Goal: Task Accomplishment & Management: Manage account settings

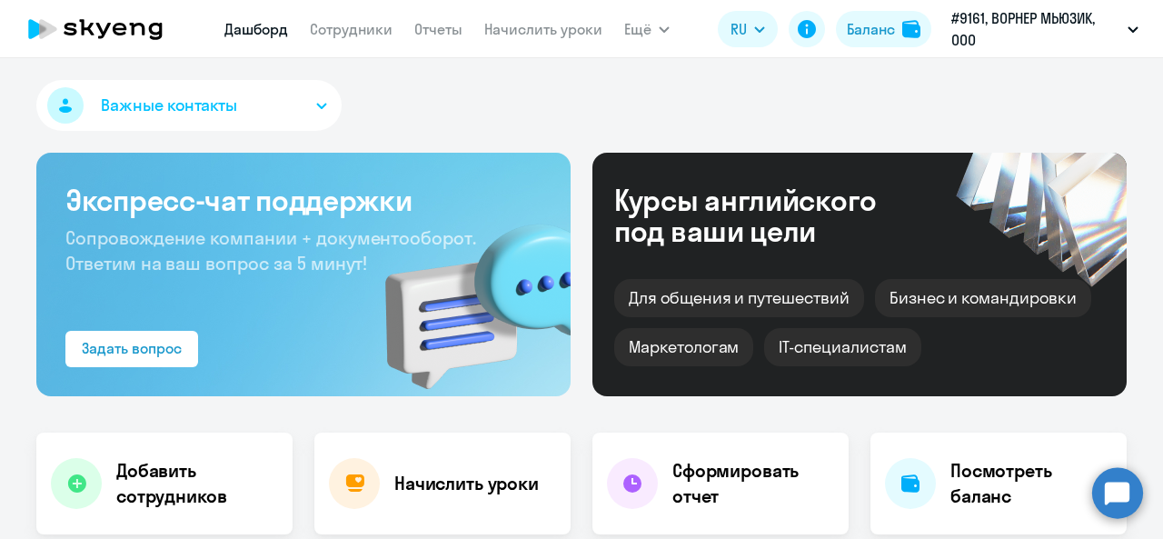
scroll to position [364, 0]
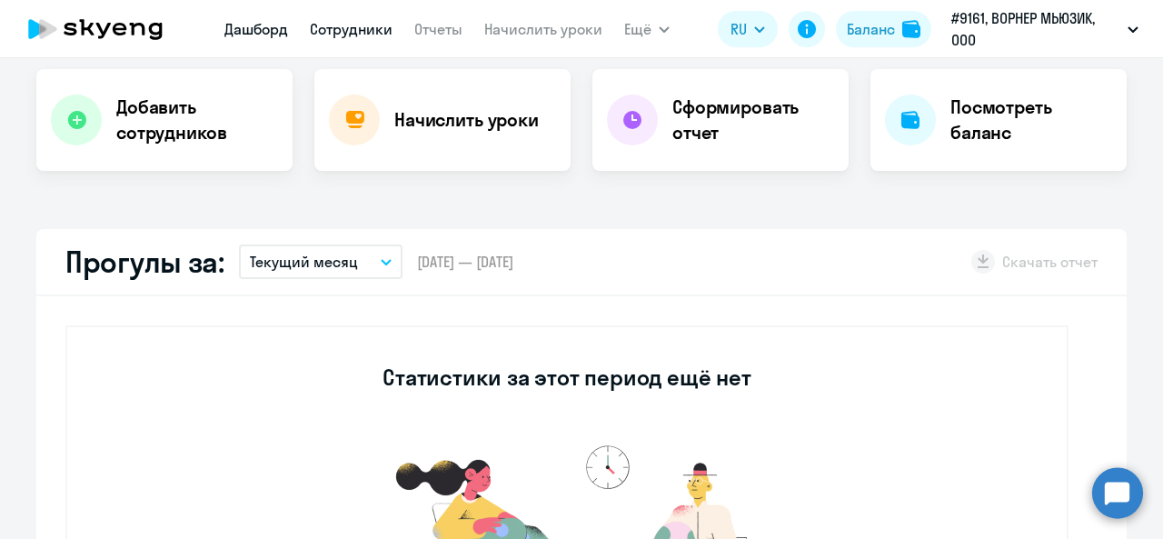
click at [345, 21] on link "Сотрудники" at bounding box center [351, 29] width 83 height 18
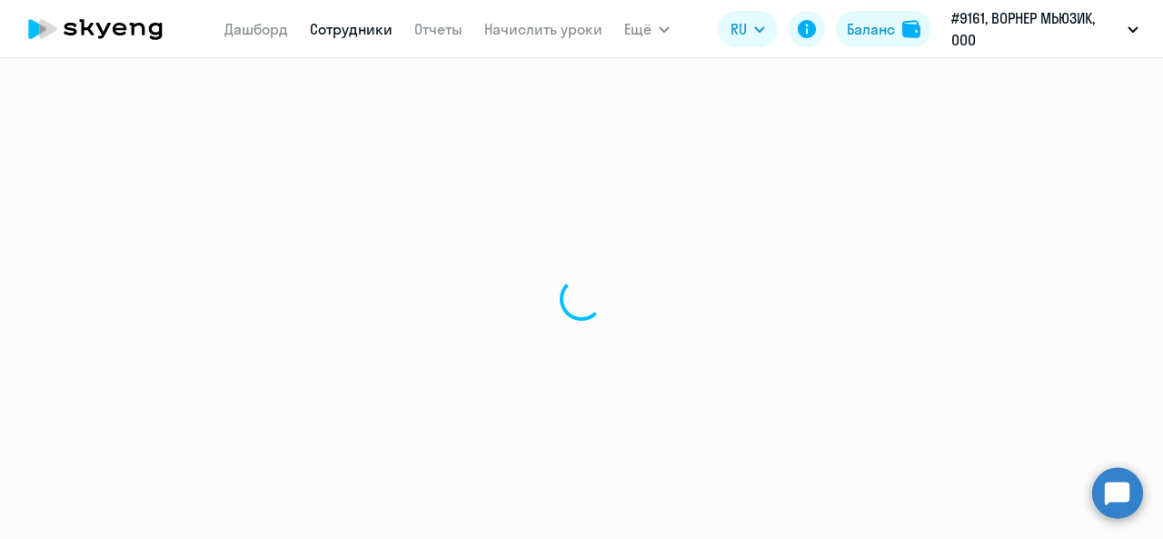
select select "30"
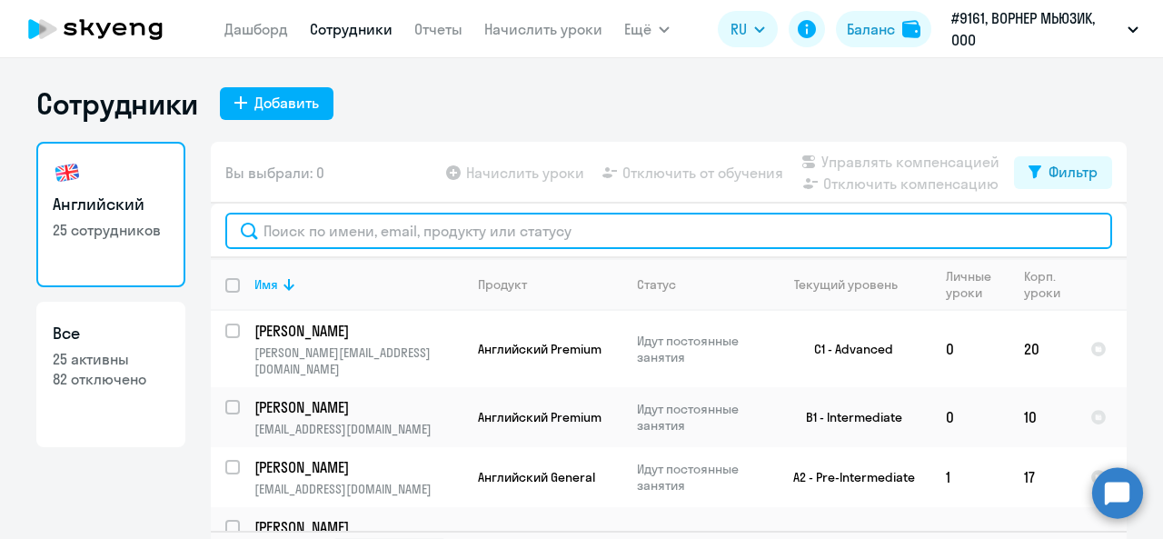
click at [365, 234] on input "text" at bounding box center [668, 231] width 887 height 36
type input "d"
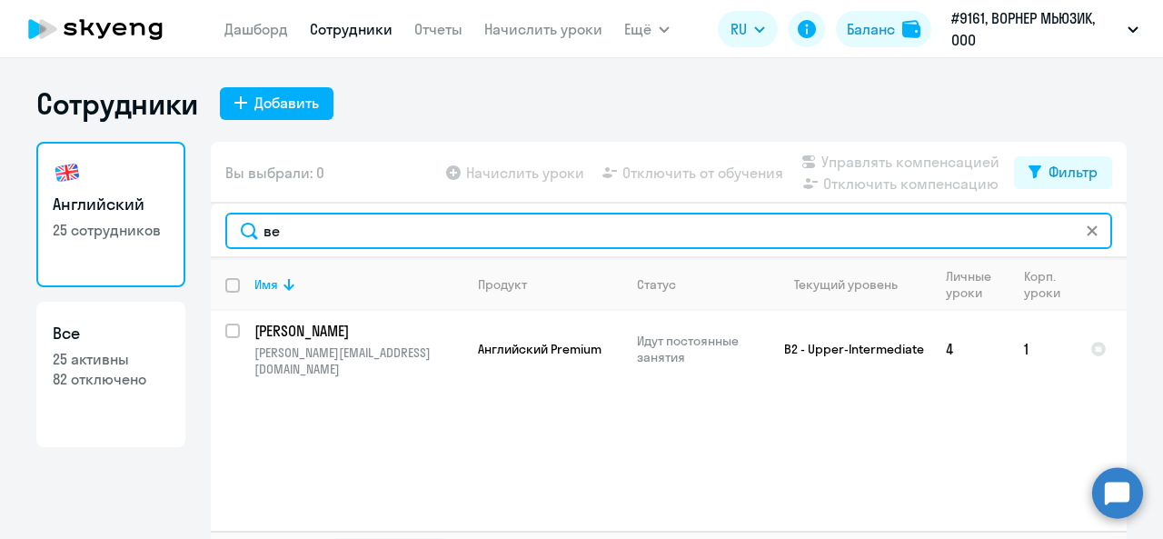
type input "в"
type input "[PERSON_NAME]"
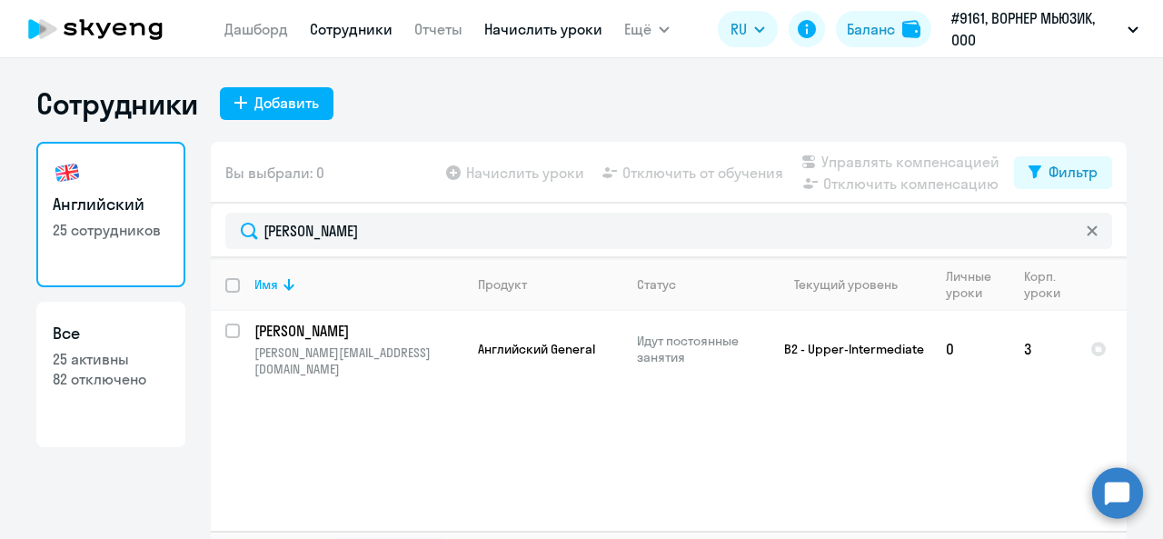
click at [521, 32] on link "Начислить уроки" at bounding box center [543, 29] width 118 height 18
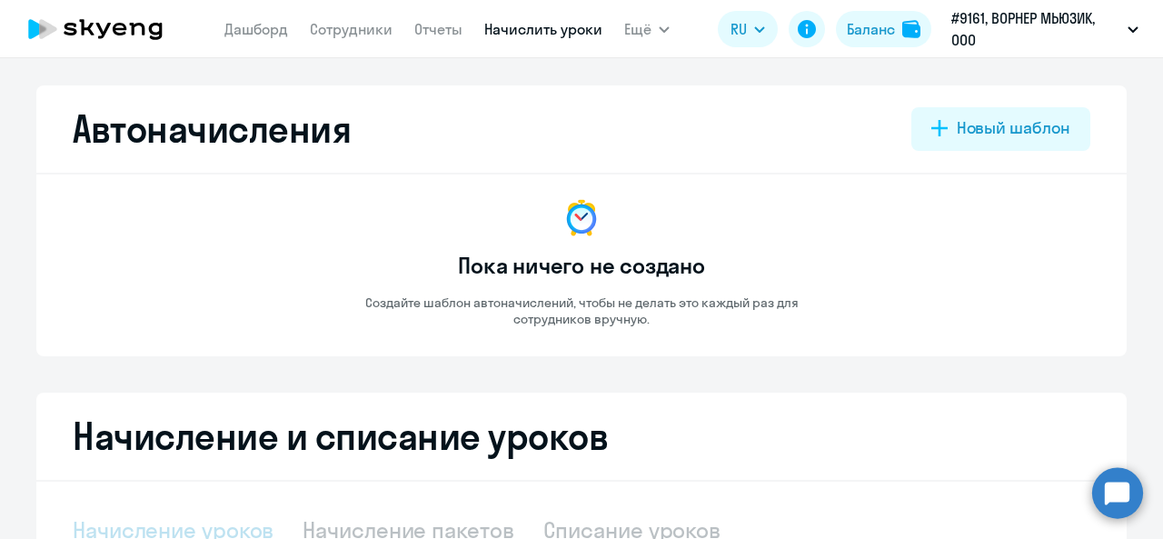
select select "10"
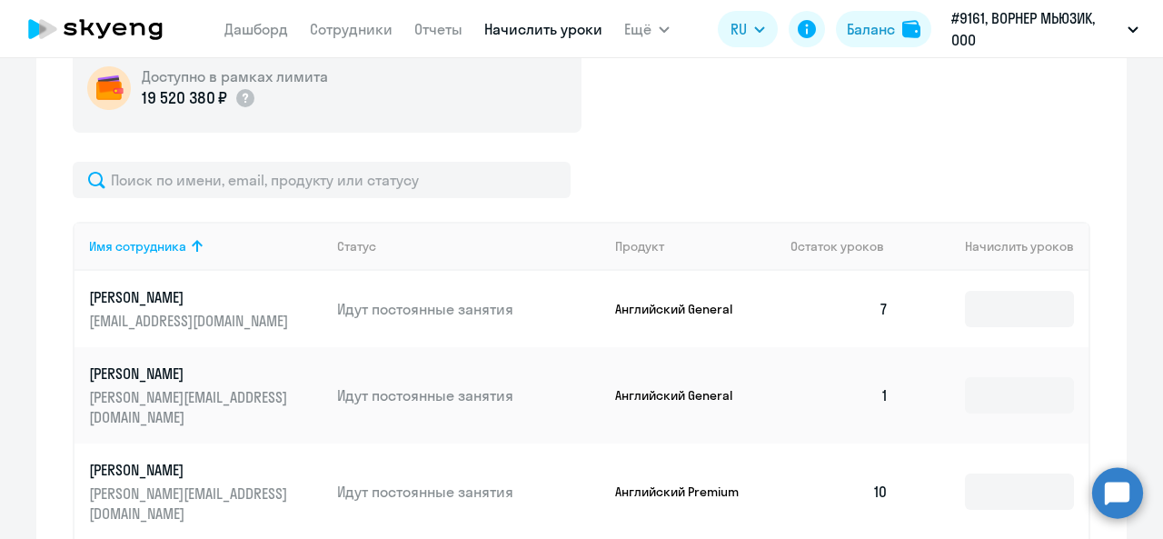
scroll to position [545, 0]
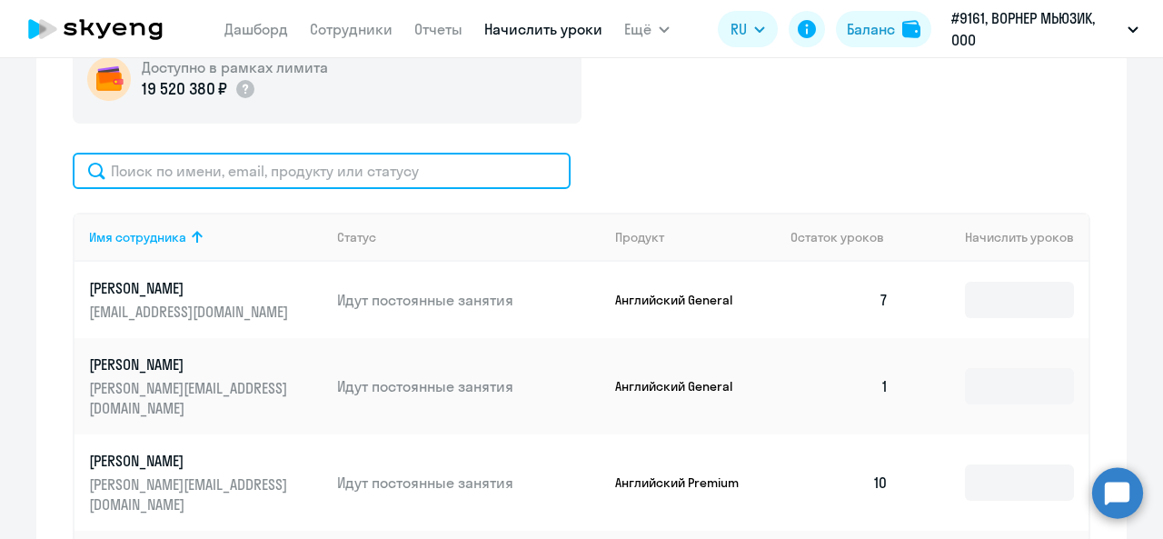
click at [309, 174] on input "text" at bounding box center [322, 171] width 498 height 36
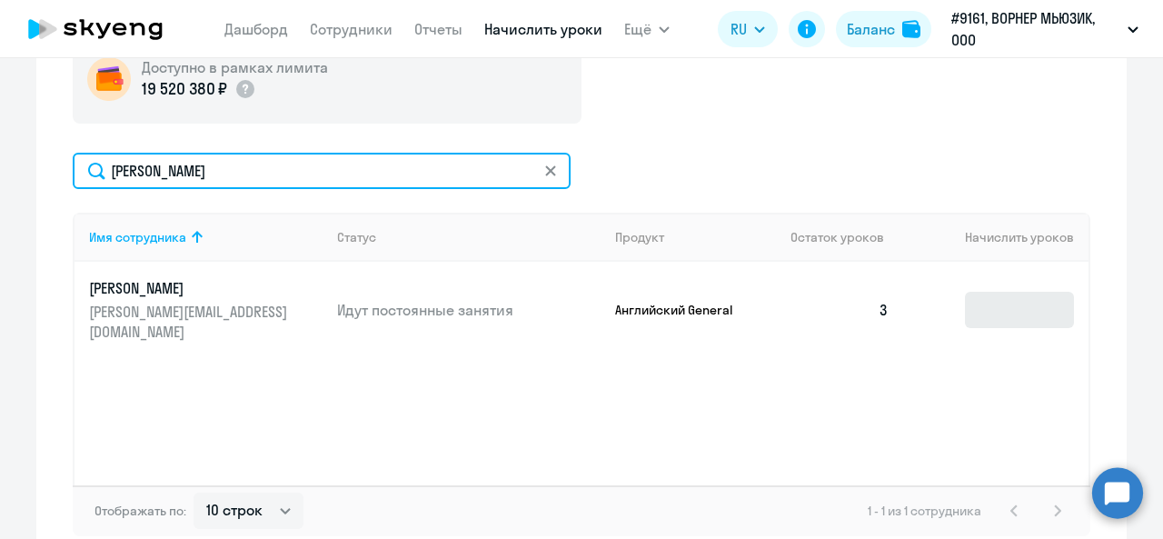
type input "[PERSON_NAME]"
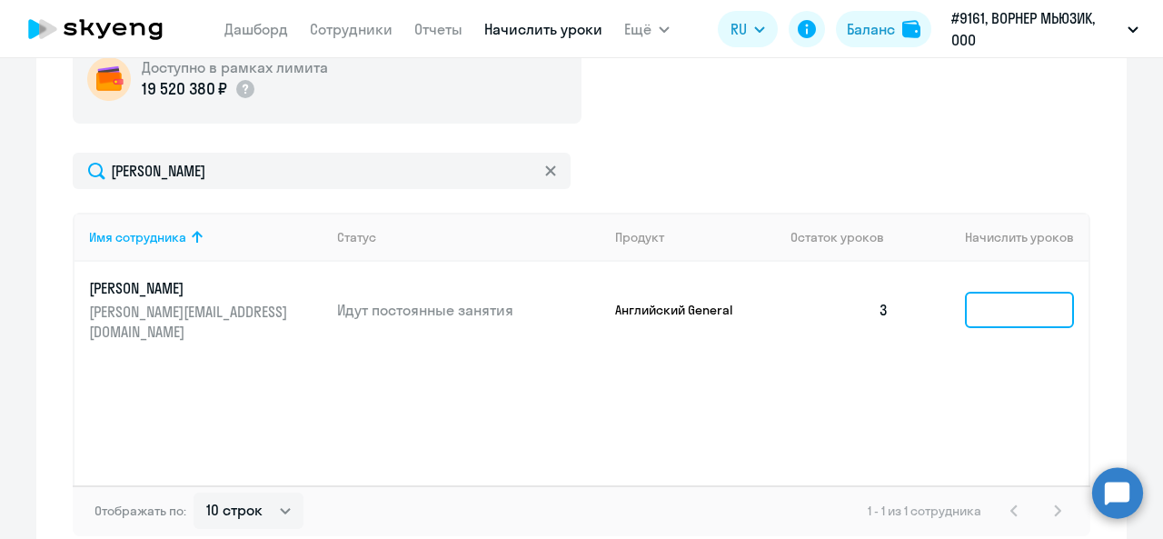
click at [1046, 297] on input at bounding box center [1019, 310] width 109 height 36
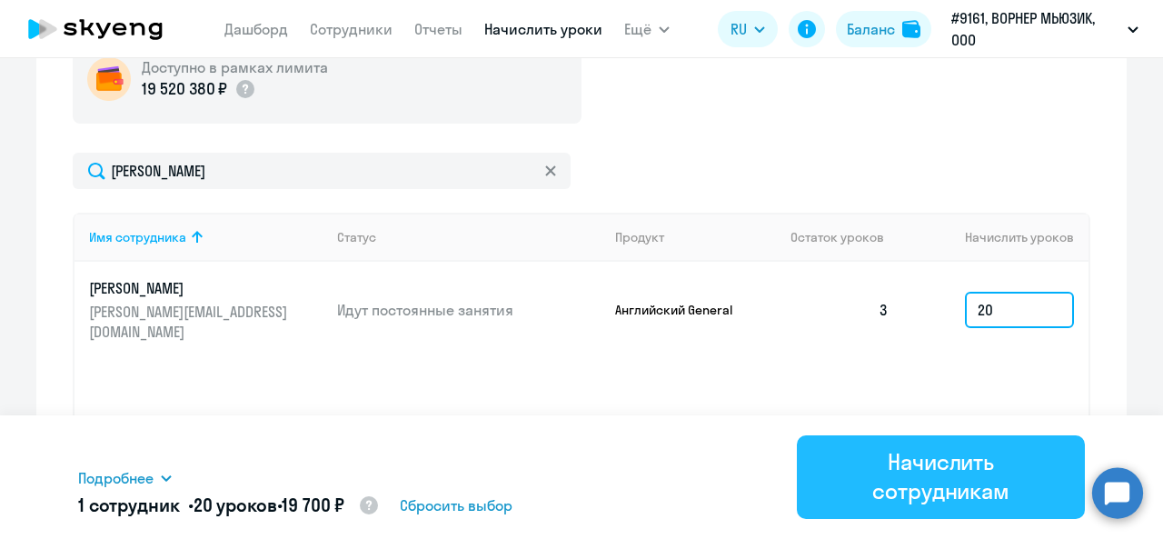
type input "20"
click at [942, 473] on div "Начислить сотрудникам" at bounding box center [940, 476] width 237 height 58
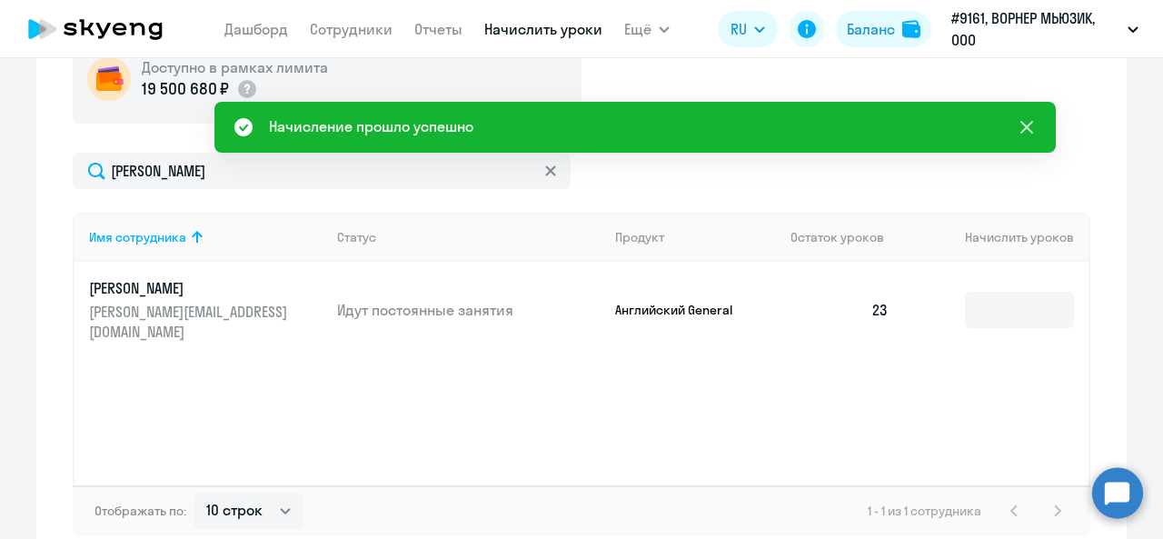
click at [1032, 128] on icon at bounding box center [1027, 127] width 22 height 22
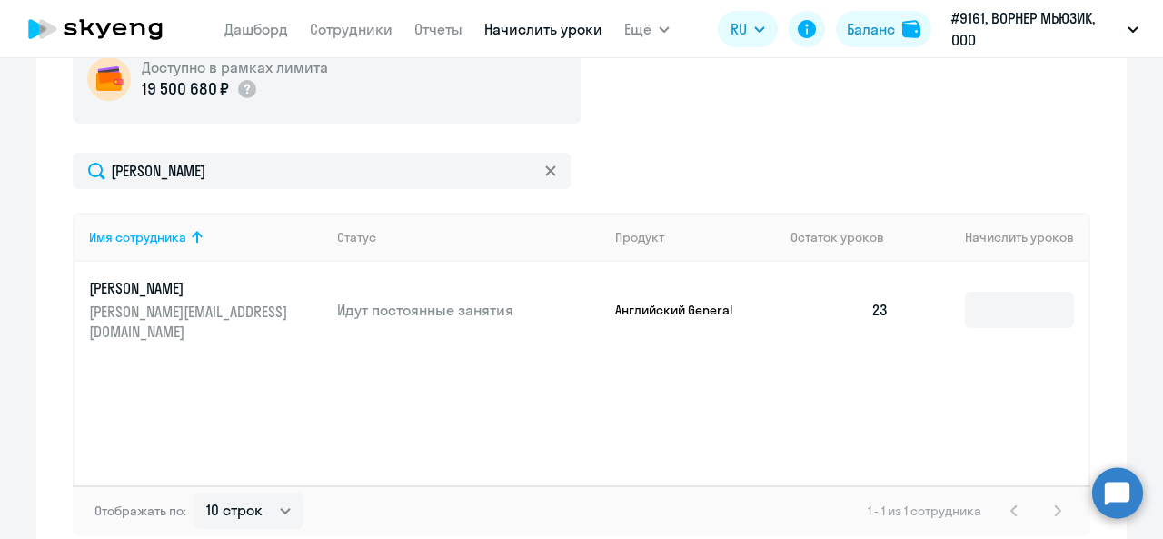
scroll to position [0, 0]
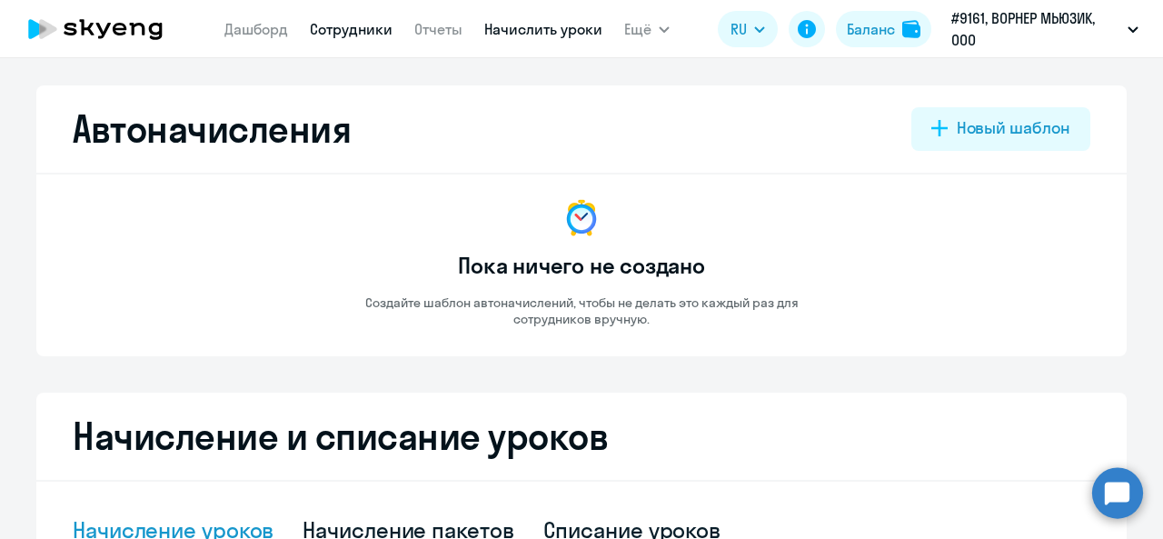
click at [362, 37] on link "Сотрудники" at bounding box center [351, 29] width 83 height 18
select select "30"
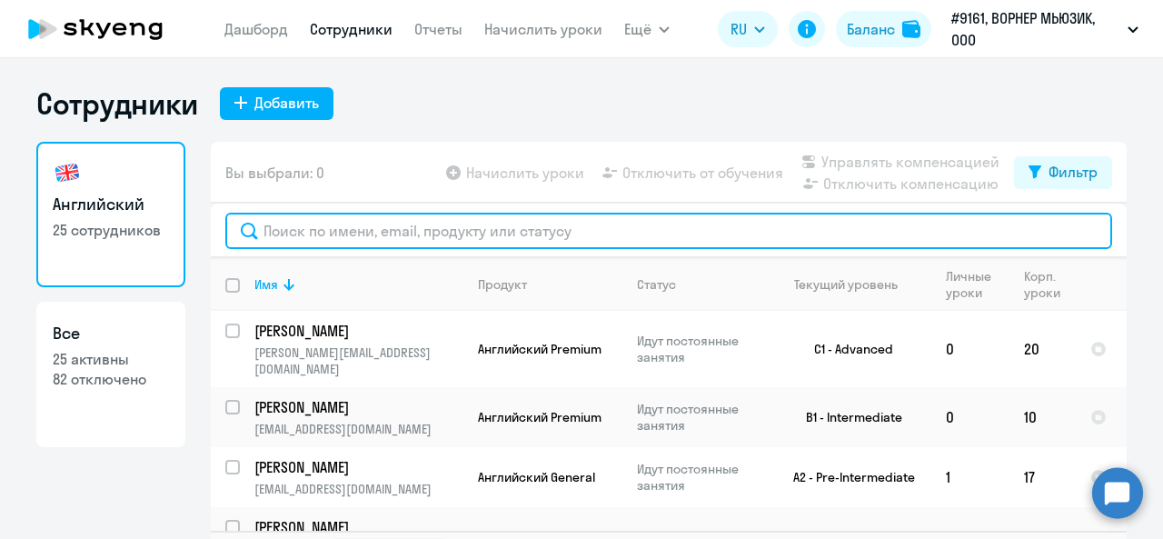
click at [391, 232] on input "text" at bounding box center [668, 231] width 887 height 36
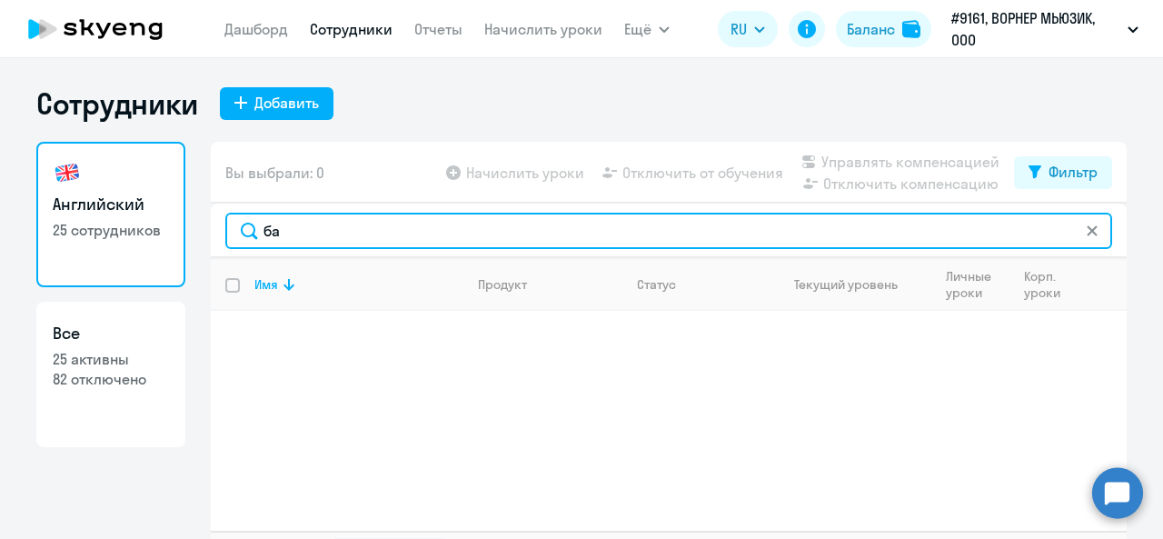
type input "б"
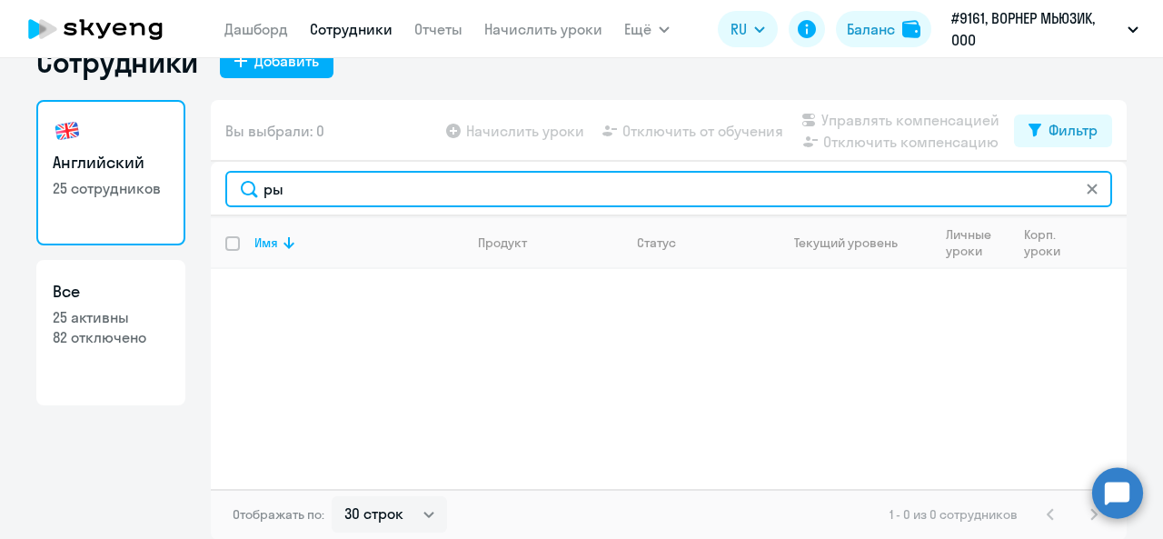
type input "р"
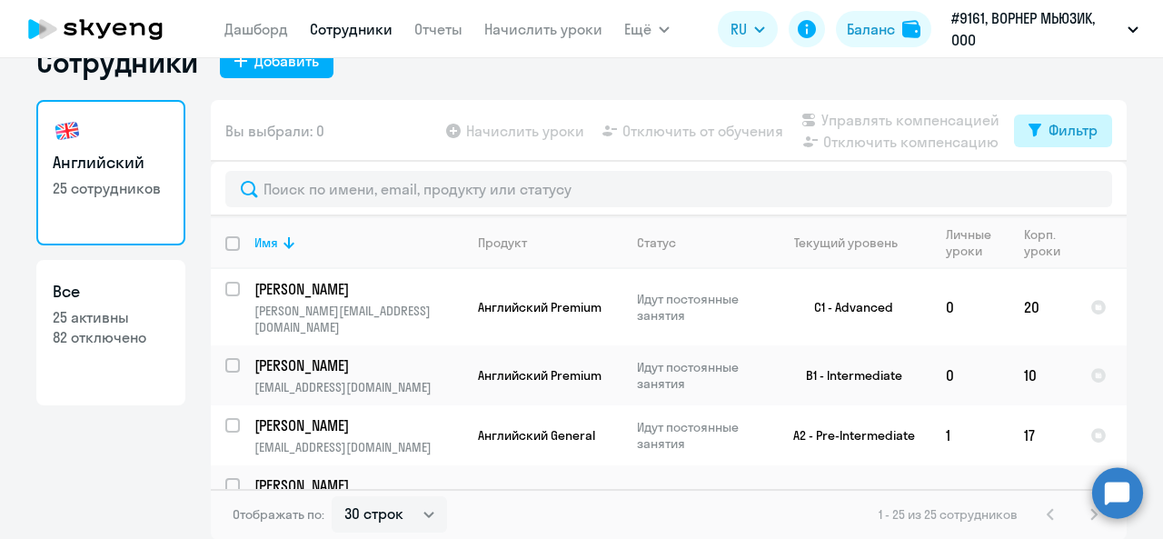
click at [1056, 129] on div "Фильтр" at bounding box center [1073, 130] width 49 height 22
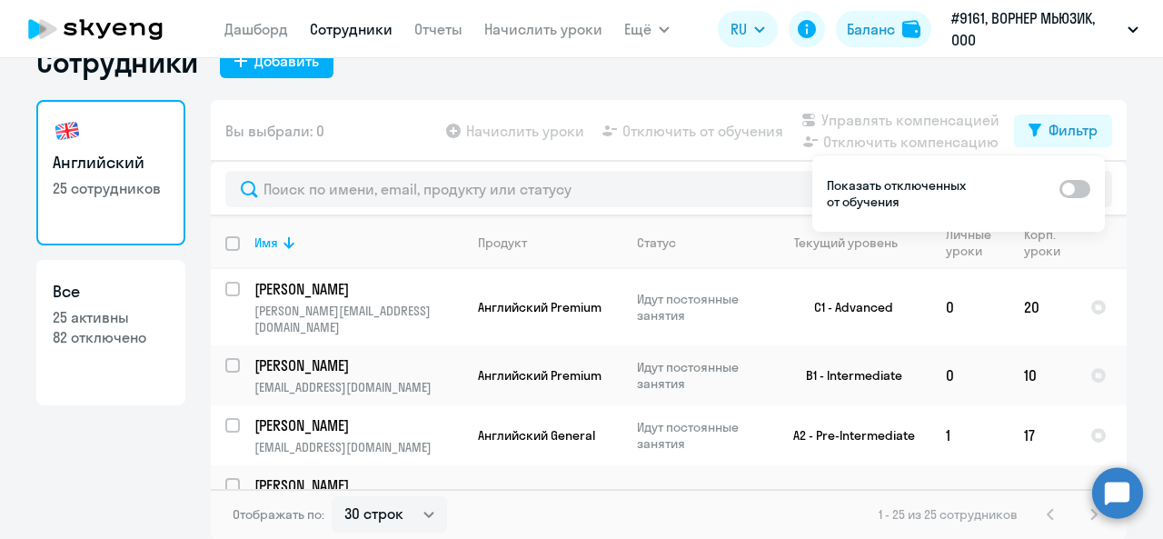
click at [1087, 186] on span at bounding box center [1075, 189] width 31 height 18
click at [1060, 188] on input "checkbox" at bounding box center [1059, 188] width 1 height 1
checkbox input "true"
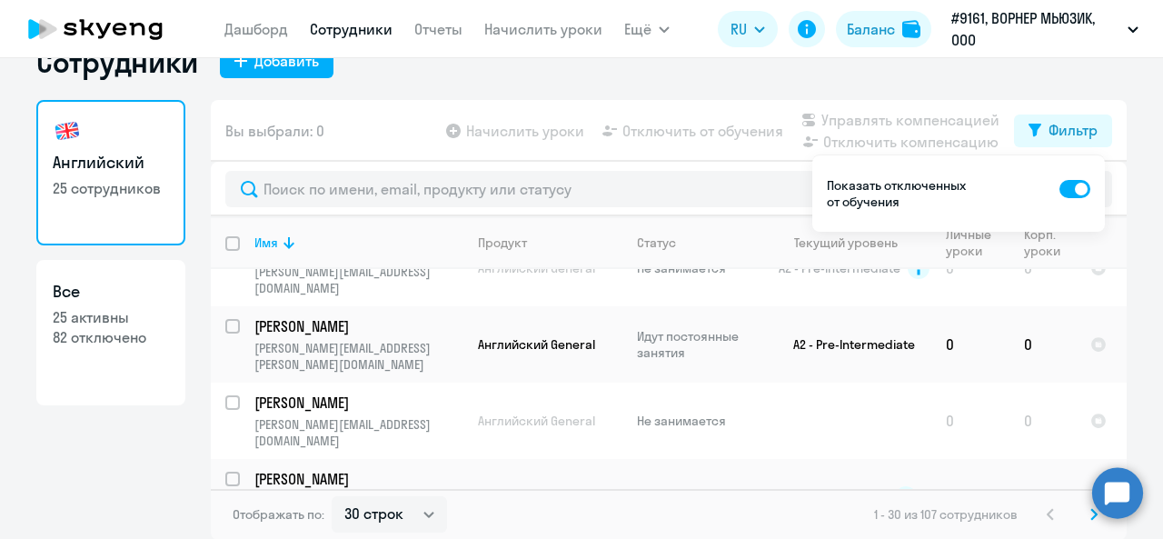
scroll to position [1636, 0]
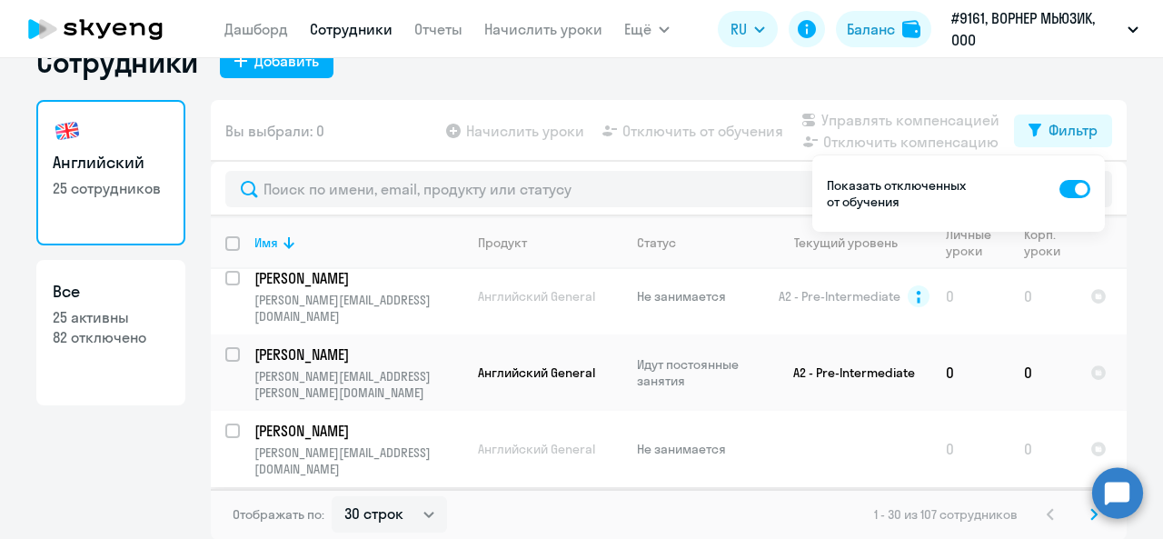
click at [225, 424] on input "select row 4906051" at bounding box center [243, 442] width 36 height 36
checkbox input "true"
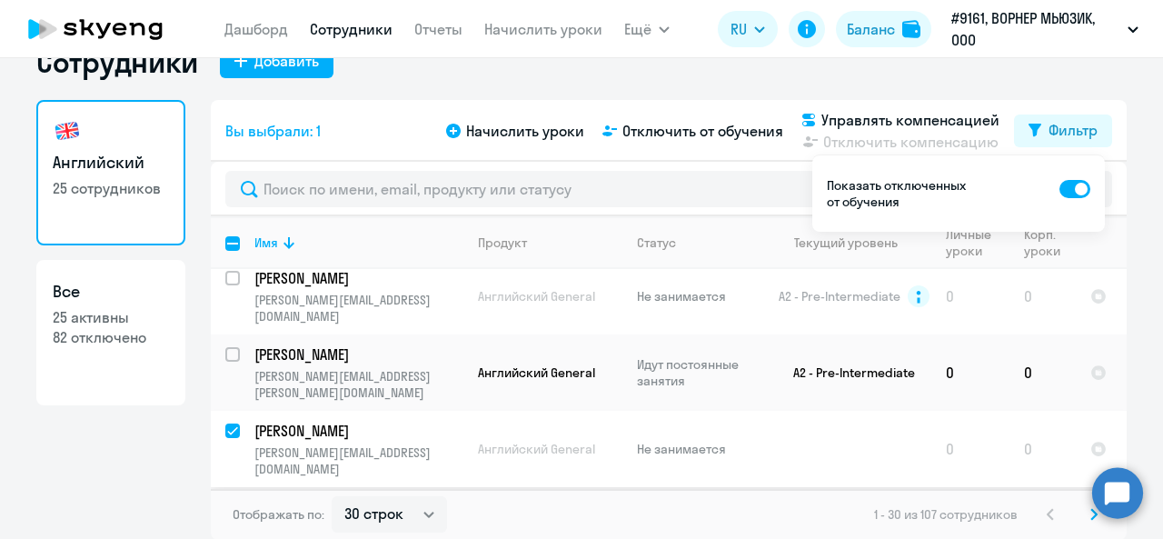
click at [344, 421] on p "[PERSON_NAME]" at bounding box center [356, 431] width 205 height 20
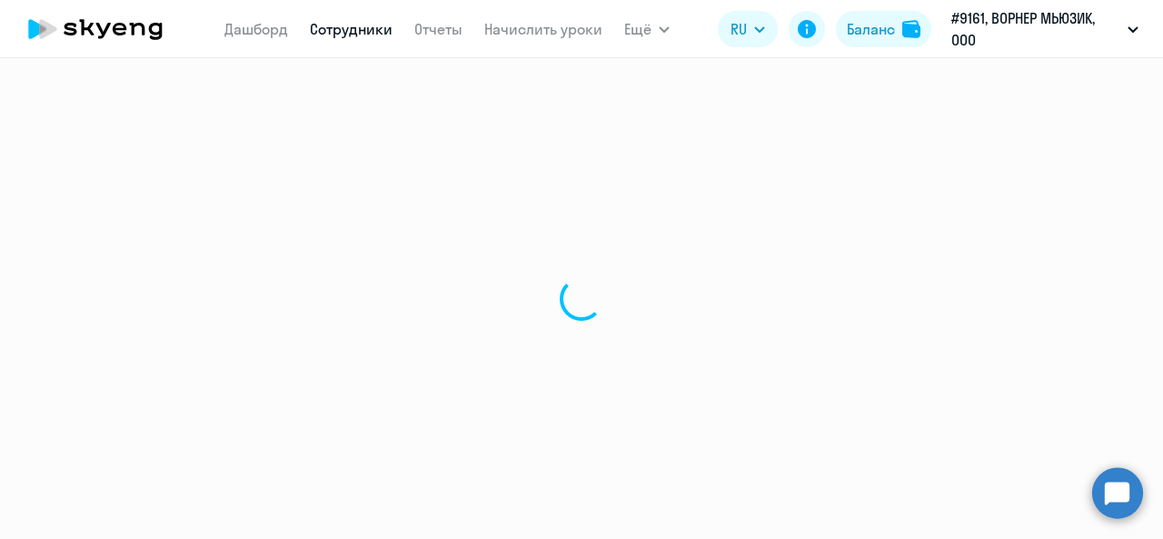
select select "english"
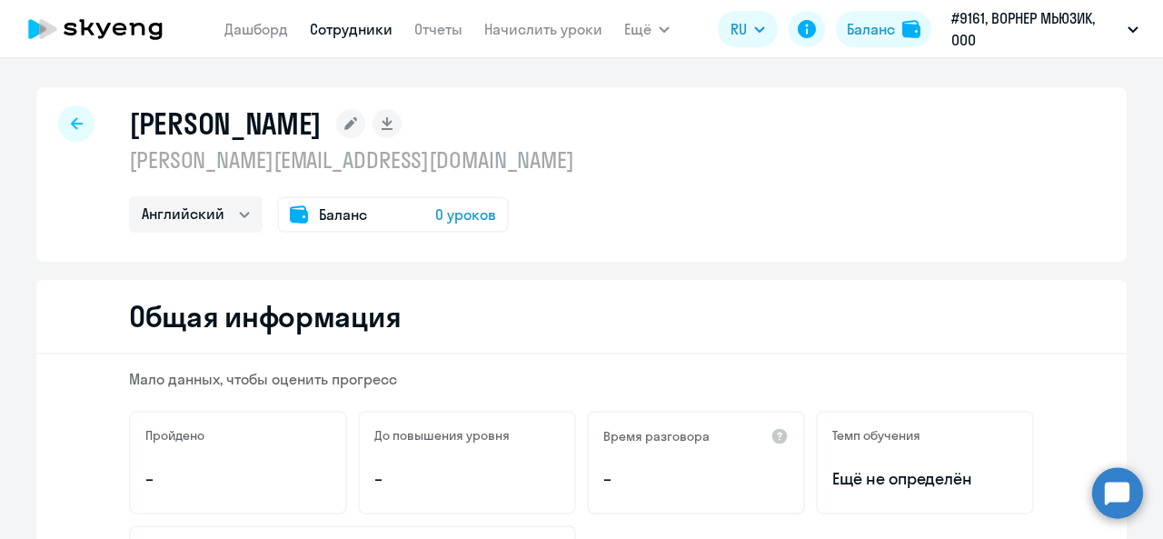
click at [305, 164] on p "[PERSON_NAME][EMAIL_ADDRESS][DOMAIN_NAME]" at bounding box center [351, 159] width 445 height 29
click at [71, 128] on icon at bounding box center [77, 123] width 12 height 13
select select "30"
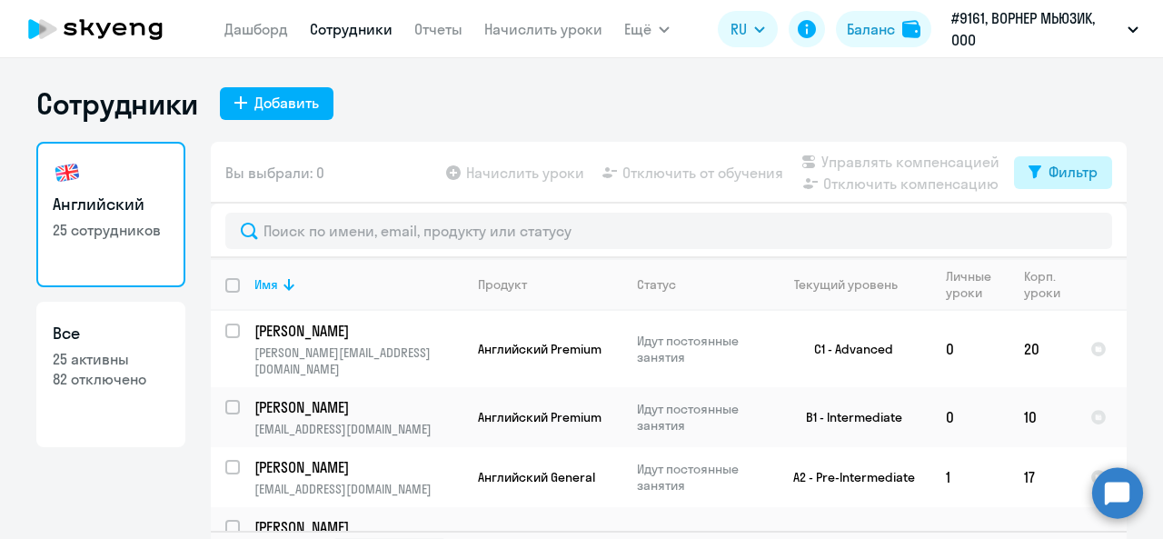
click at [1051, 174] on div "Фильтр" at bounding box center [1073, 172] width 49 height 22
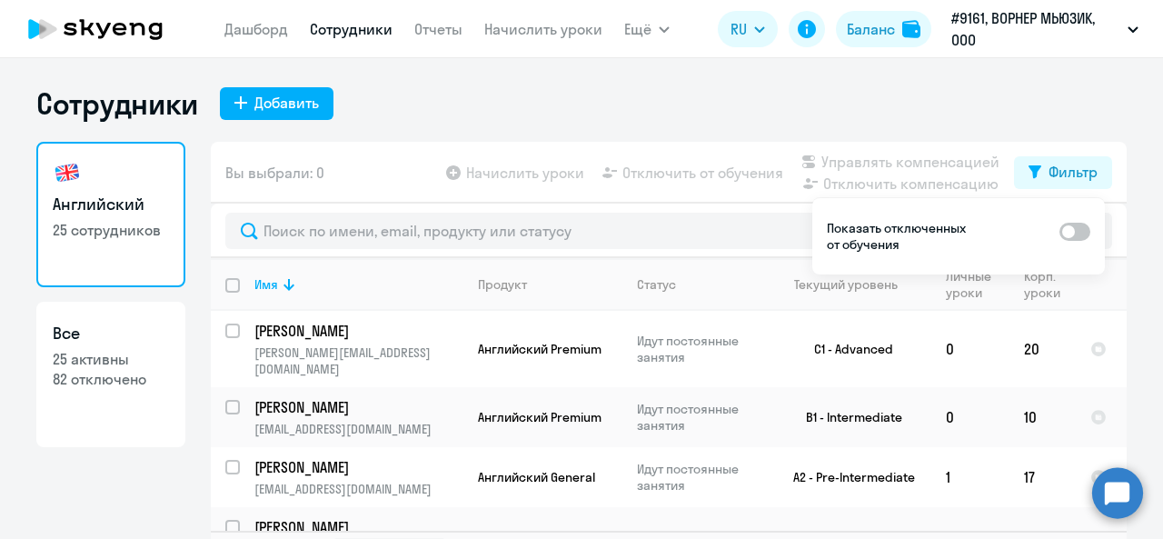
click at [1086, 224] on span at bounding box center [1075, 232] width 31 height 18
click at [1060, 231] on input "checkbox" at bounding box center [1059, 231] width 1 height 1
checkbox input "true"
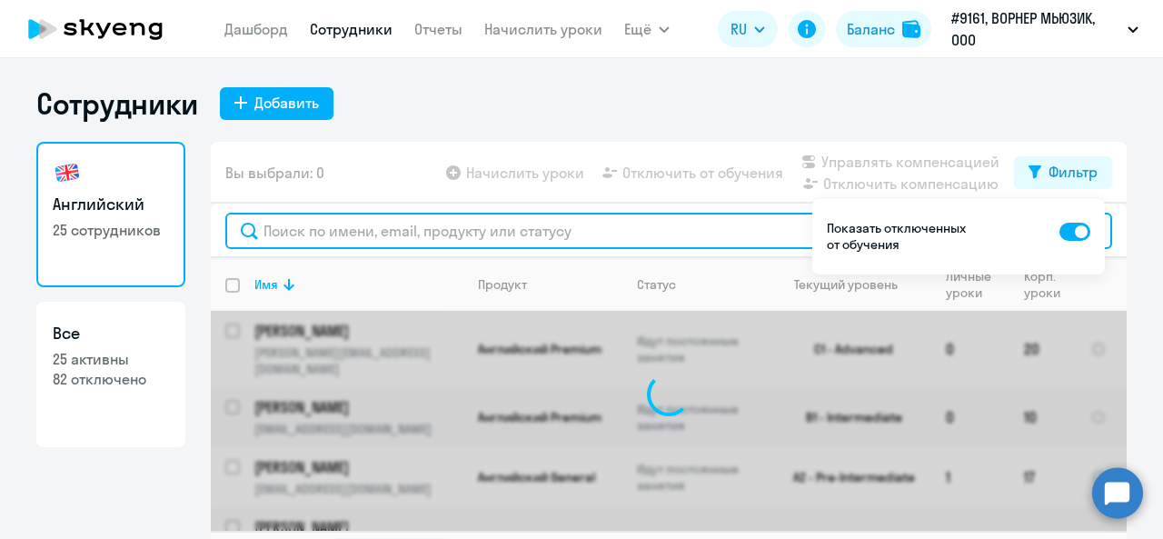
click at [411, 227] on input "text" at bounding box center [668, 231] width 887 height 36
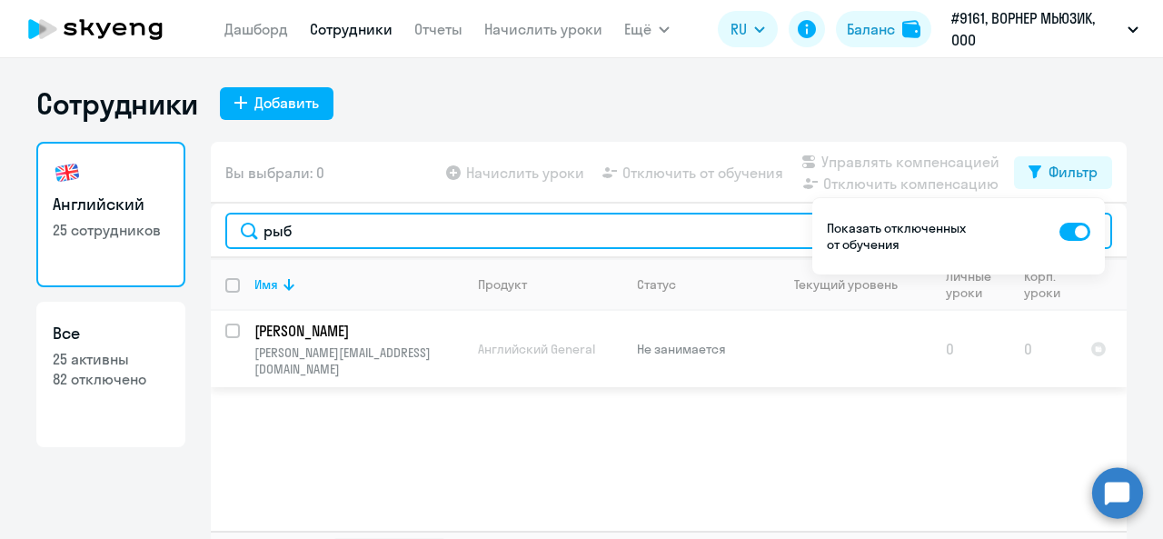
type input "рыб"
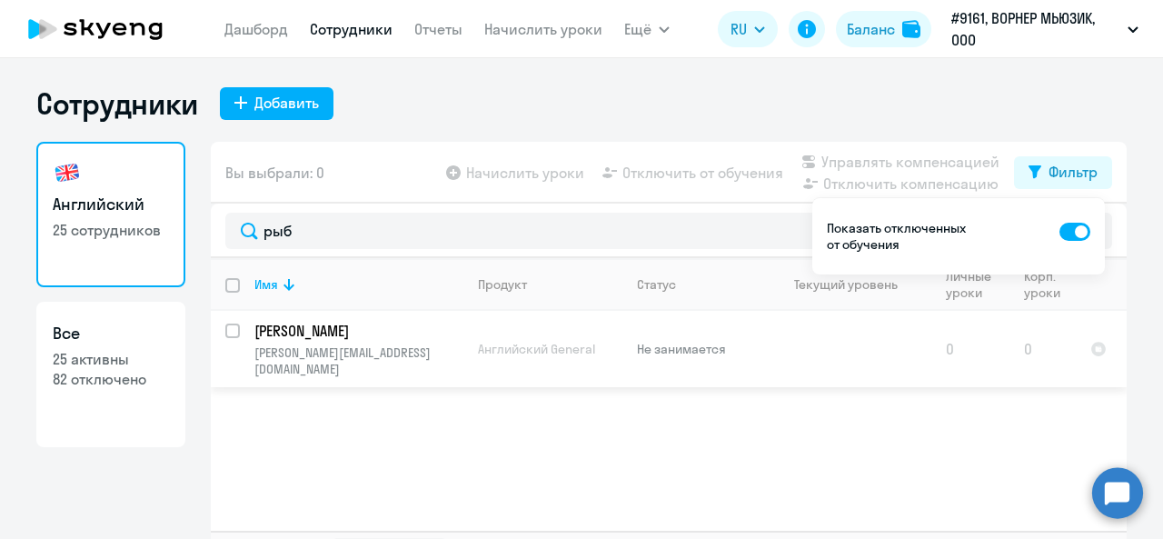
click at [225, 333] on input "select row 4906051" at bounding box center [243, 342] width 36 height 36
checkbox input "true"
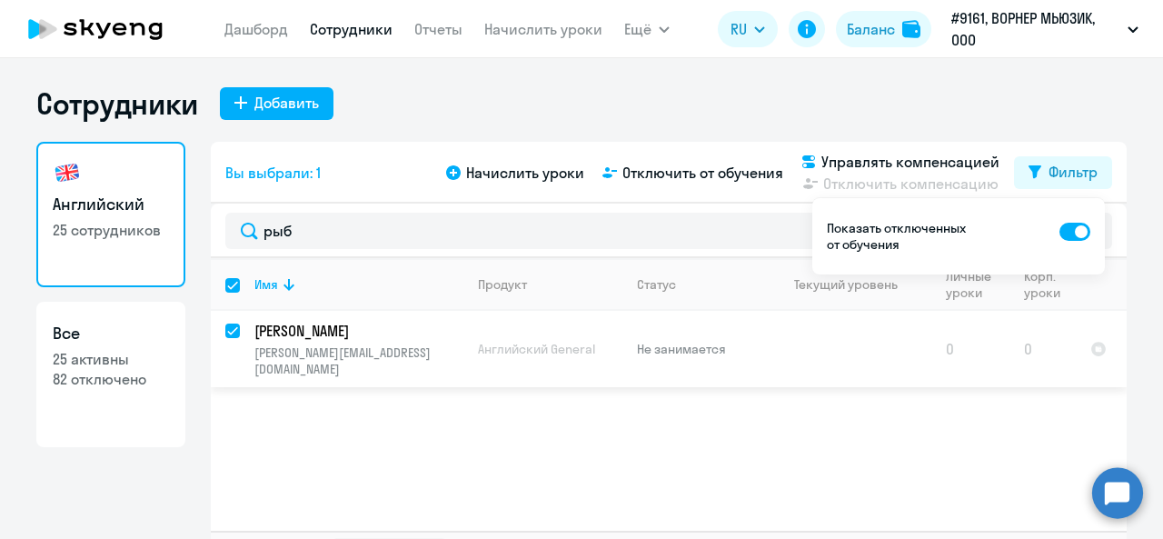
checkbox input "true"
click at [513, 171] on span "Начислить уроки" at bounding box center [525, 173] width 118 height 22
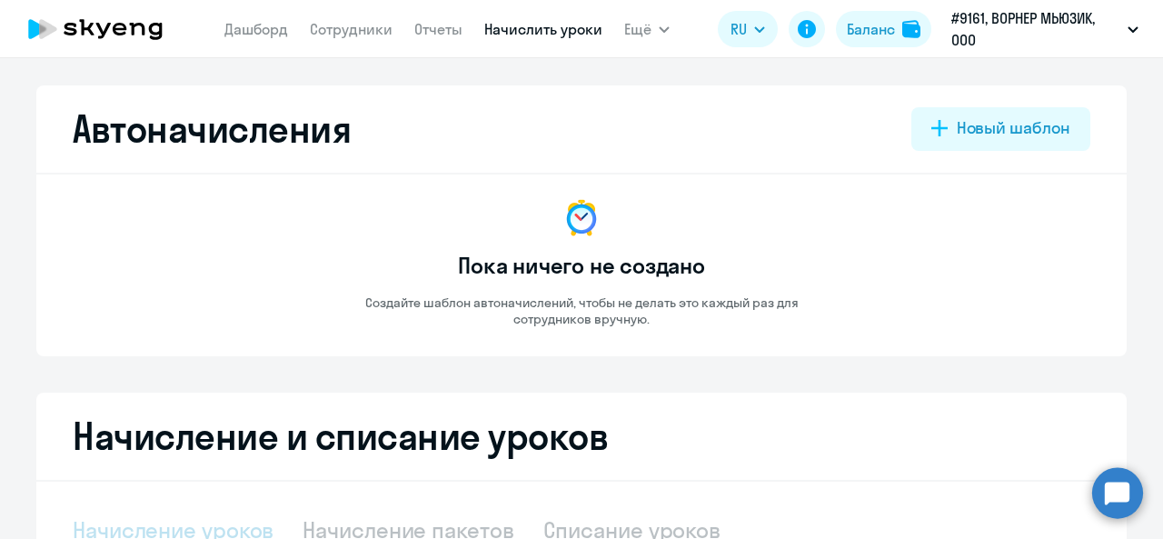
select select "10"
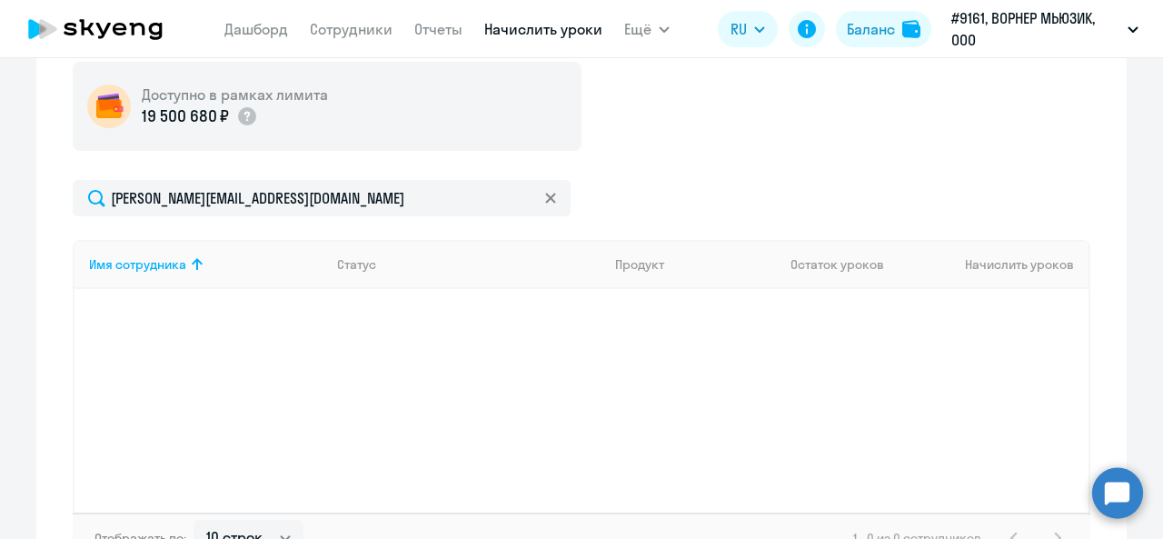
scroll to position [371, 0]
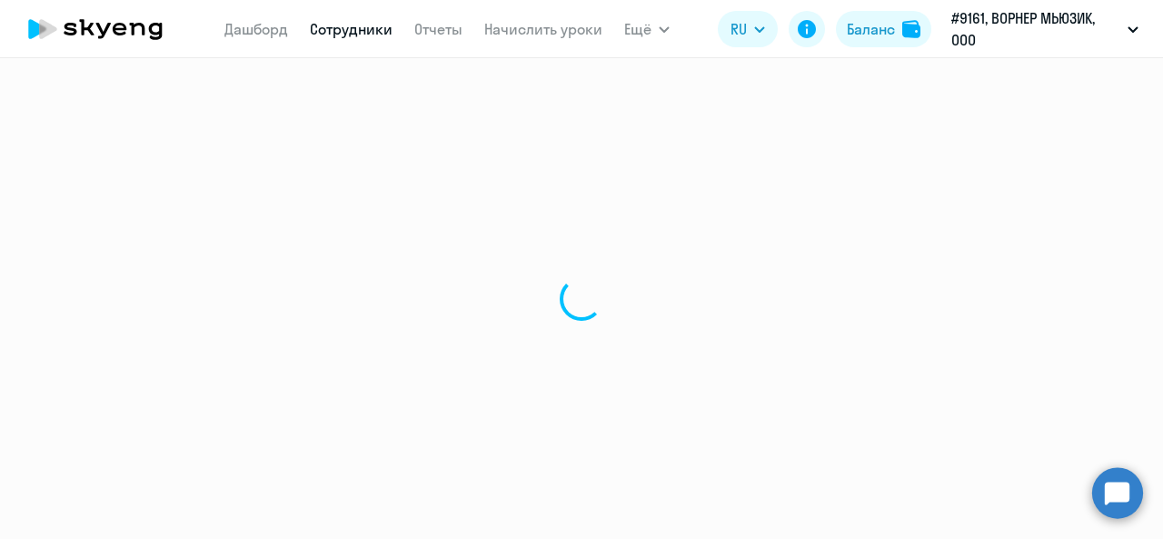
select select "30"
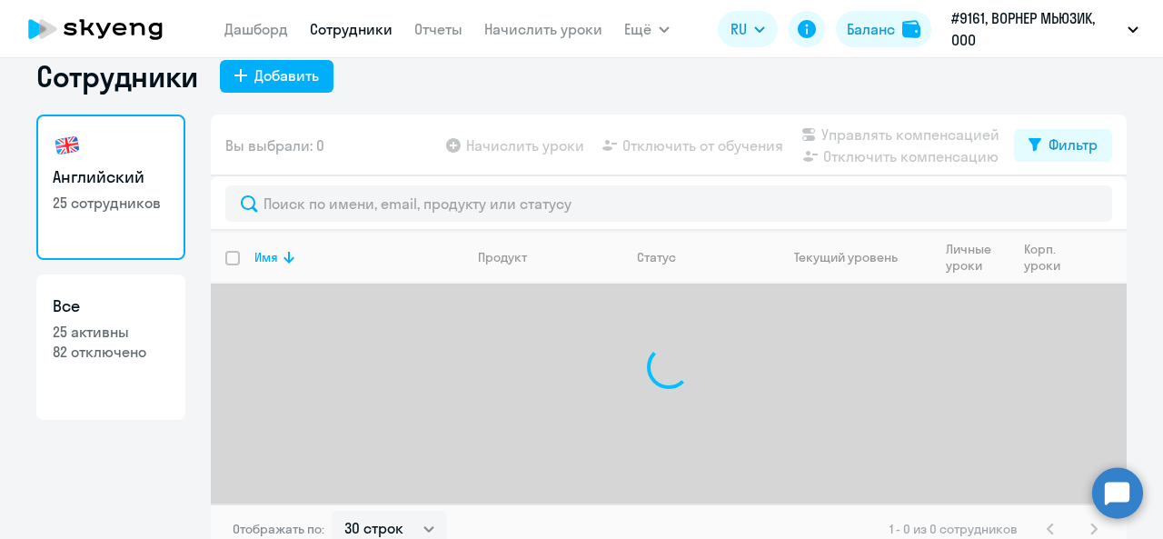
scroll to position [42, 0]
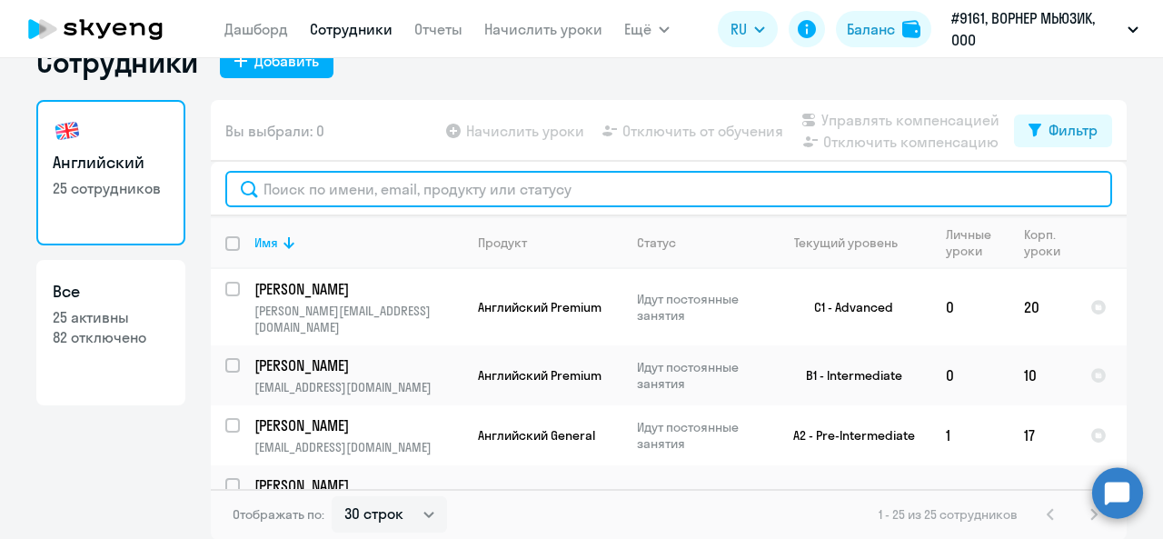
click at [409, 177] on input "text" at bounding box center [668, 189] width 887 height 36
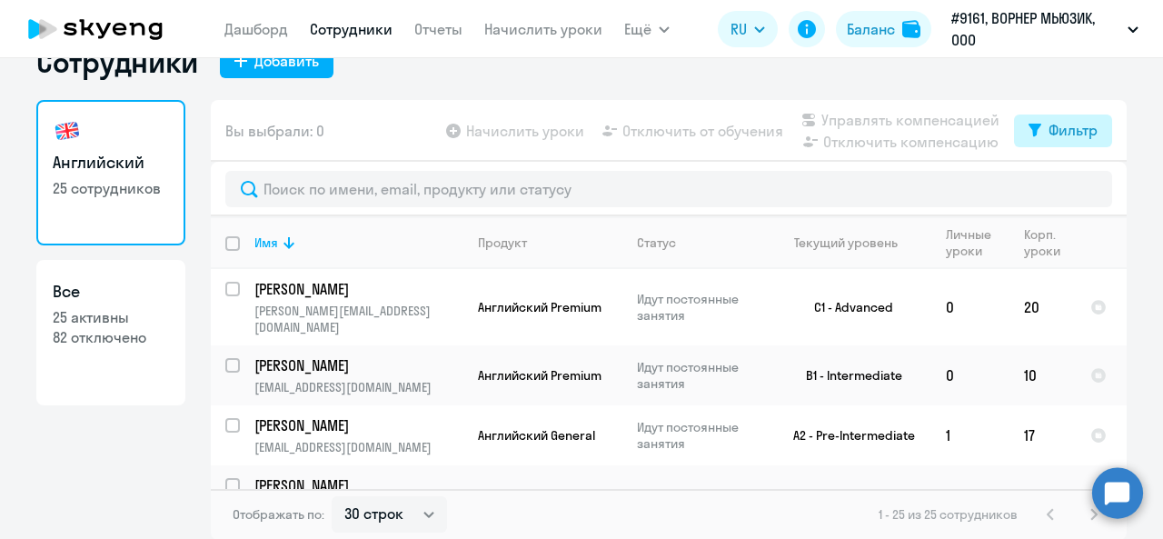
click at [1049, 130] on div "Фильтр" at bounding box center [1073, 130] width 49 height 22
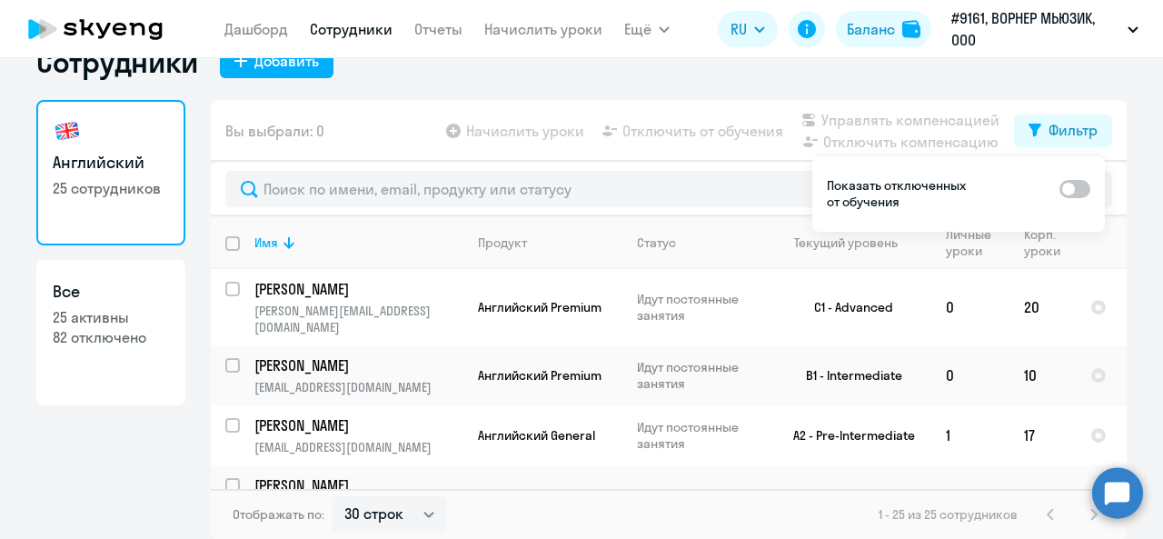
click at [1079, 186] on span at bounding box center [1075, 189] width 31 height 18
click at [1060, 188] on input "checkbox" at bounding box center [1059, 188] width 1 height 1
checkbox input "true"
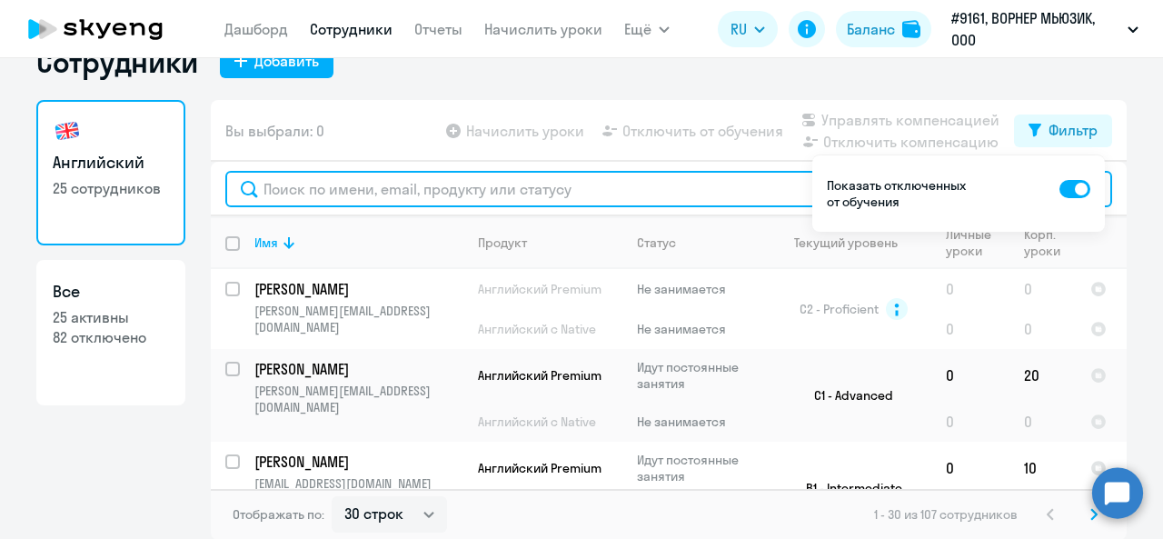
click at [524, 192] on input "text" at bounding box center [668, 189] width 887 height 36
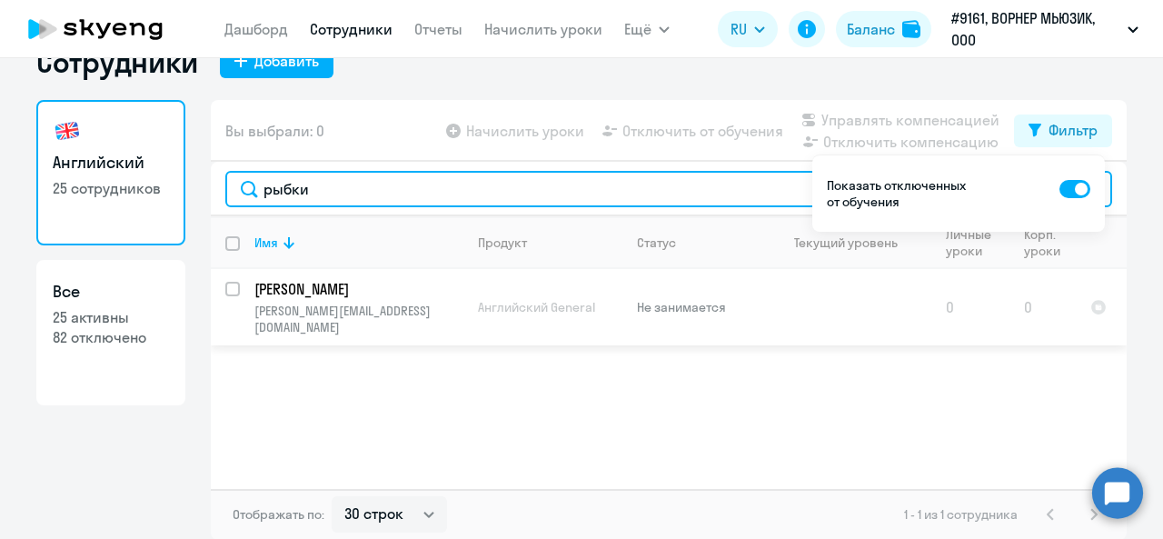
type input "рыбки"
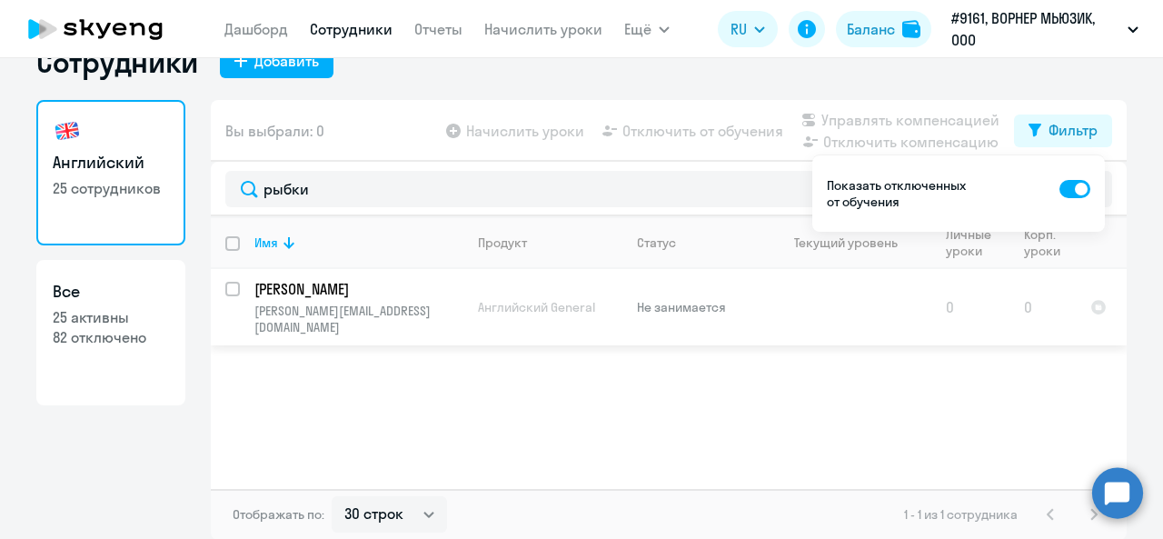
click at [231, 286] on input "select row 4906051" at bounding box center [243, 300] width 36 height 36
checkbox input "true"
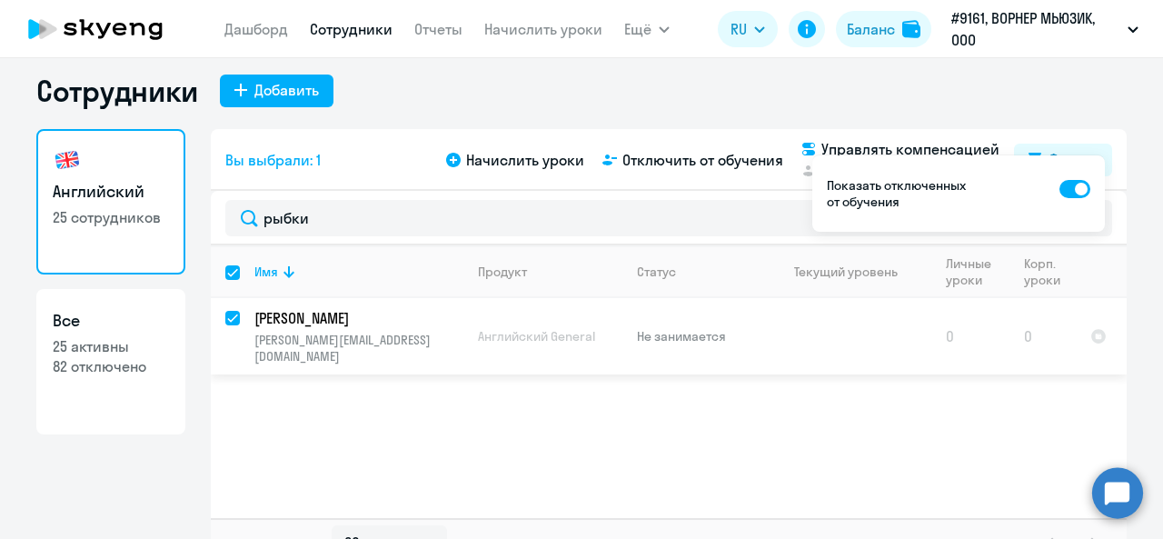
scroll to position [0, 0]
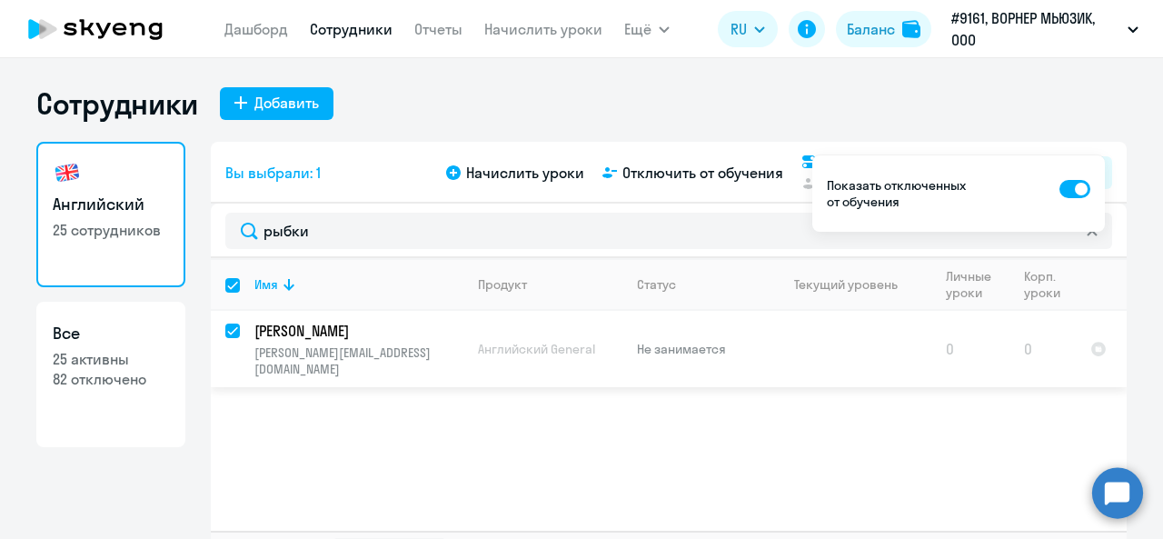
click at [324, 336] on p "[PERSON_NAME]" at bounding box center [356, 331] width 205 height 20
select select "english"
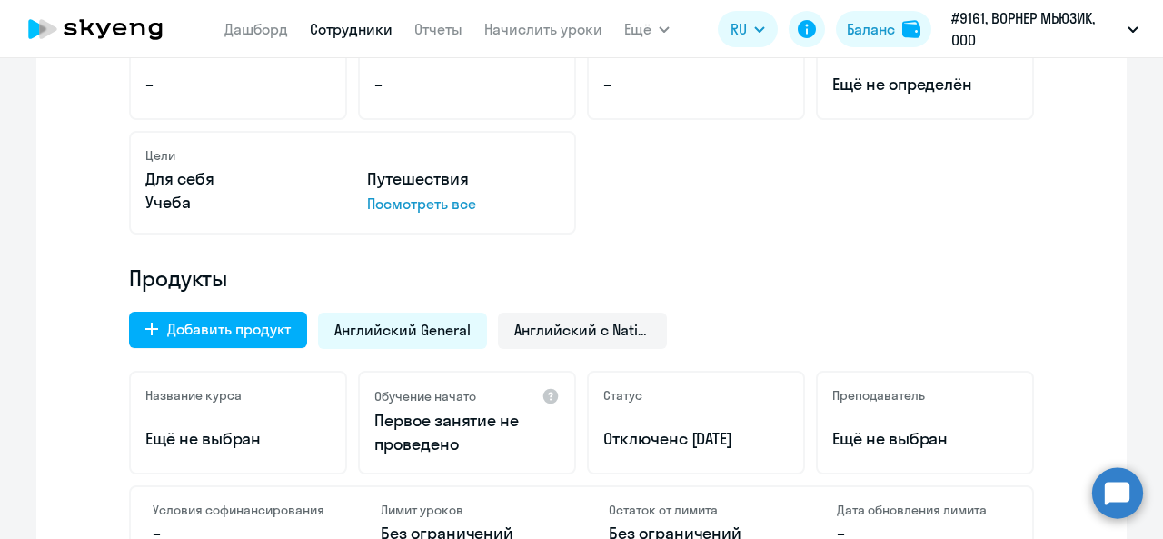
scroll to position [454, 0]
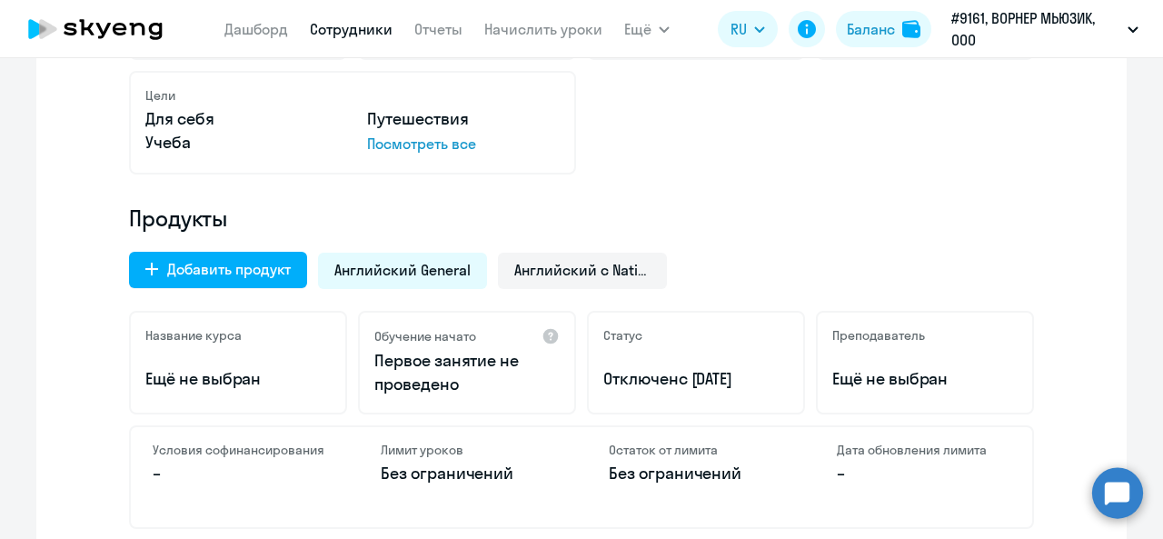
drag, startPoint x: 846, startPoint y: 145, endPoint x: 1091, endPoint y: 171, distance: 245.9
click at [866, 145] on div "Цели Для себя Путешествия Учеба Посмотреть все" at bounding box center [581, 123] width 905 height 104
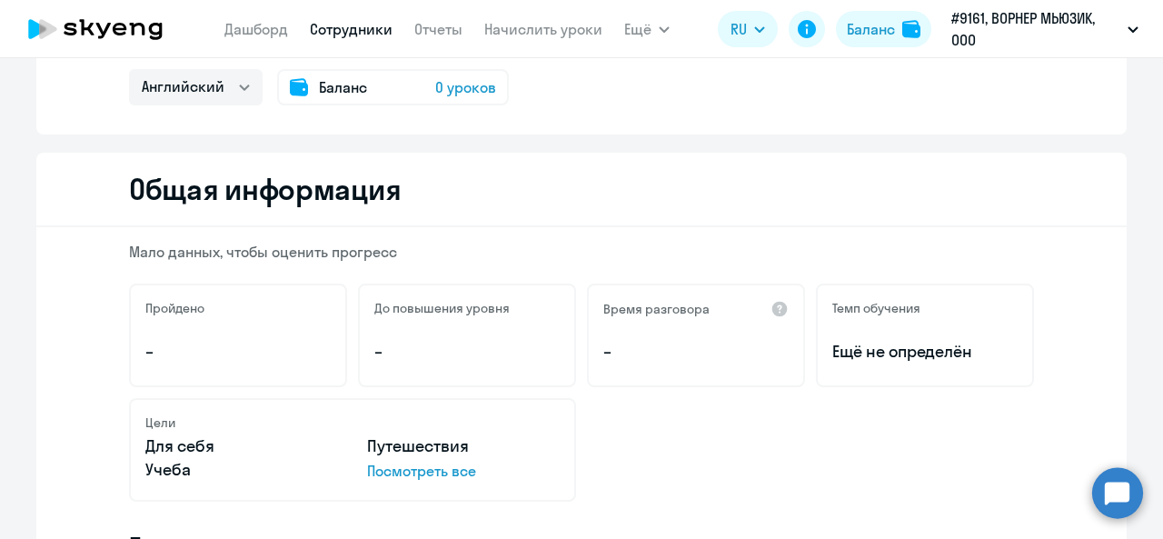
scroll to position [0, 0]
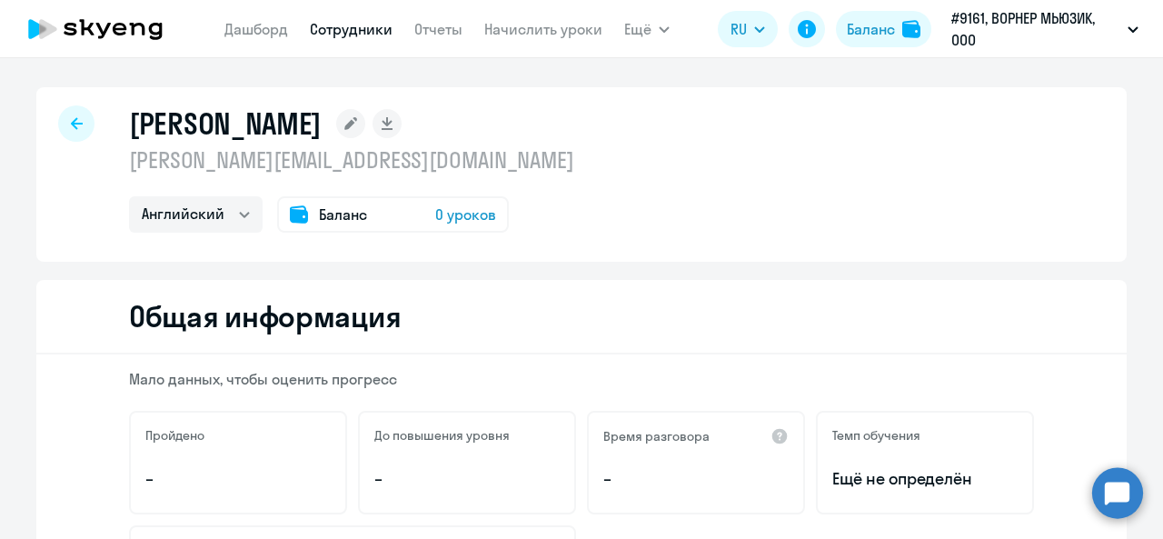
click at [1093, 491] on circle at bounding box center [1117, 492] width 51 height 51
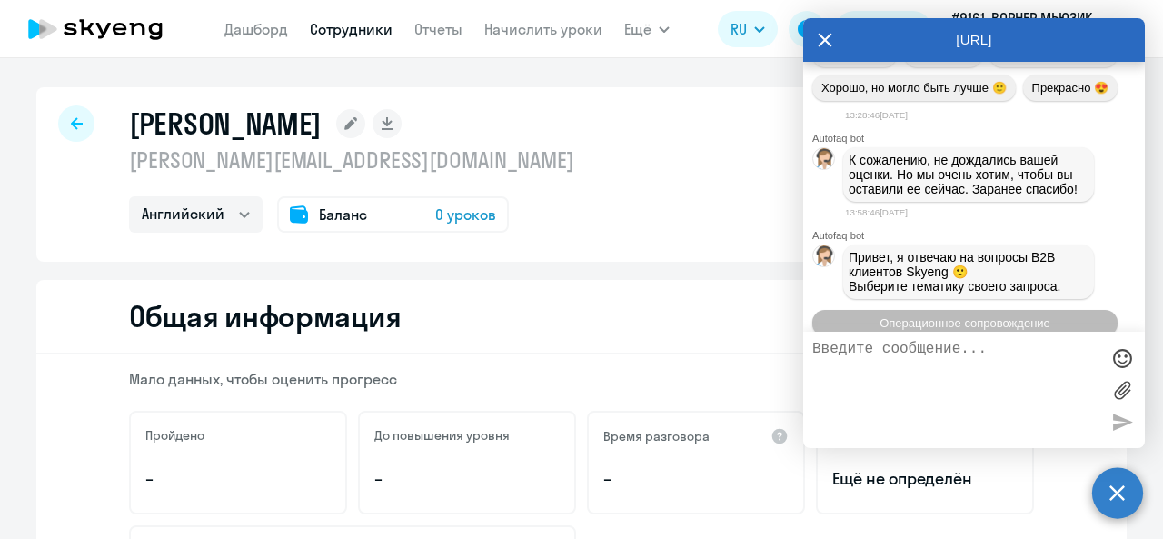
scroll to position [1899, 0]
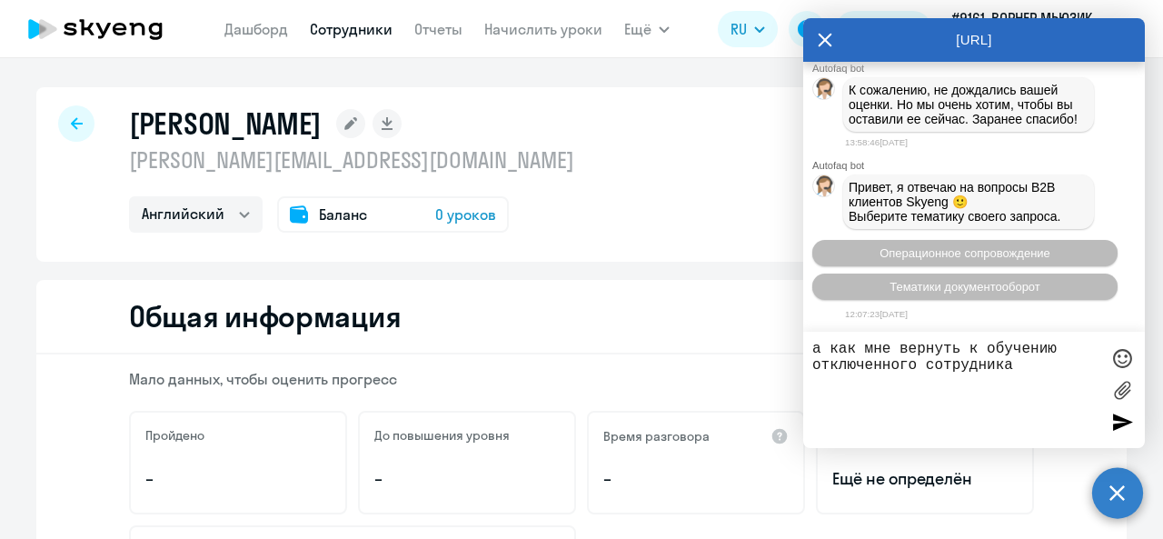
type textarea "а как мне вернуть к обучению отключенного сотрудника?"
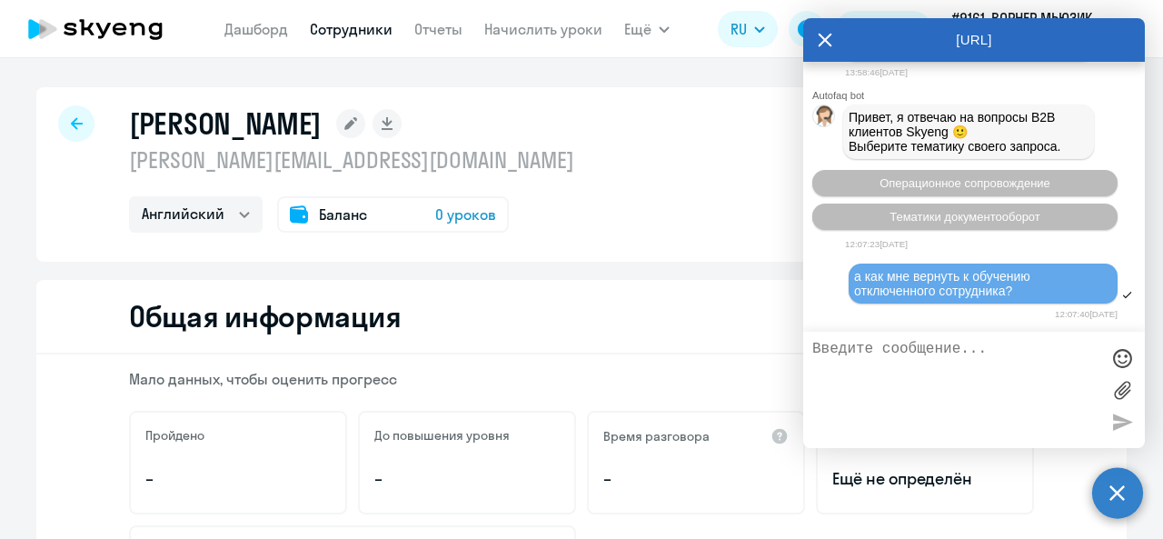
scroll to position [2112, 0]
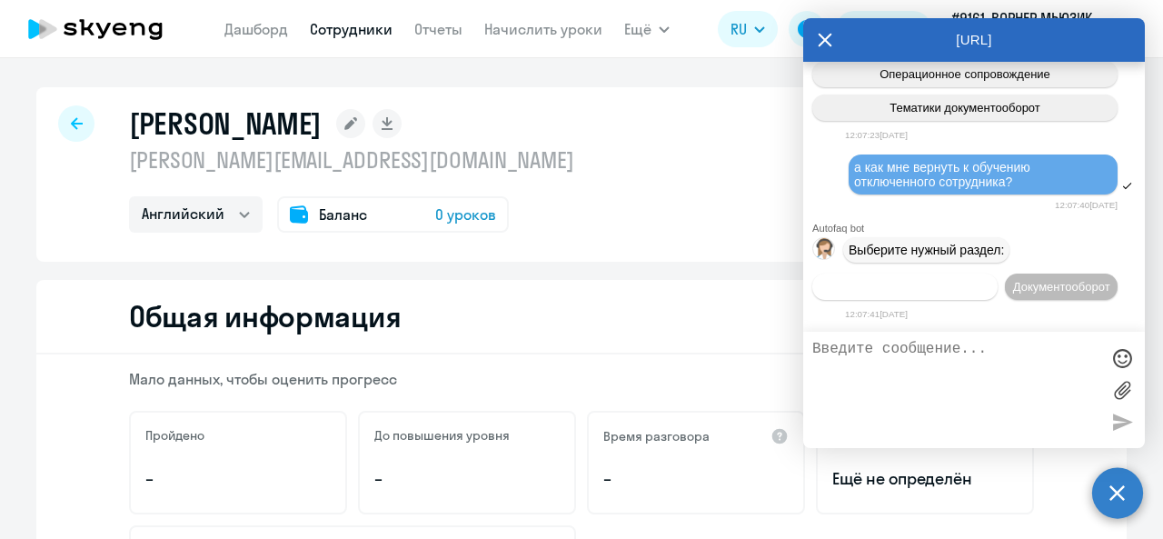
click at [933, 280] on span "Операционное сопровождение" at bounding box center [905, 287] width 171 height 14
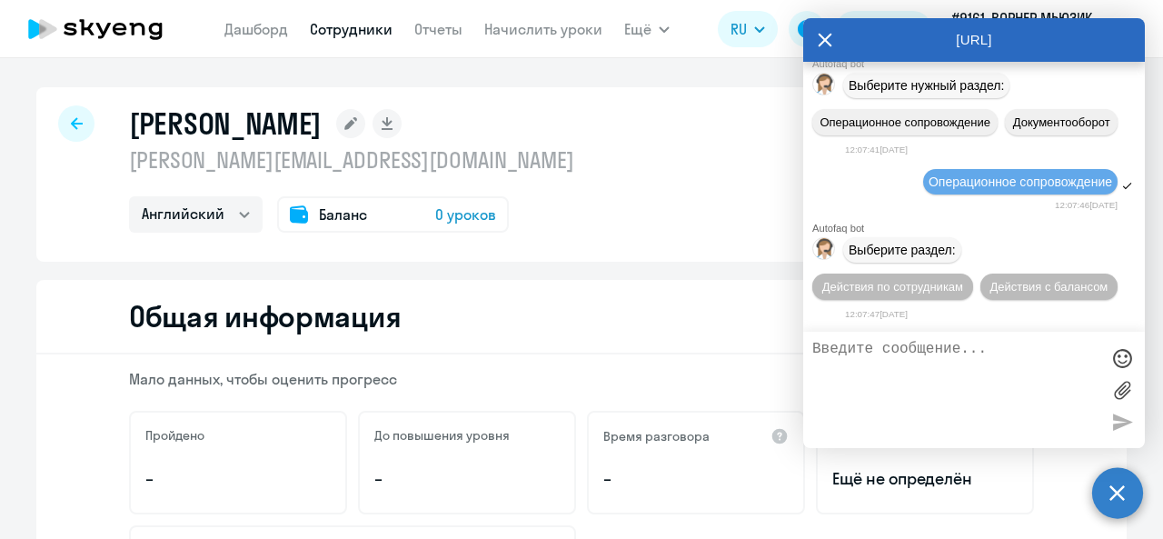
scroll to position [2277, 0]
click at [935, 278] on button "Действия по сотрудникам" at bounding box center [892, 287] width 161 height 26
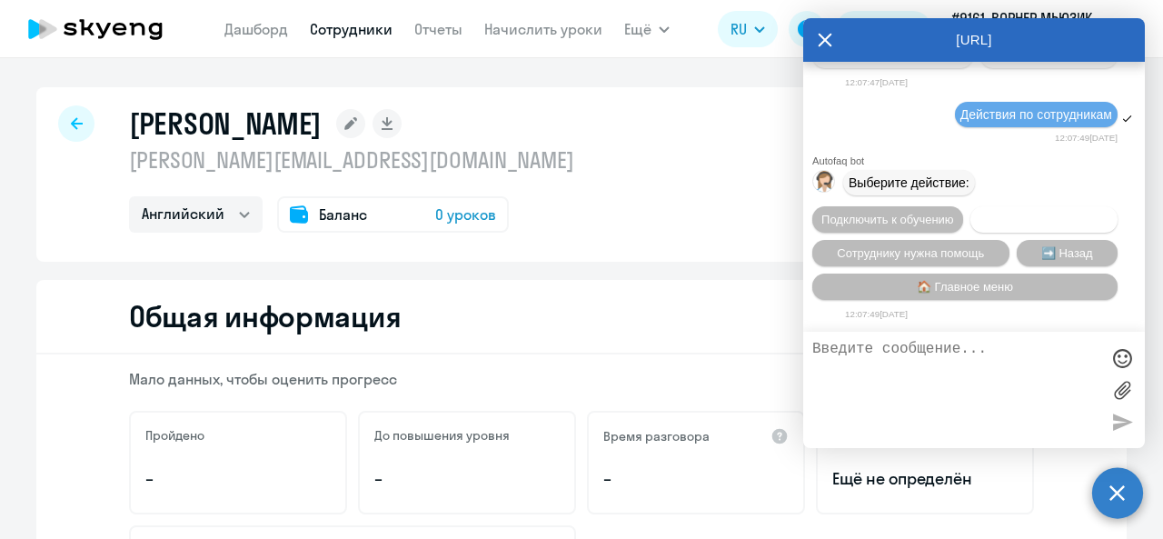
scroll to position [2545, 0]
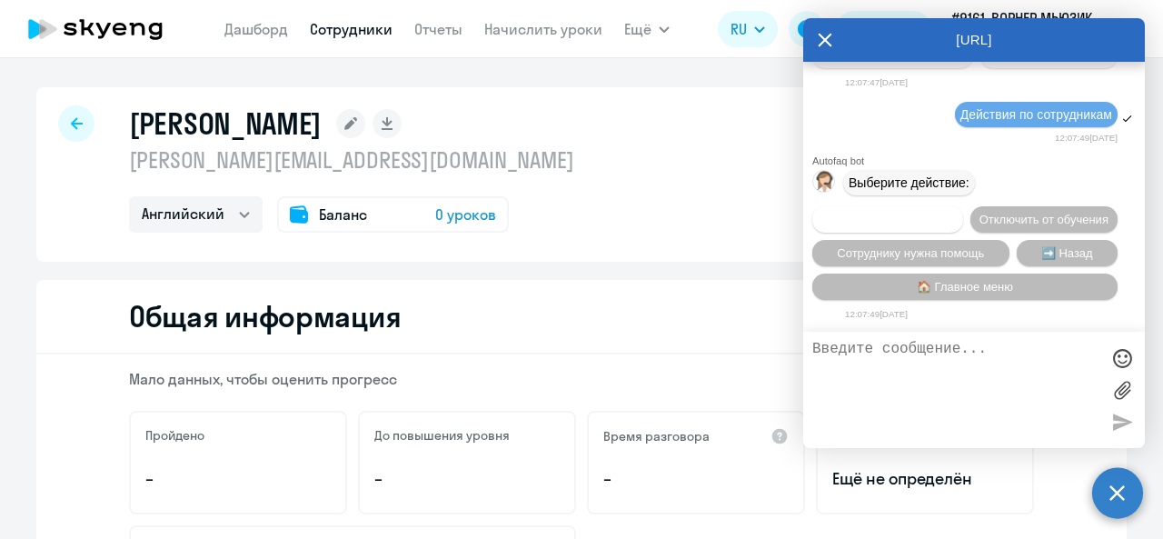
click at [954, 213] on span "Подключить к обучению" at bounding box center [888, 220] width 133 height 14
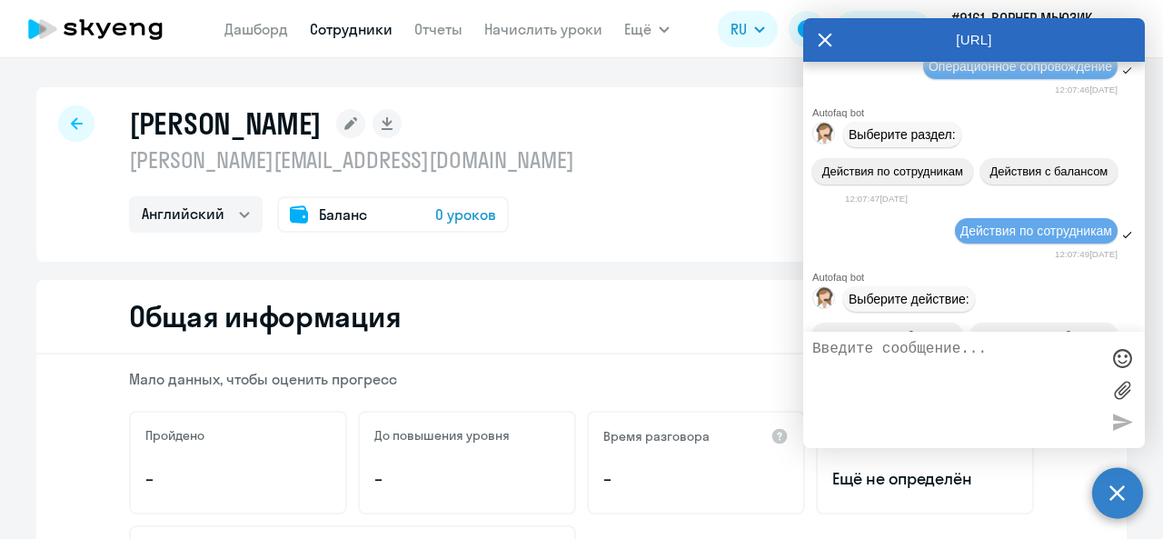
scroll to position [2052, 0]
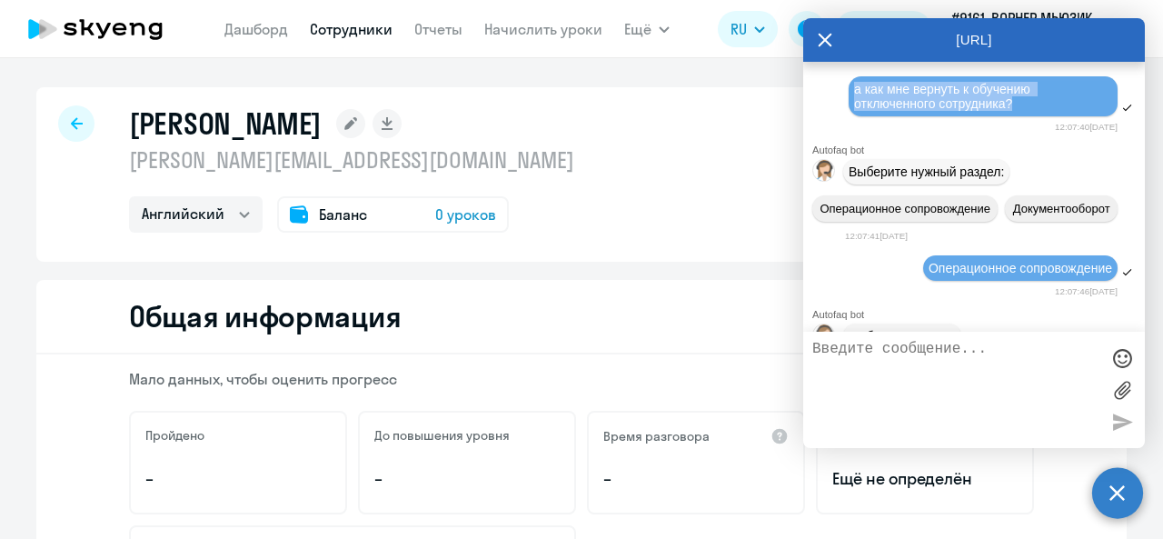
drag, startPoint x: 850, startPoint y: 197, endPoint x: 1022, endPoint y: 217, distance: 173.8
click at [1022, 116] on div "а как мне вернуть к обучению отключенного сотрудника?" at bounding box center [983, 96] width 269 height 40
copy span "а как мне вернуть к обучению отключенного сотрудника?"
click at [931, 372] on textarea at bounding box center [955, 390] width 287 height 98
paste textarea "а как мне вернуть к обучению отключенного сотрудника?"
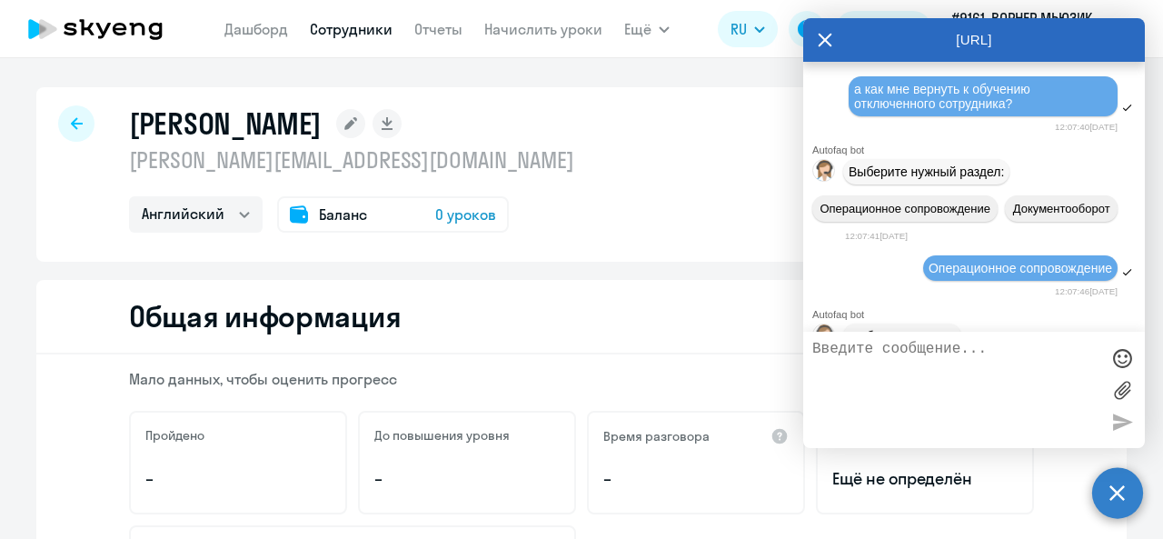
type textarea "а как мне вернуть к обучению отключенного сотрудника?"
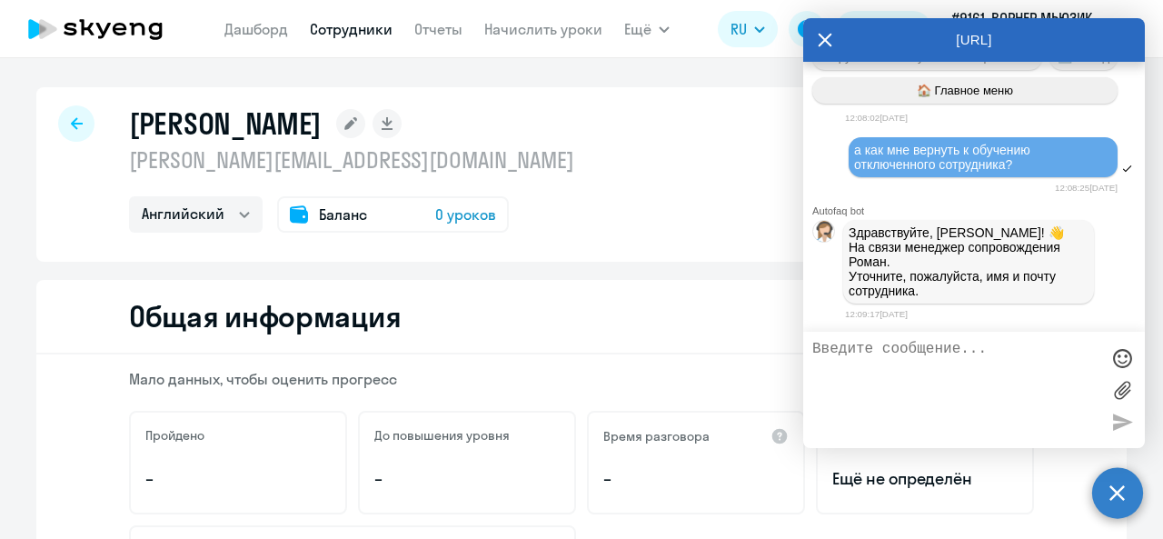
scroll to position [2977, 0]
click at [925, 368] on textarea at bounding box center [955, 390] width 287 height 98
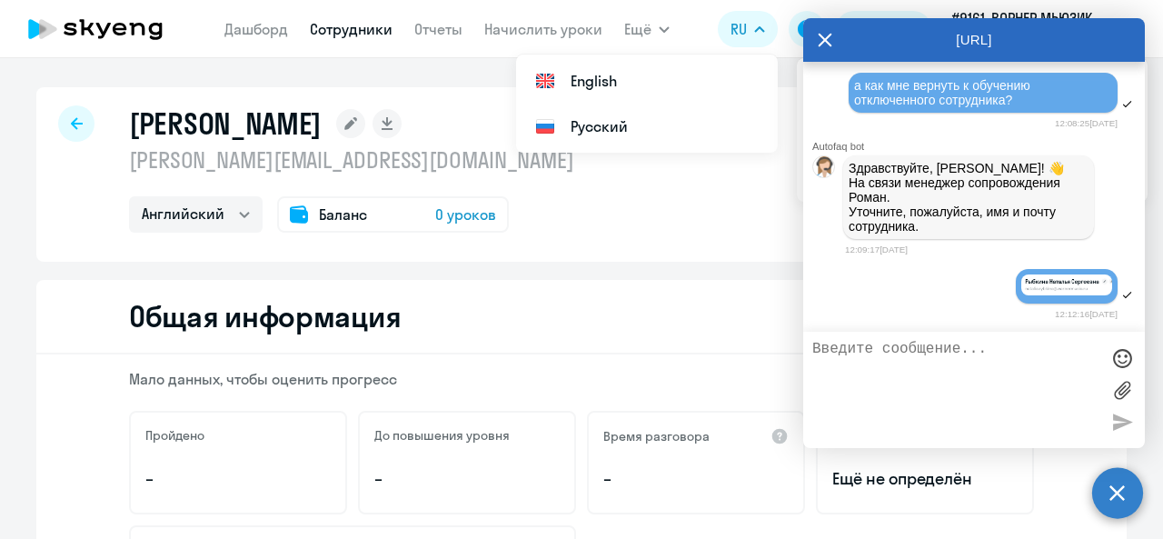
click at [1037, 280] on img at bounding box center [1067, 284] width 91 height 21
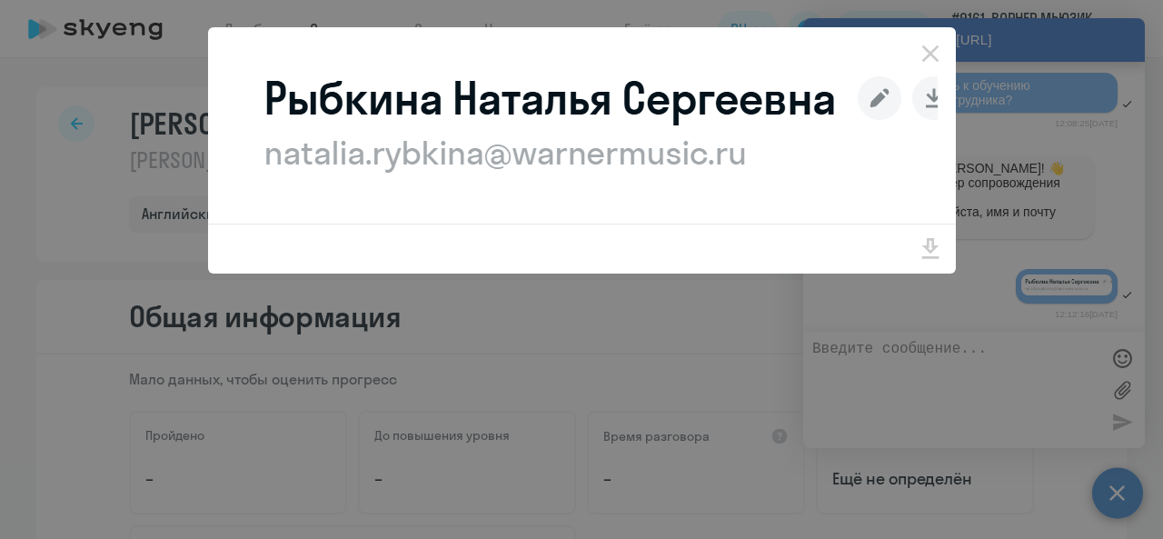
click at [1109, 170] on div at bounding box center [581, 269] width 1163 height 539
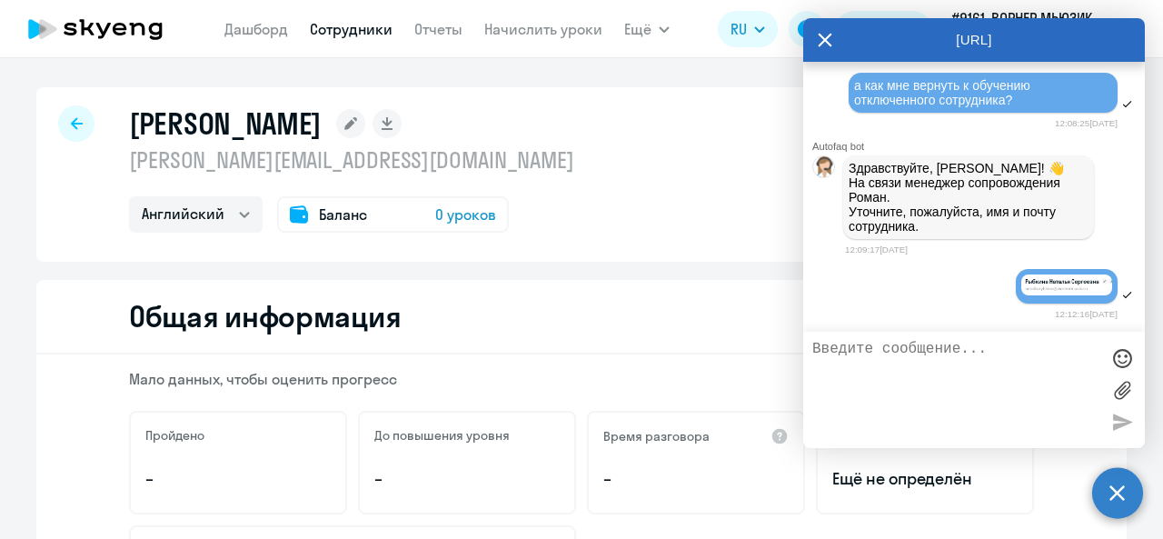
click at [912, 389] on textarea at bounding box center [955, 390] width 287 height 98
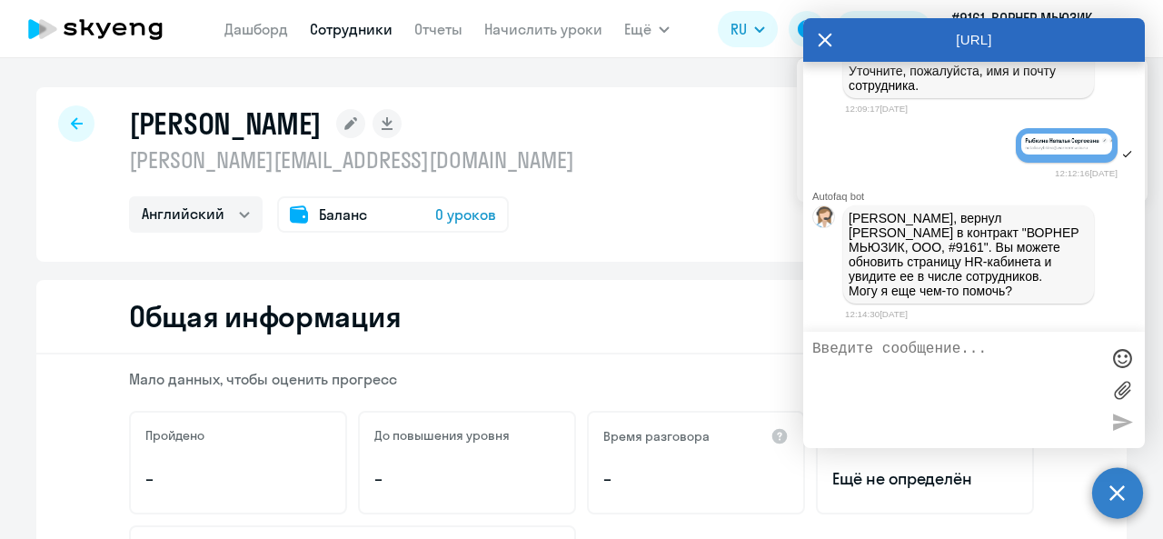
scroll to position [3184, 0]
click at [931, 380] on textarea at bounding box center [955, 390] width 287 height 98
click at [952, 390] on textarea at bounding box center [955, 390] width 287 height 98
click at [949, 381] on textarea at bounding box center [955, 390] width 287 height 98
type textarea "спасибо"
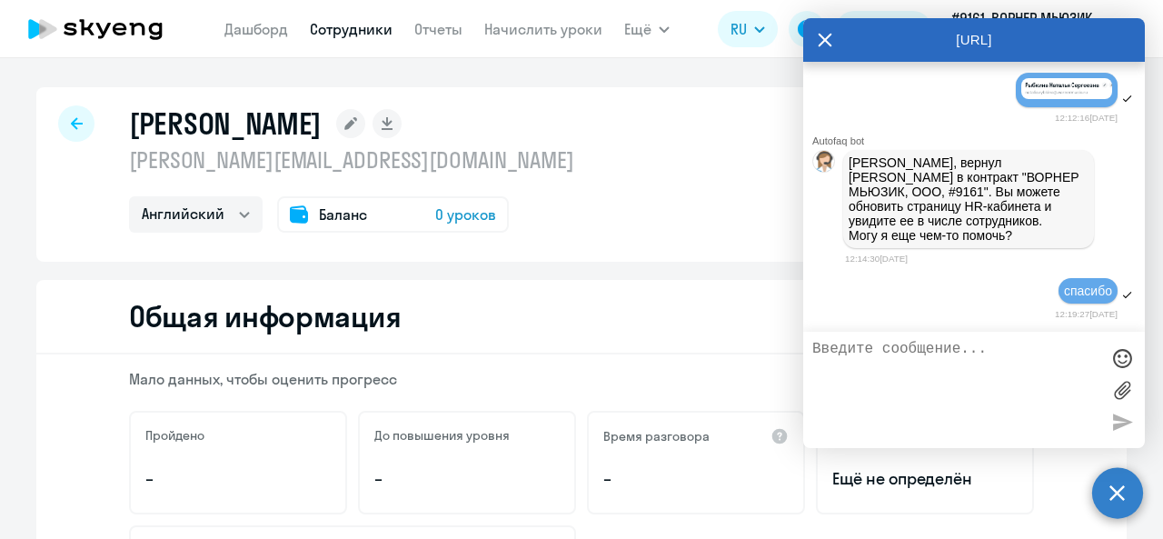
scroll to position [3239, 0]
click at [352, 33] on link "Сотрудники" at bounding box center [351, 29] width 83 height 18
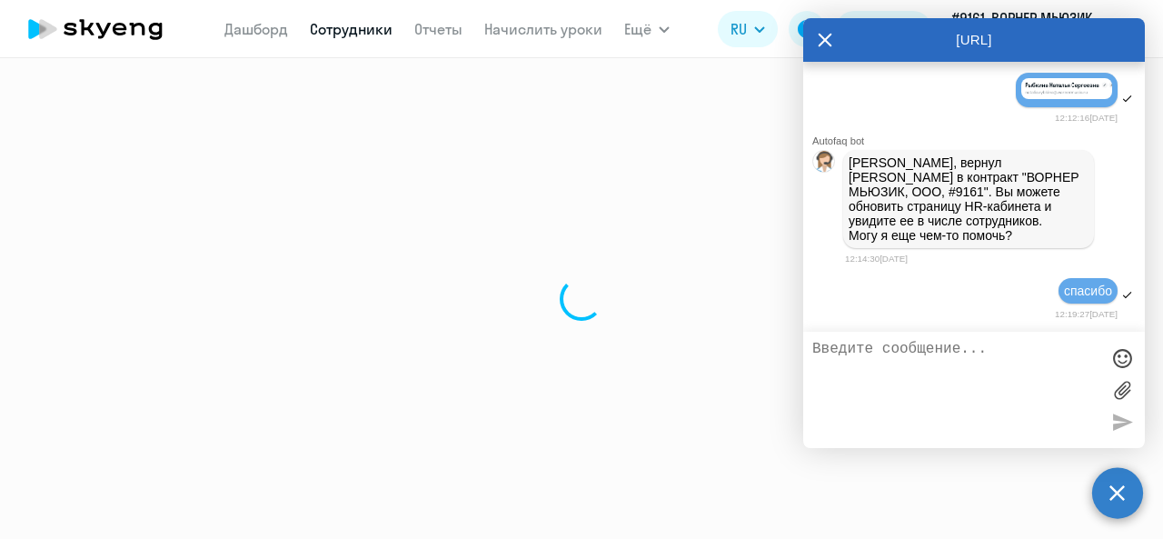
select select "30"
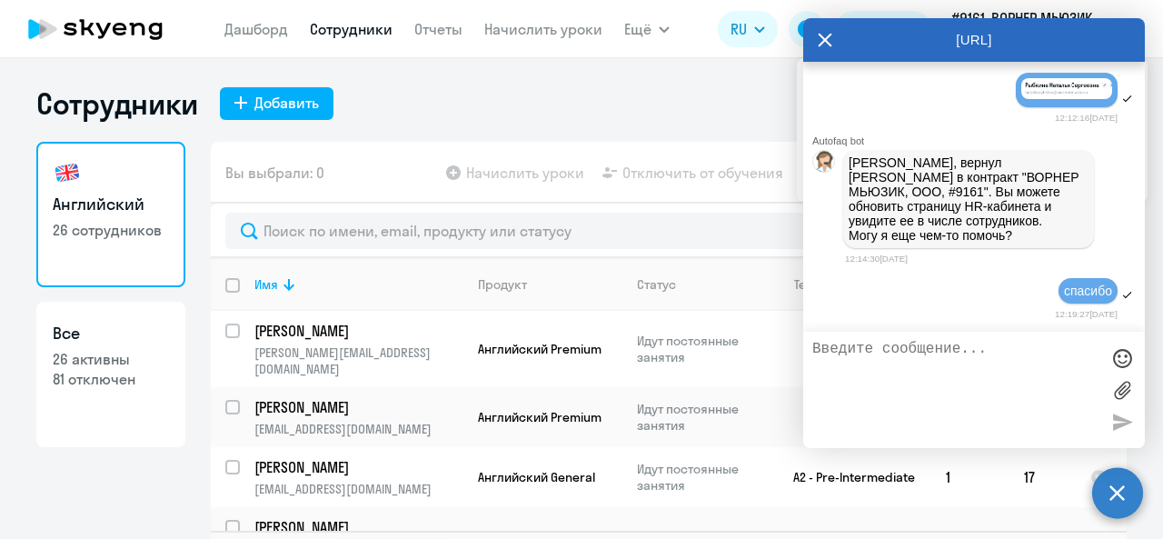
click at [828, 38] on icon at bounding box center [826, 41] width 14 height 14
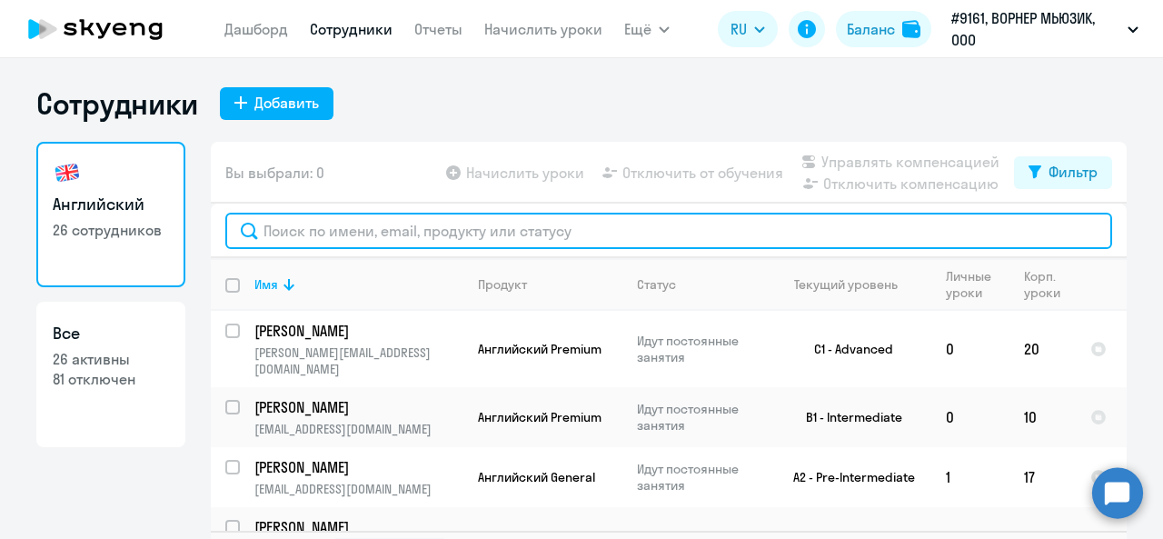
click at [769, 237] on input "text" at bounding box center [668, 231] width 887 height 36
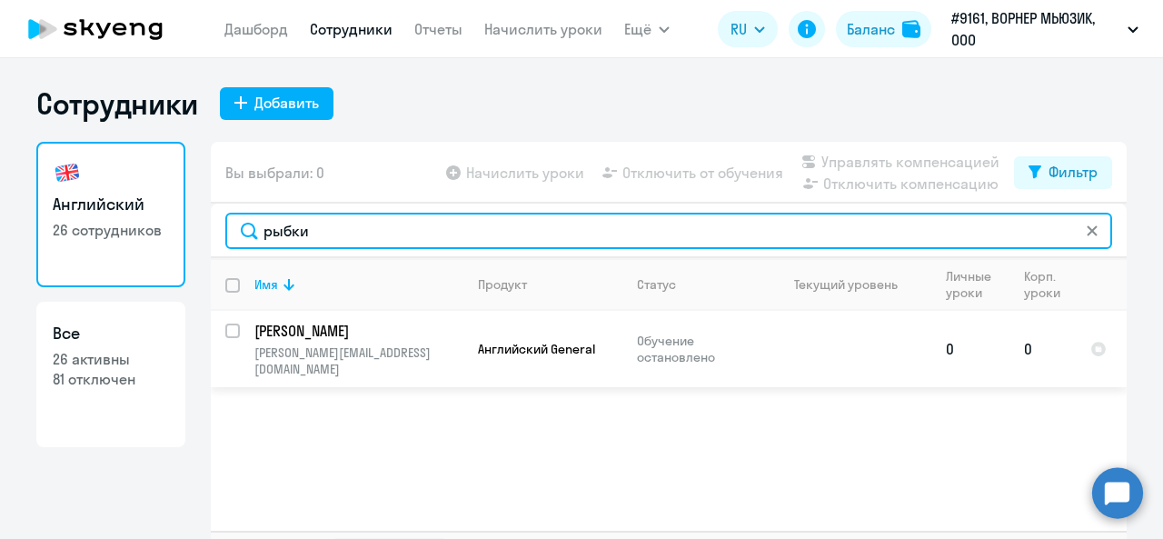
type input "рыбки"
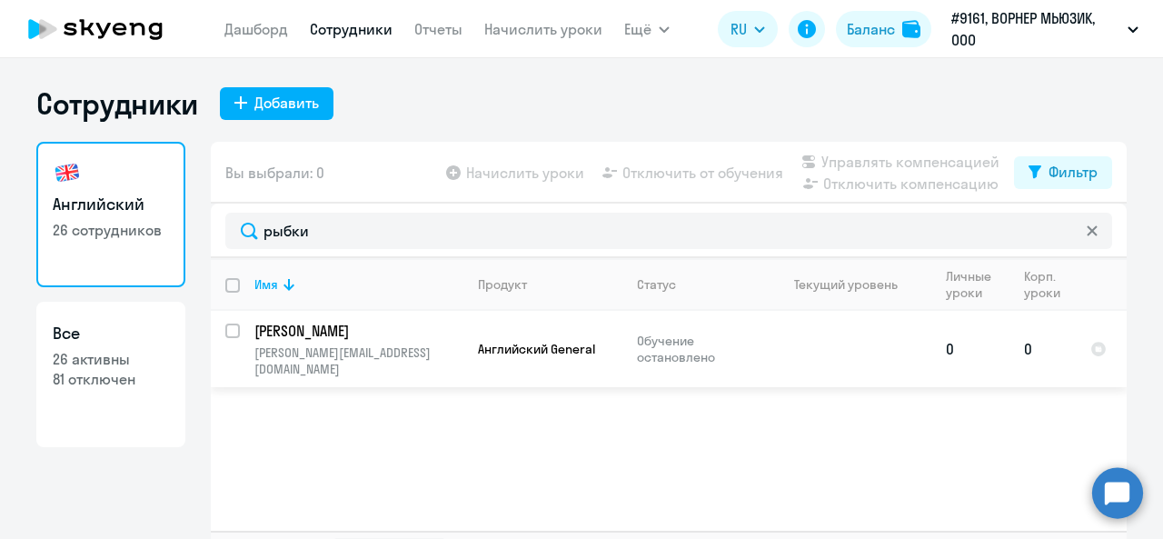
click at [231, 331] on input "select row 4906051" at bounding box center [243, 342] width 36 height 36
checkbox input "true"
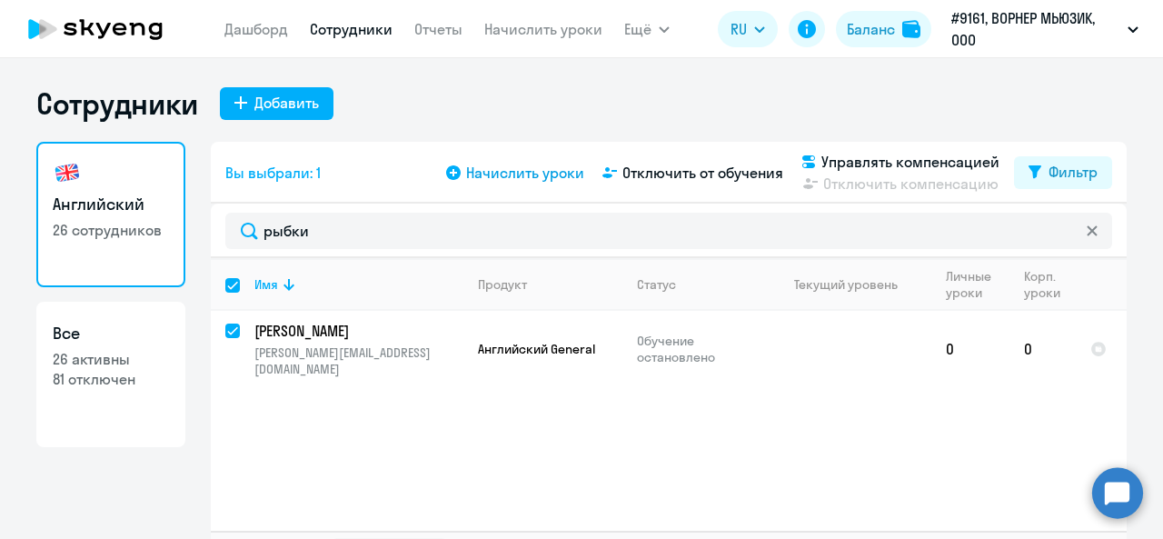
click at [518, 177] on span "Начислить уроки" at bounding box center [525, 173] width 118 height 22
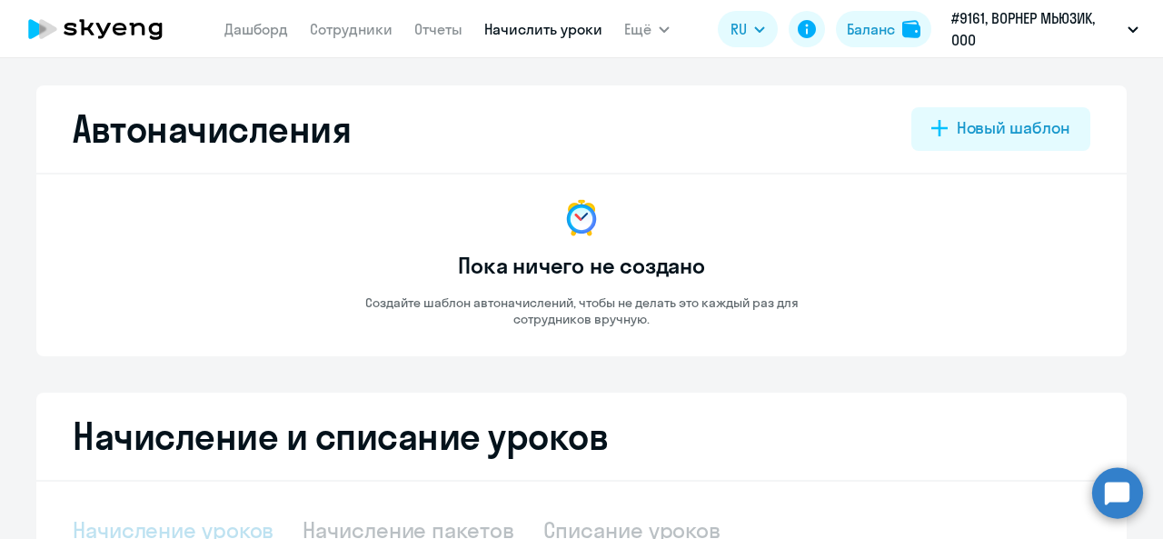
select select "10"
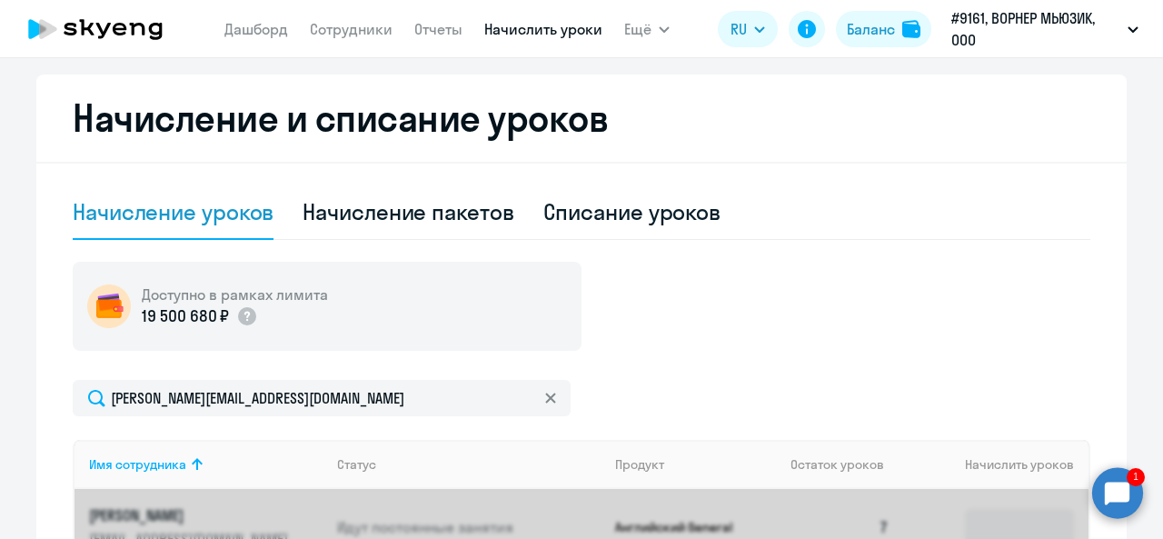
scroll to position [364, 0]
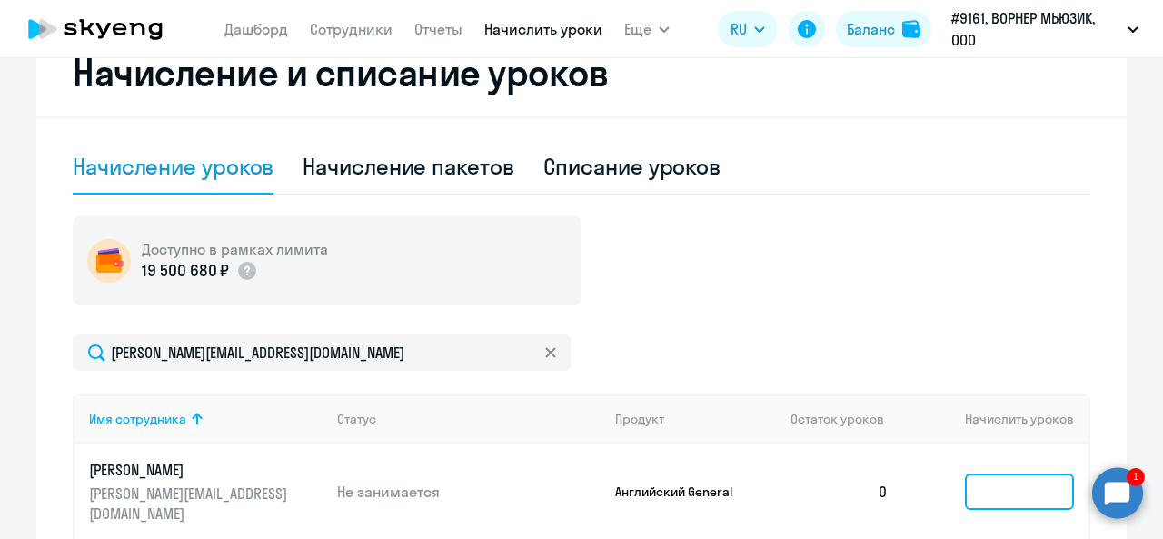
click at [1017, 476] on input at bounding box center [1019, 491] width 109 height 36
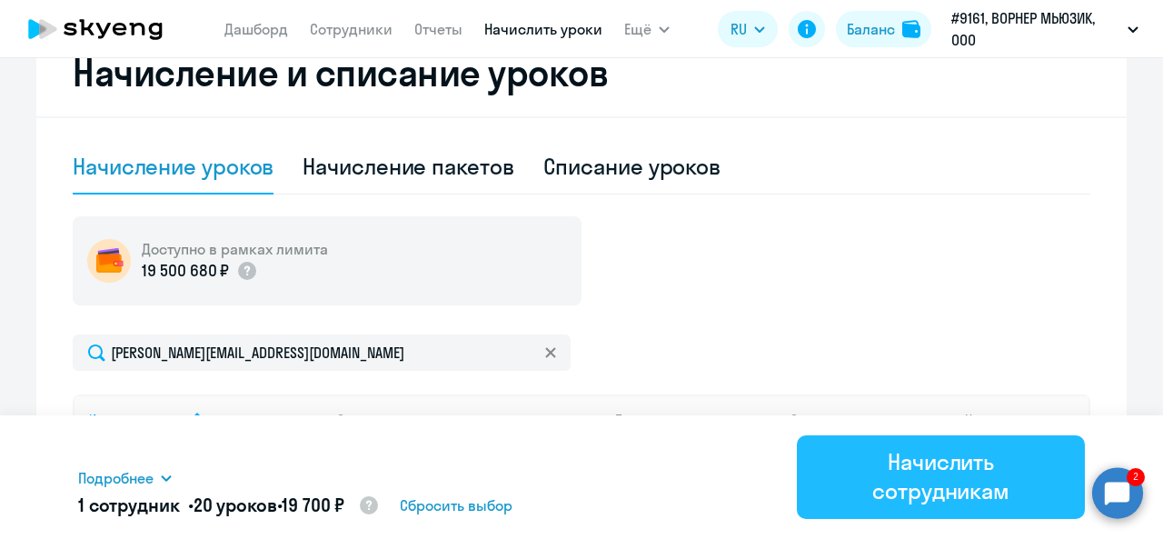
type input "20"
click at [885, 470] on div "Начислить сотрудникам" at bounding box center [940, 476] width 237 height 58
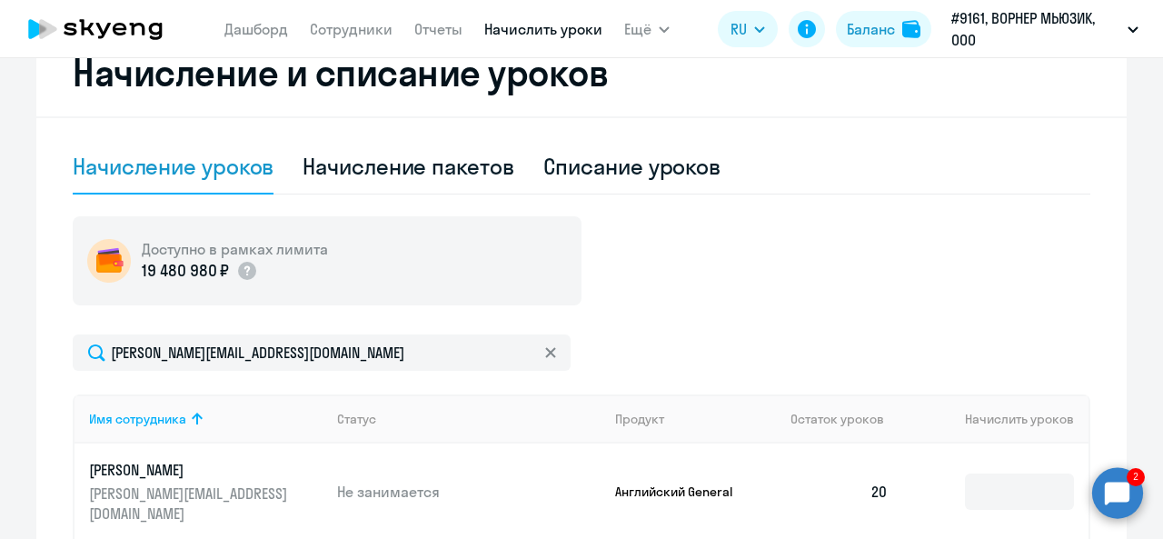
click at [109, 32] on icon at bounding box center [95, 28] width 160 height 45
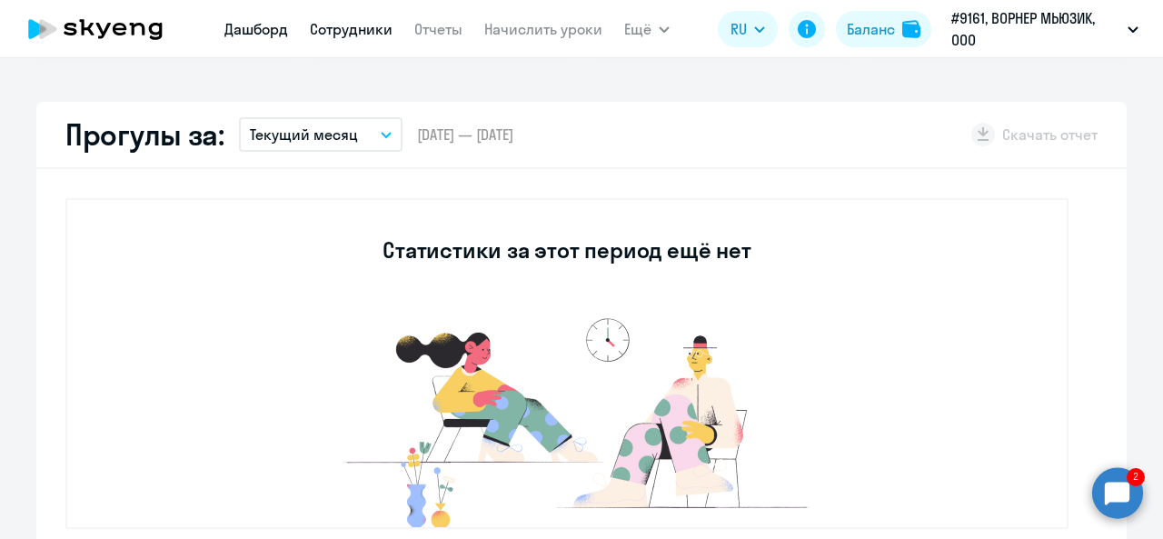
click at [337, 32] on link "Сотрудники" at bounding box center [351, 29] width 83 height 18
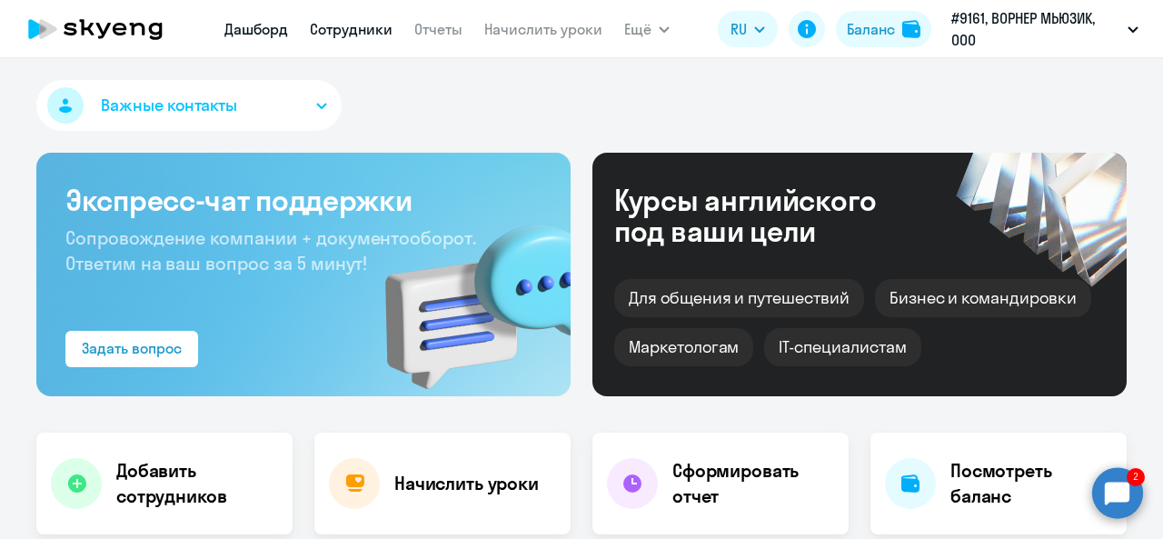
select select "30"
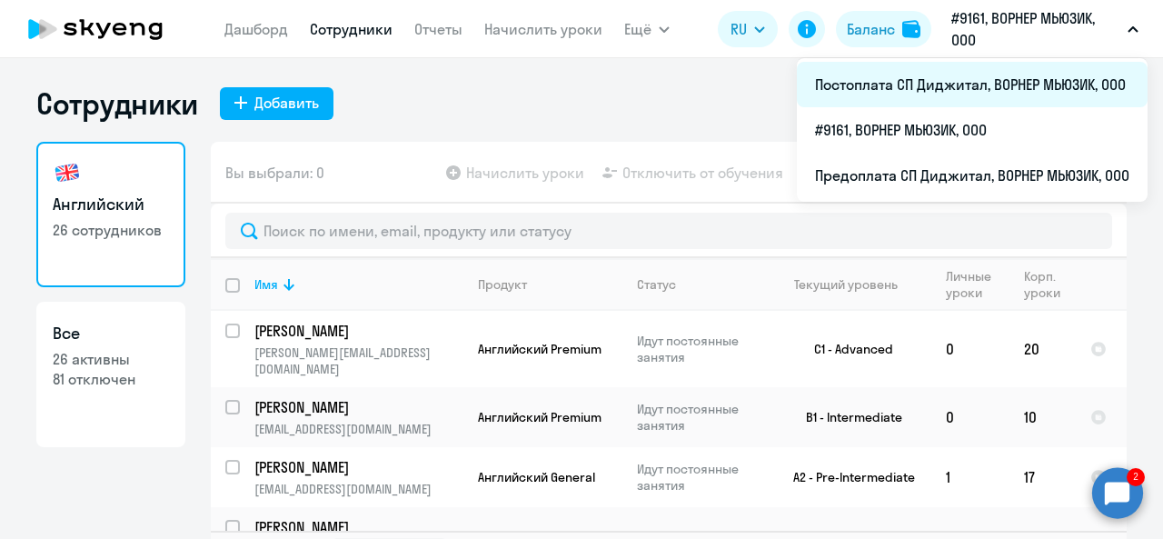
click at [871, 75] on li "Постоплата СП Диджитал, ВОРНЕР МЬЮЗИК, ООО" at bounding box center [972, 84] width 351 height 45
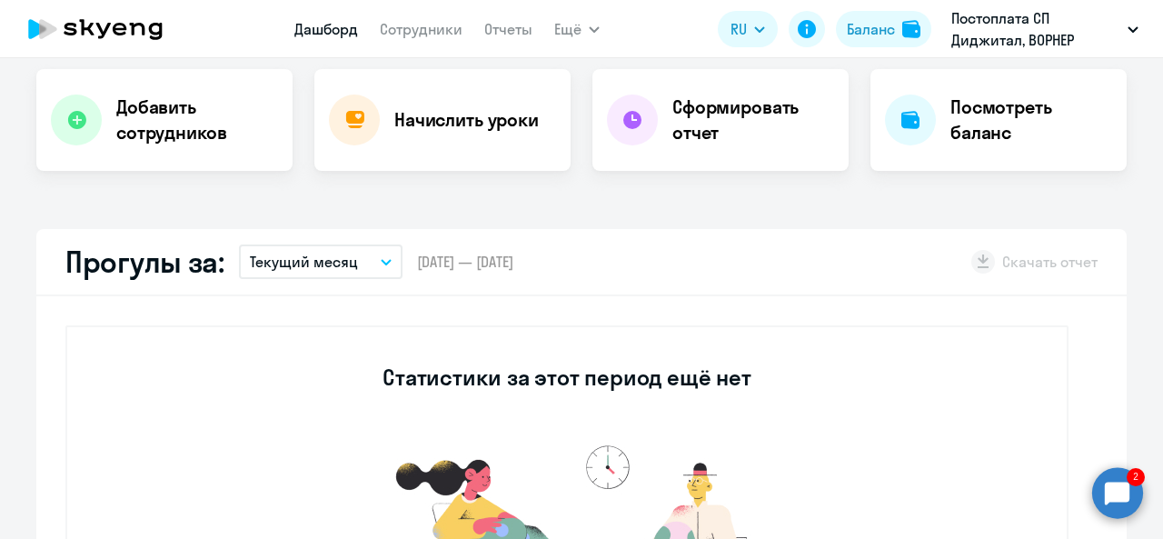
select select "30"
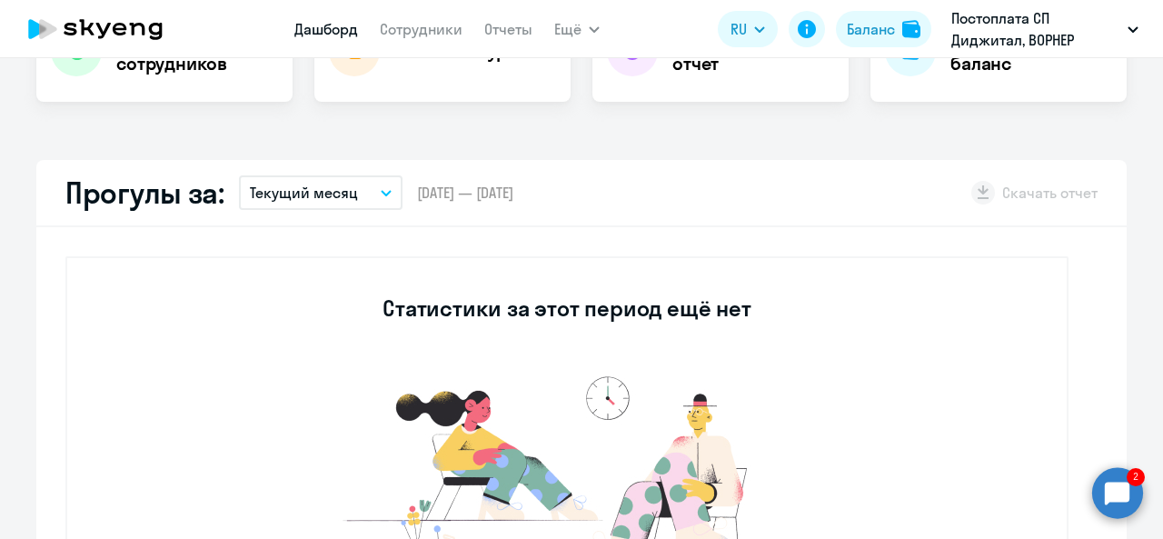
scroll to position [454, 0]
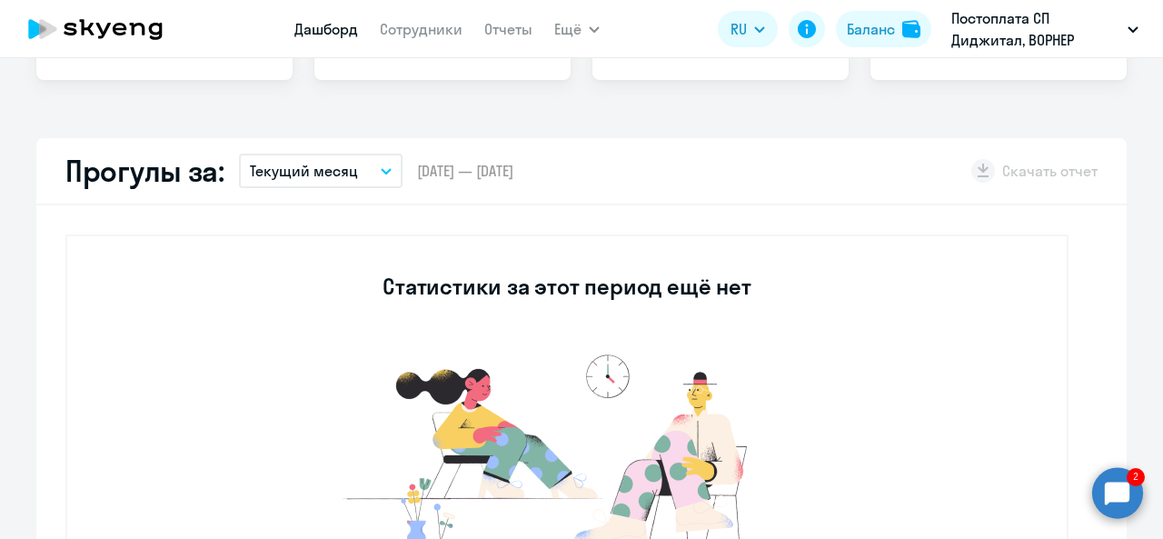
click at [424, 41] on nav "Дашборд Сотрудники Отчеты" at bounding box center [413, 29] width 238 height 36
click at [424, 33] on link "Сотрудники" at bounding box center [421, 29] width 83 height 18
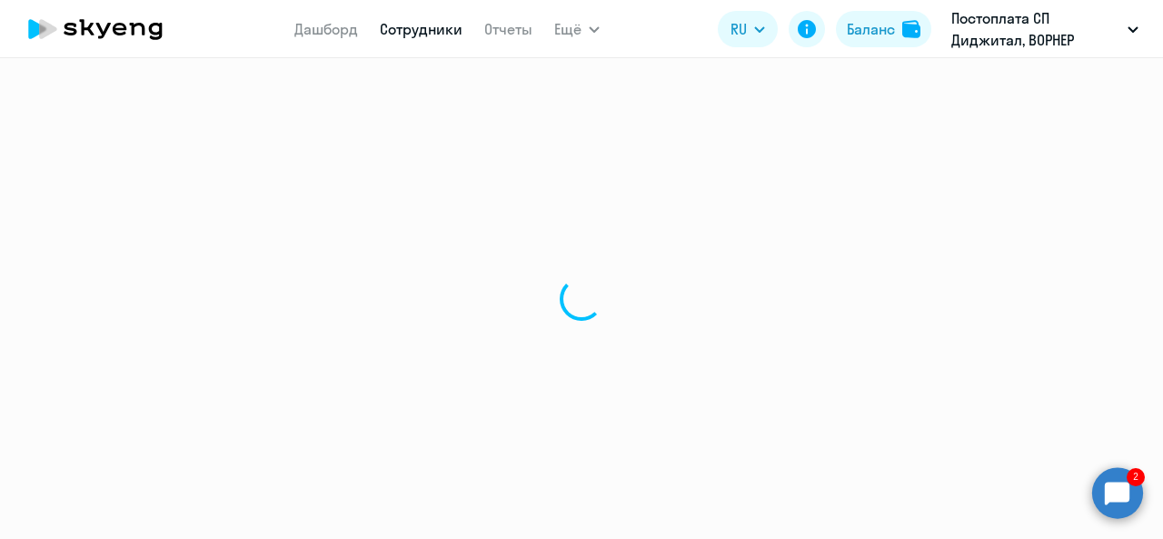
select select "30"
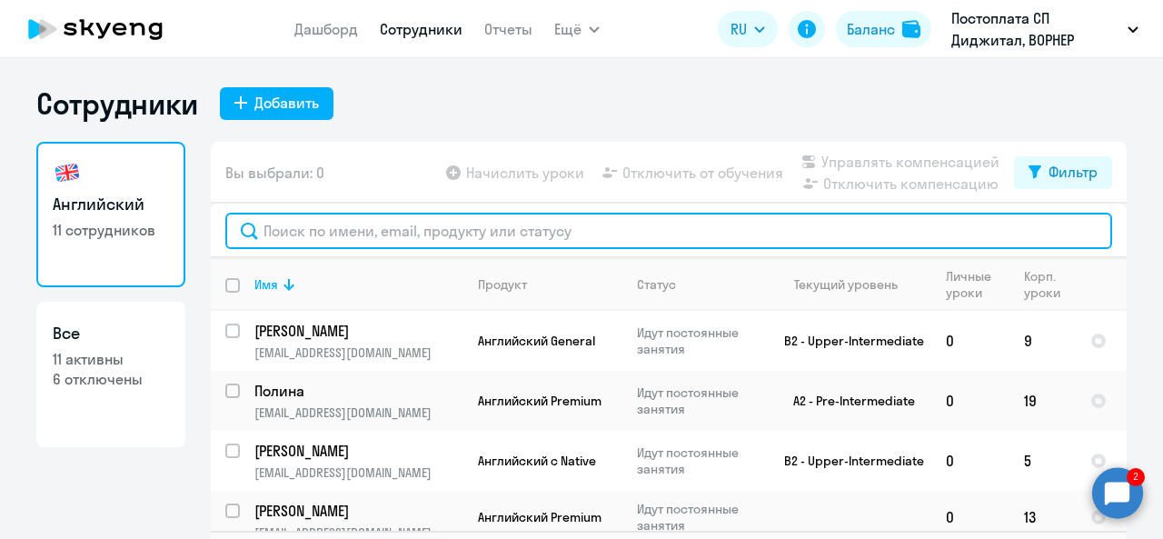
click at [424, 231] on input "text" at bounding box center [668, 231] width 887 height 36
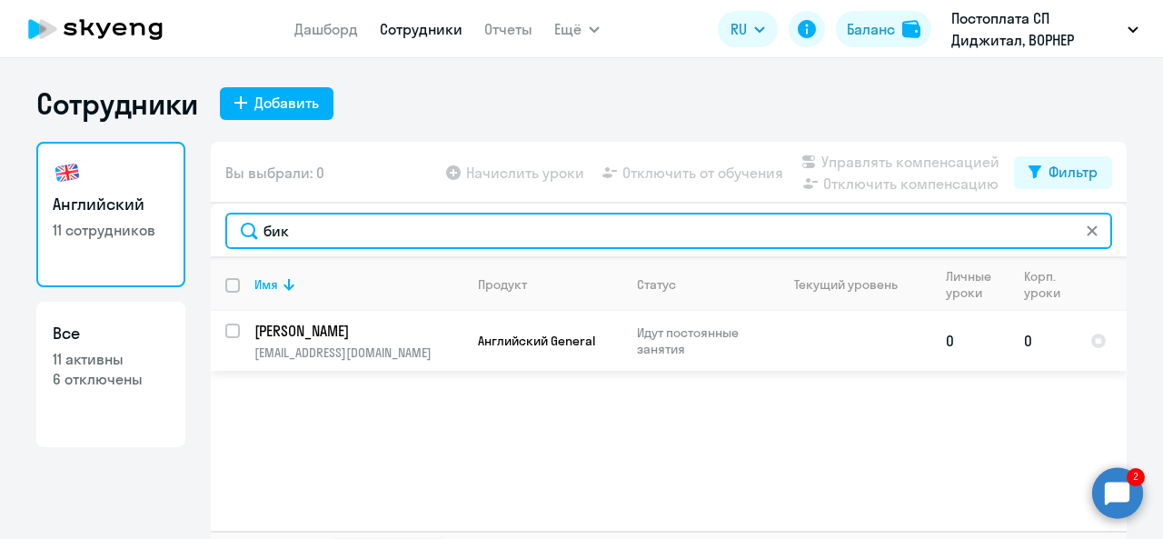
type input "бик"
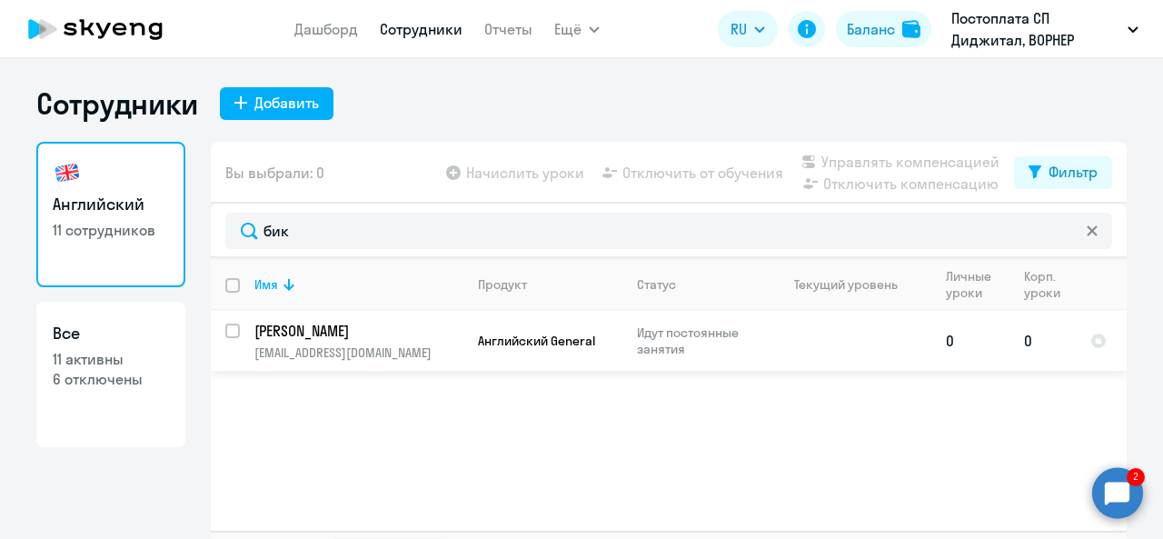
click at [291, 327] on p "[PERSON_NAME]" at bounding box center [356, 331] width 205 height 20
select select "english"
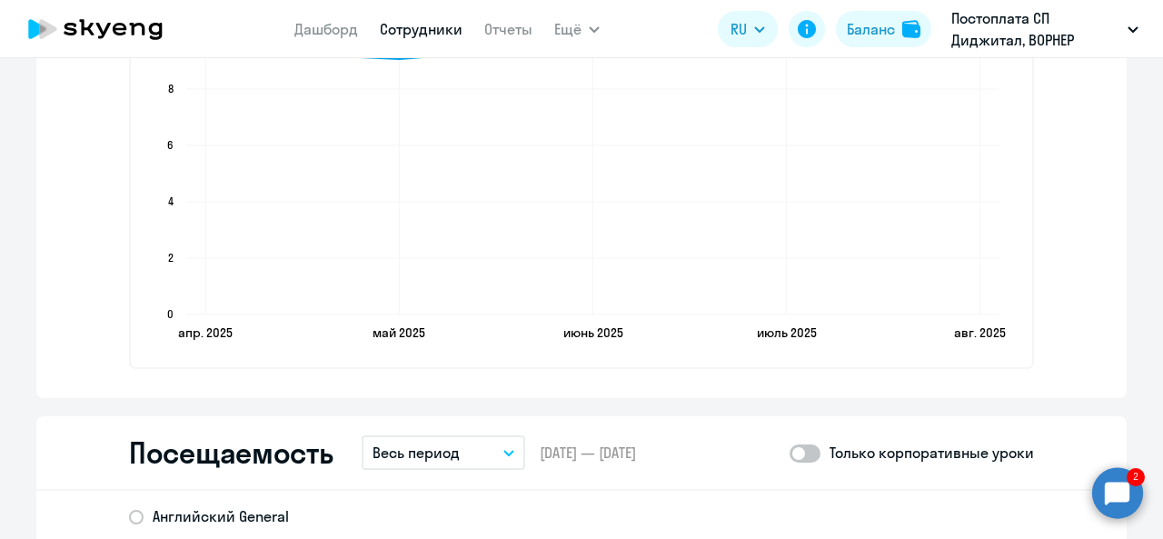
scroll to position [1999, 0]
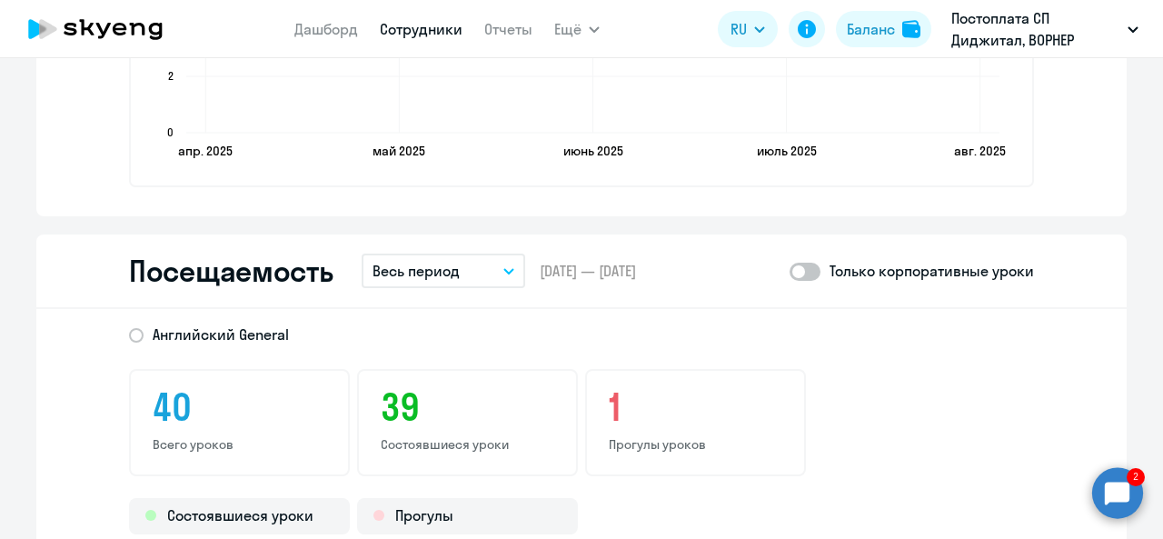
click at [813, 270] on span at bounding box center [805, 272] width 31 height 18
click at [790, 271] on input "checkbox" at bounding box center [789, 271] width 1 height 1
click at [813, 270] on span at bounding box center [805, 272] width 31 height 18
click at [790, 271] on input "checkbox" at bounding box center [789, 271] width 1 height 1
checkbox input "false"
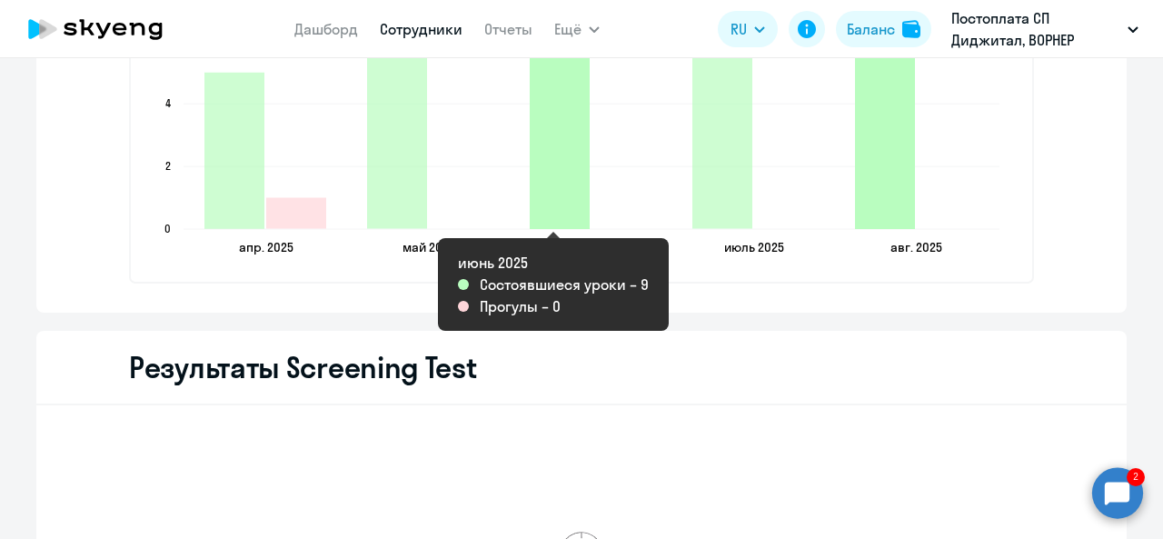
scroll to position [2454, 0]
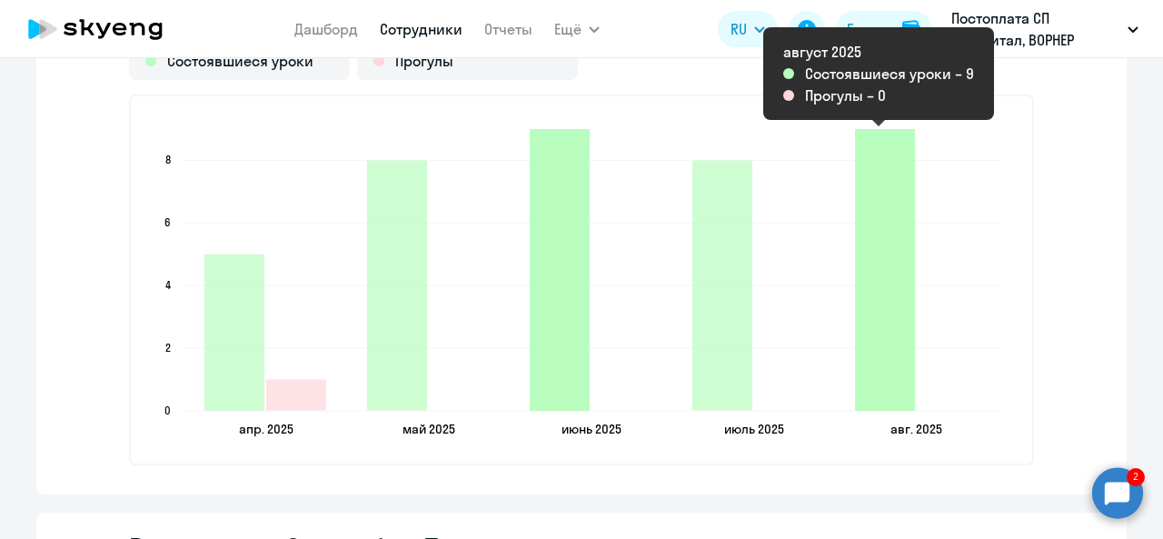
click at [884, 265] on icon "2025-08-30T21:00:00.000Z Состоявшиеся уроки 9" at bounding box center [885, 270] width 60 height 282
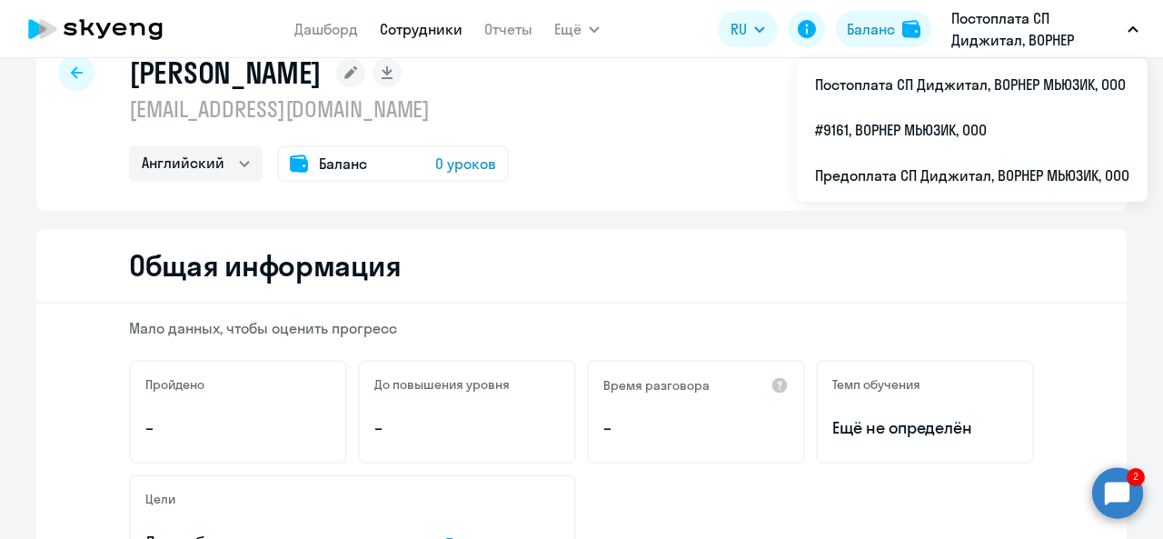
scroll to position [0, 0]
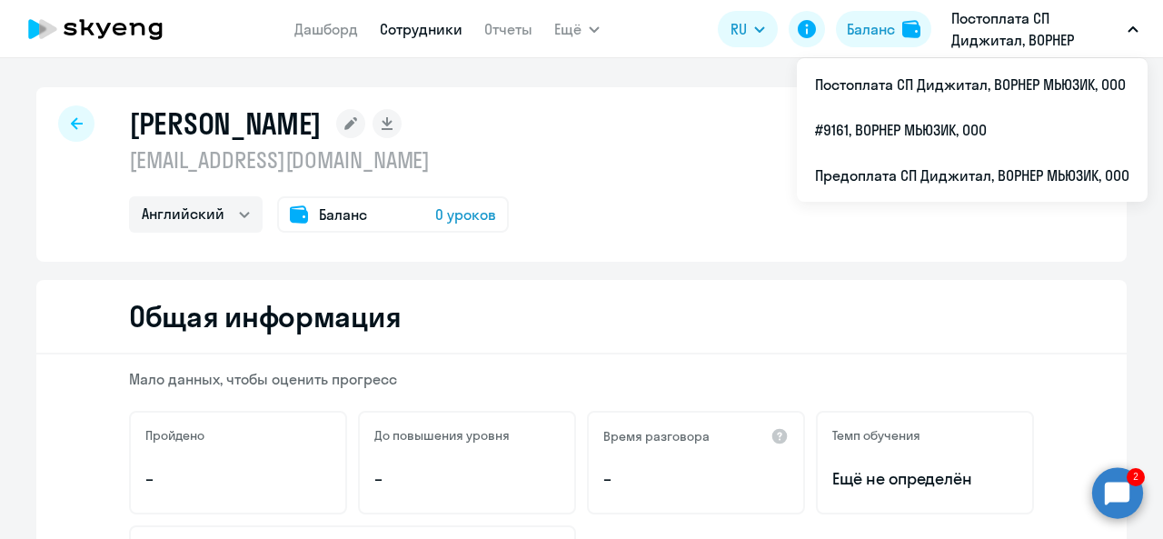
click at [74, 114] on div at bounding box center [76, 123] width 36 height 36
select select "30"
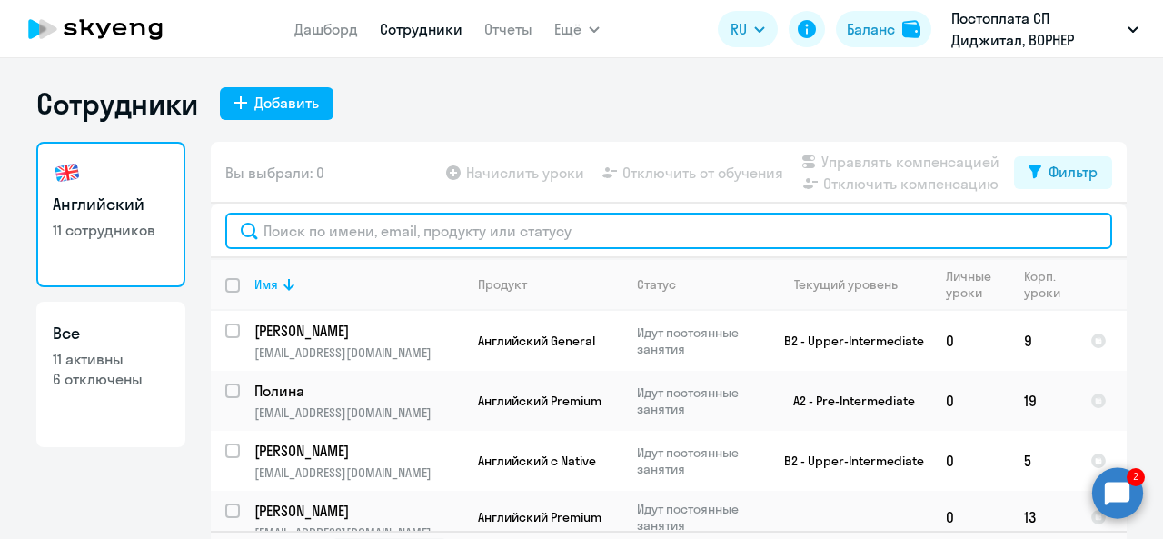
click at [469, 227] on input "text" at bounding box center [668, 231] width 887 height 36
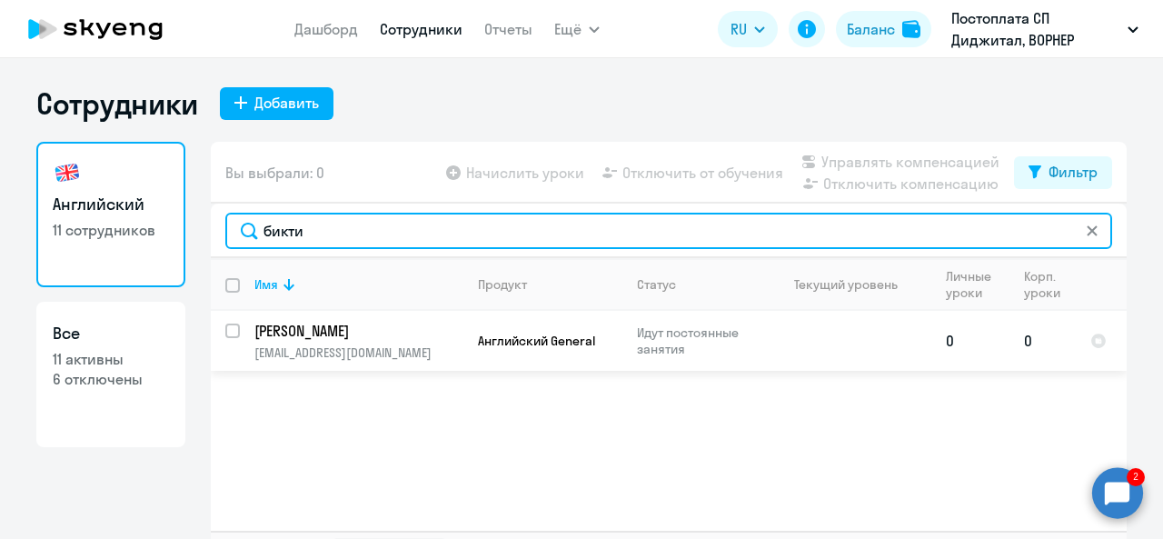
type input "бикти"
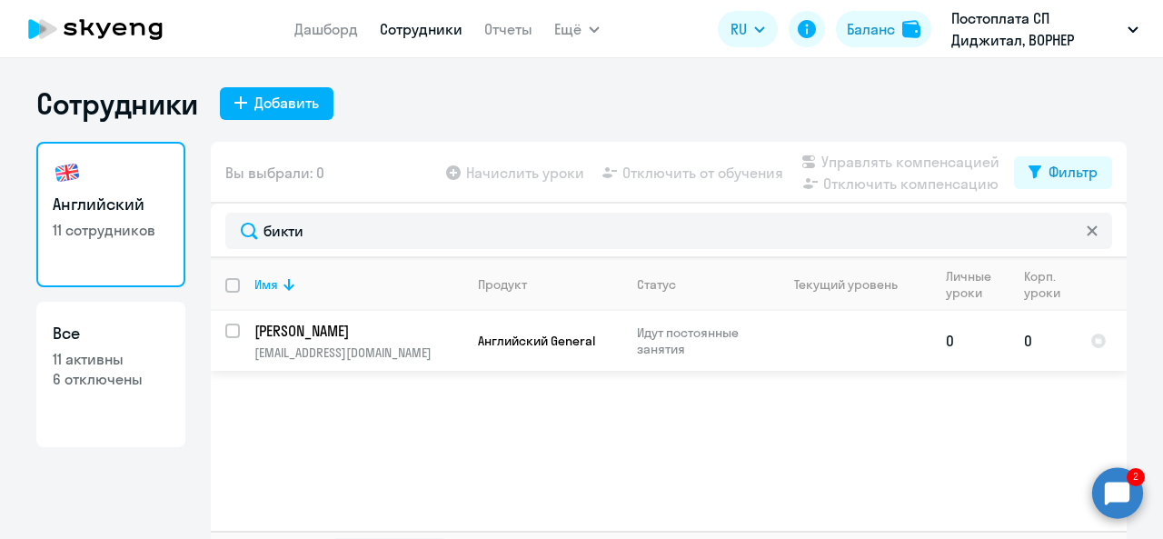
click at [225, 333] on input "select row 33402273" at bounding box center [243, 342] width 36 height 36
checkbox input "true"
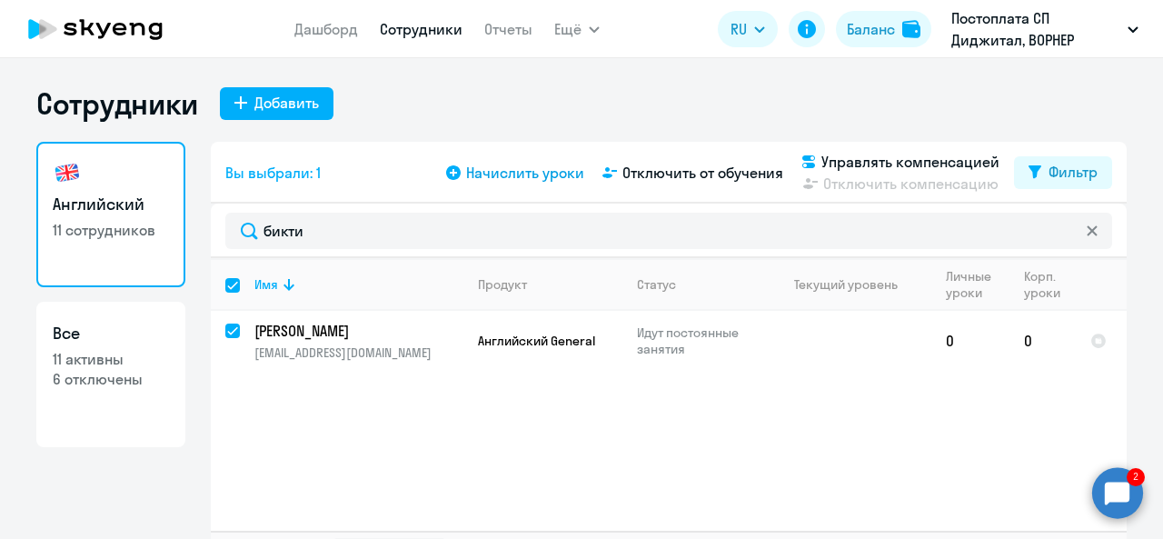
click at [555, 168] on span "Начислить уроки" at bounding box center [525, 173] width 118 height 22
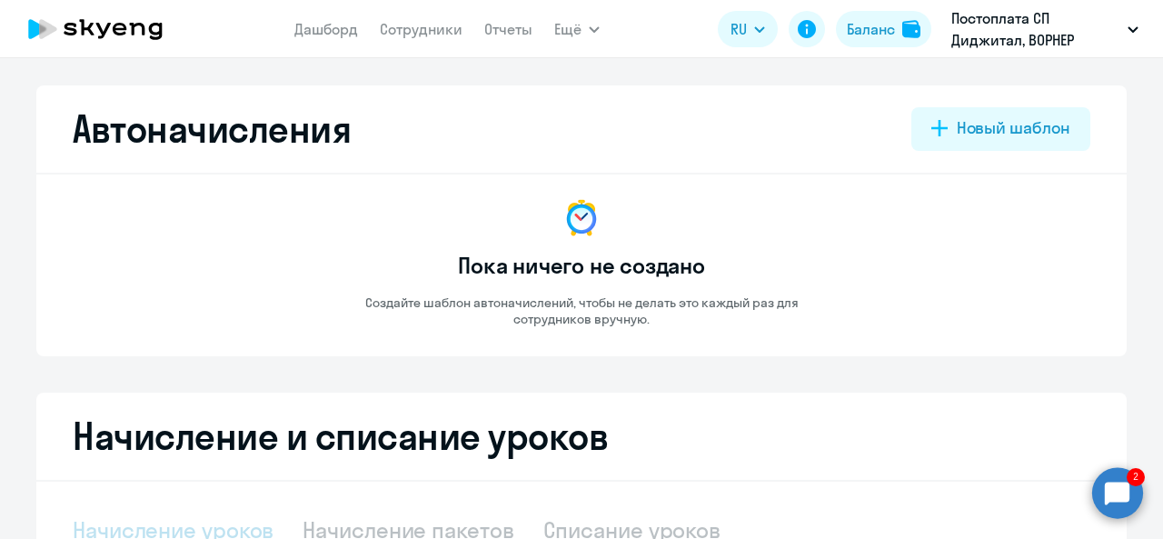
select select "10"
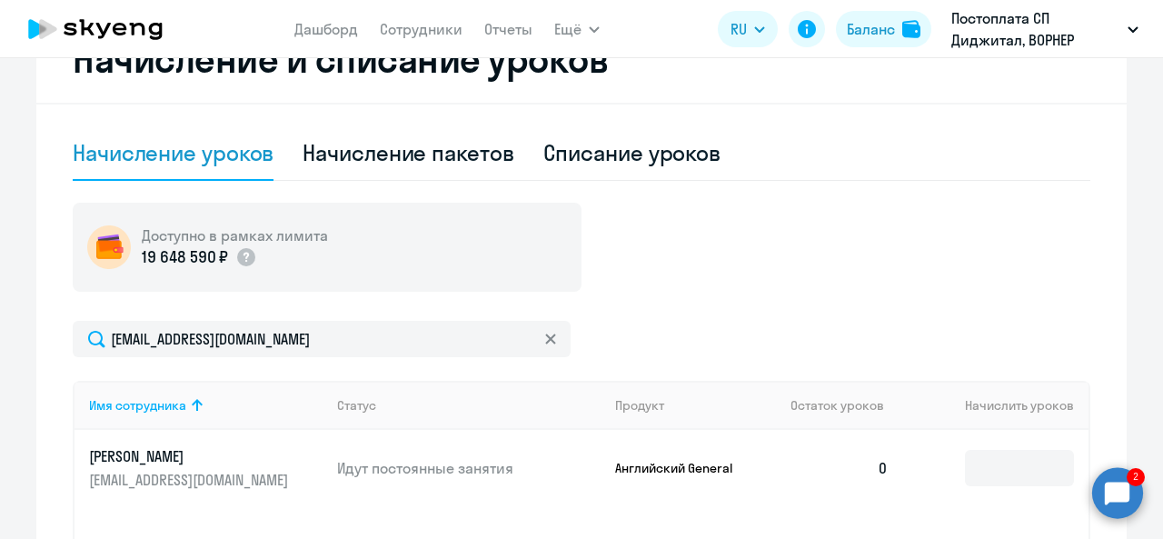
scroll to position [545, 0]
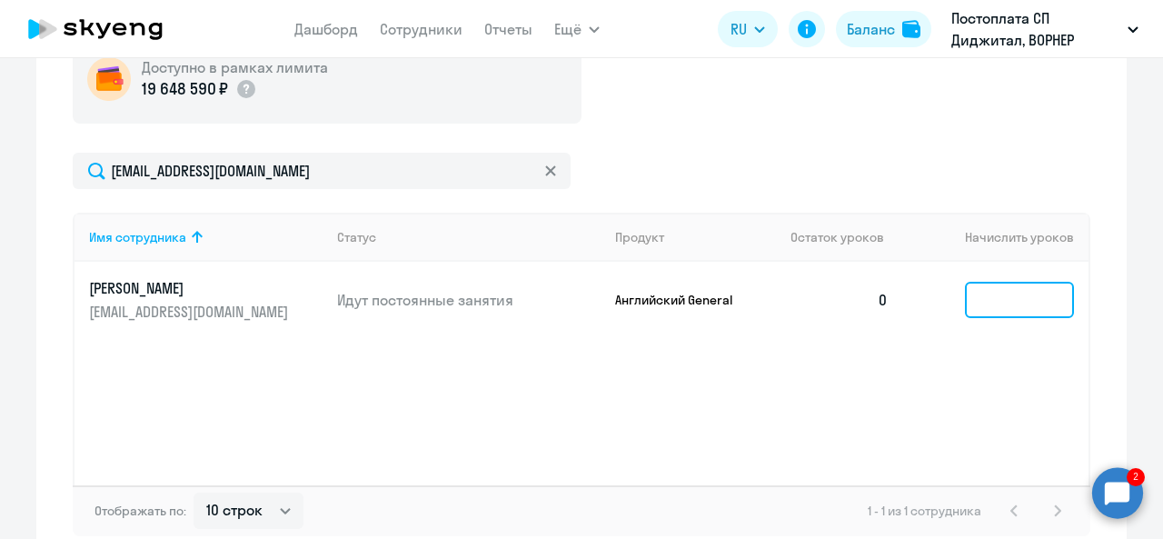
click at [967, 306] on input at bounding box center [1019, 300] width 109 height 36
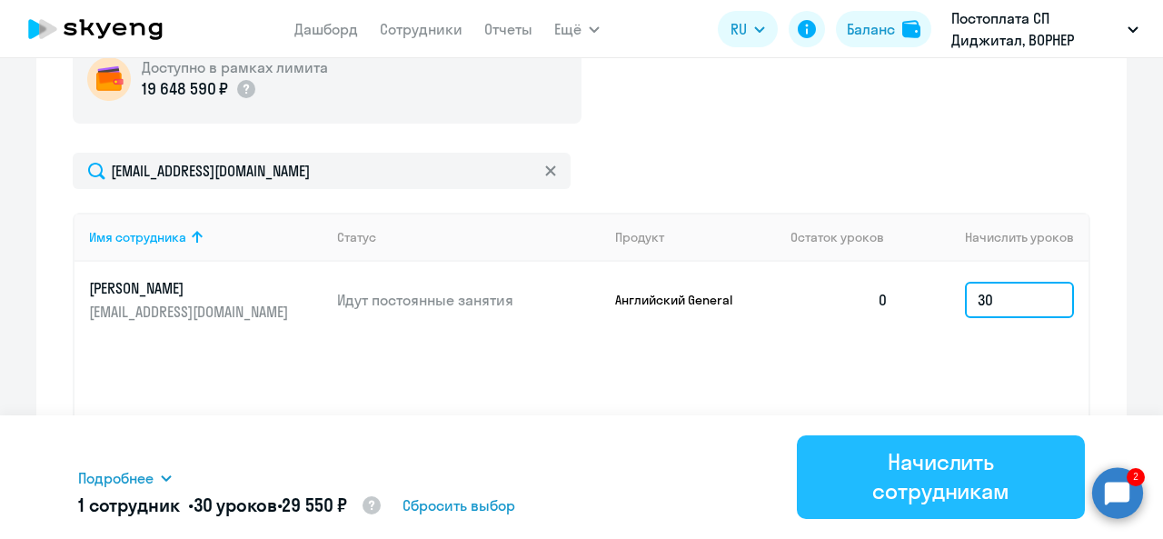
type input "30"
click at [932, 475] on div "Начислить сотрудникам" at bounding box center [940, 476] width 237 height 58
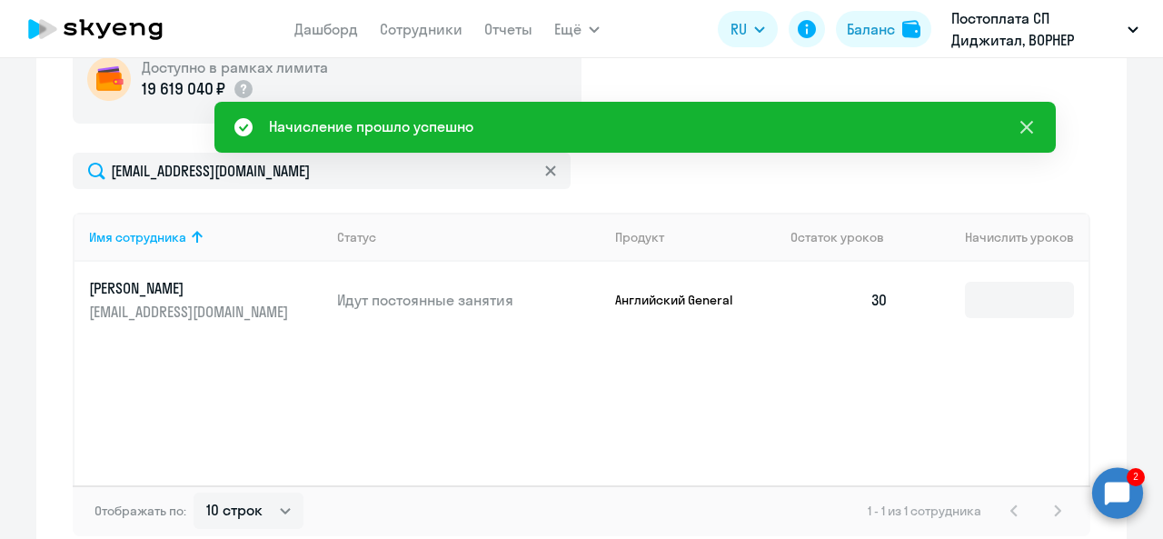
click at [1025, 123] on icon at bounding box center [1027, 127] width 22 height 22
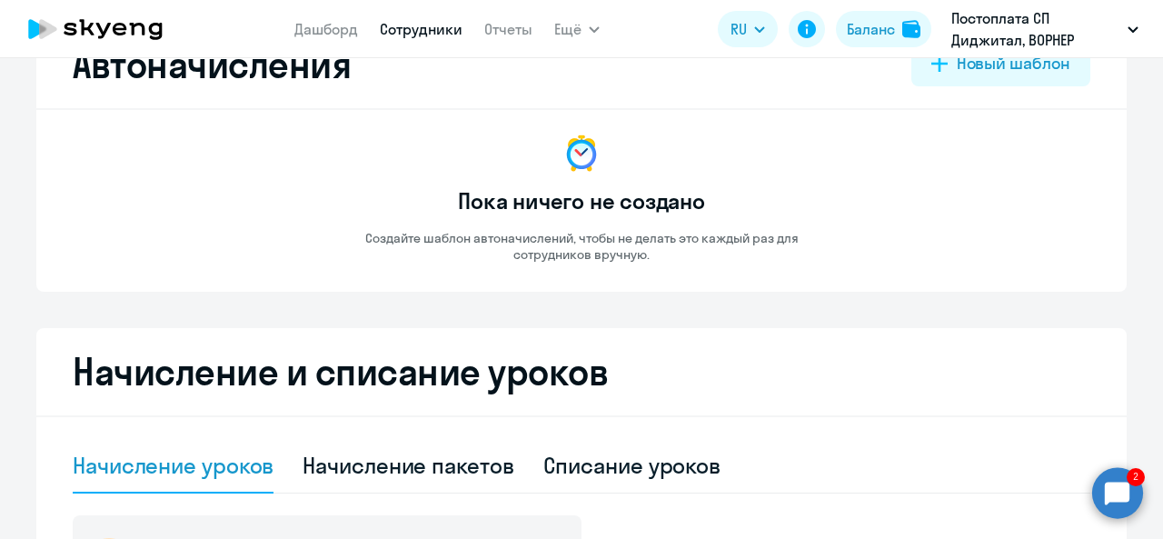
scroll to position [0, 0]
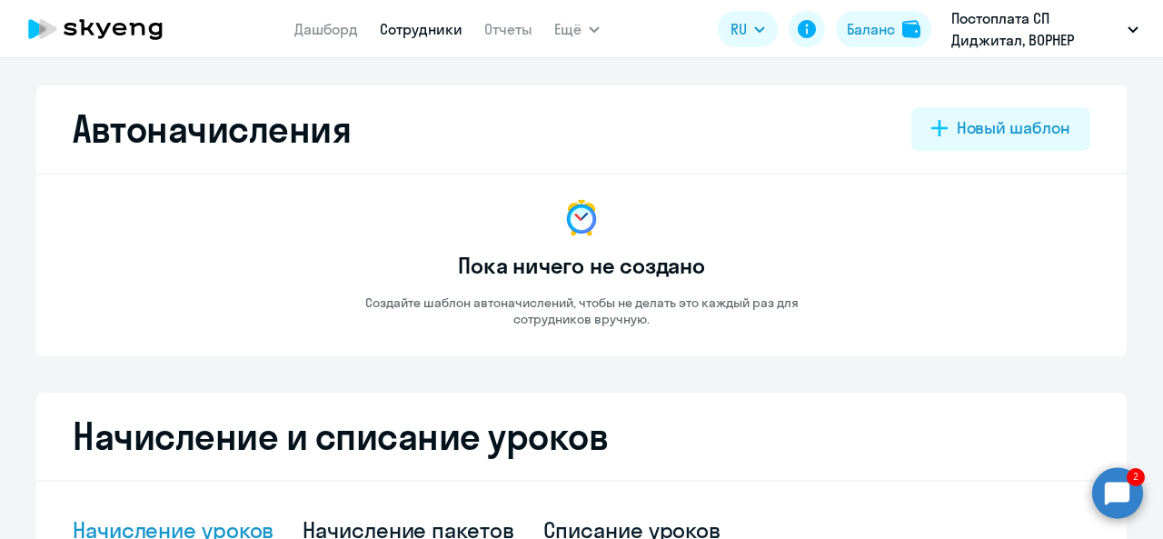
click at [422, 24] on link "Сотрудники" at bounding box center [421, 29] width 83 height 18
select select "30"
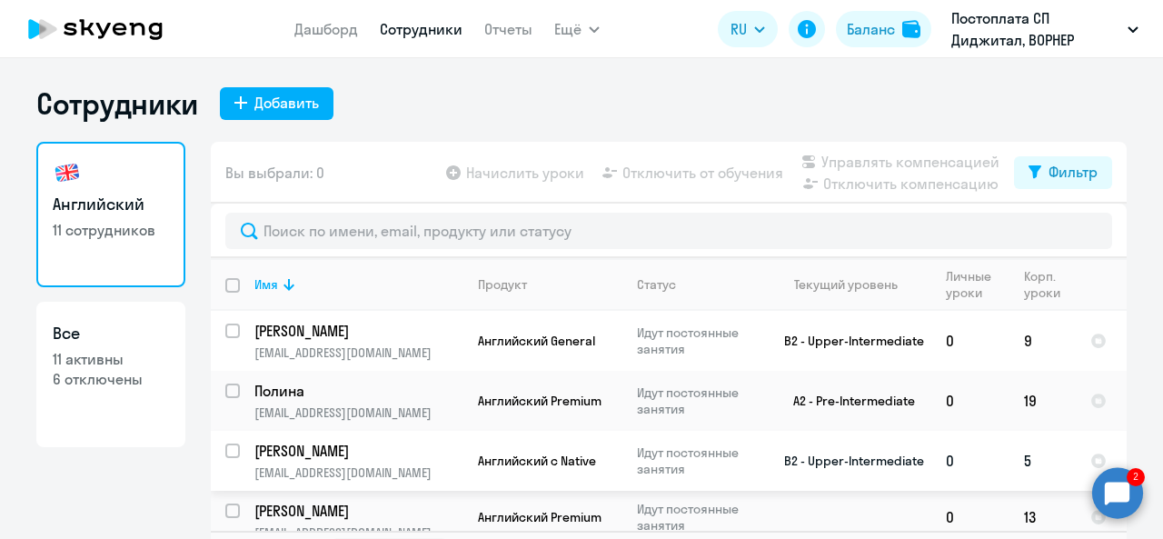
click at [356, 448] on p "[PERSON_NAME]" at bounding box center [356, 451] width 205 height 20
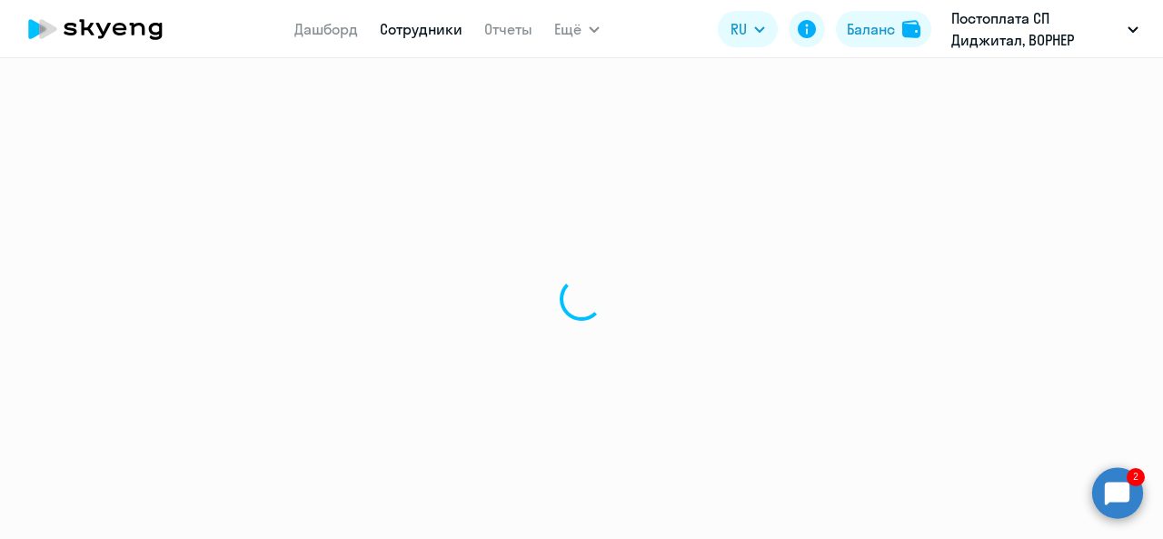
select select "english"
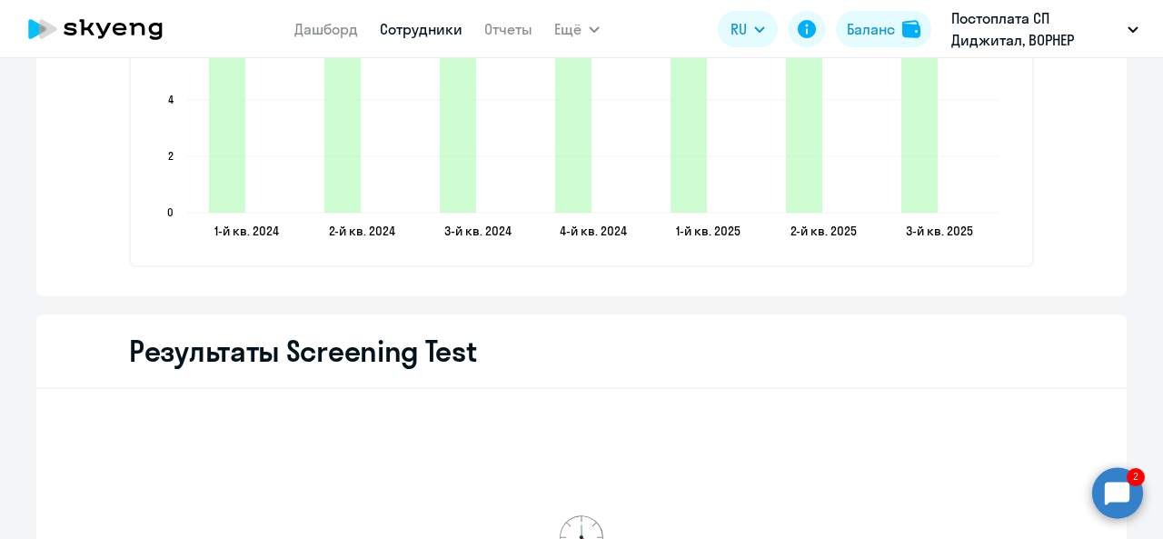
scroll to position [2485, 0]
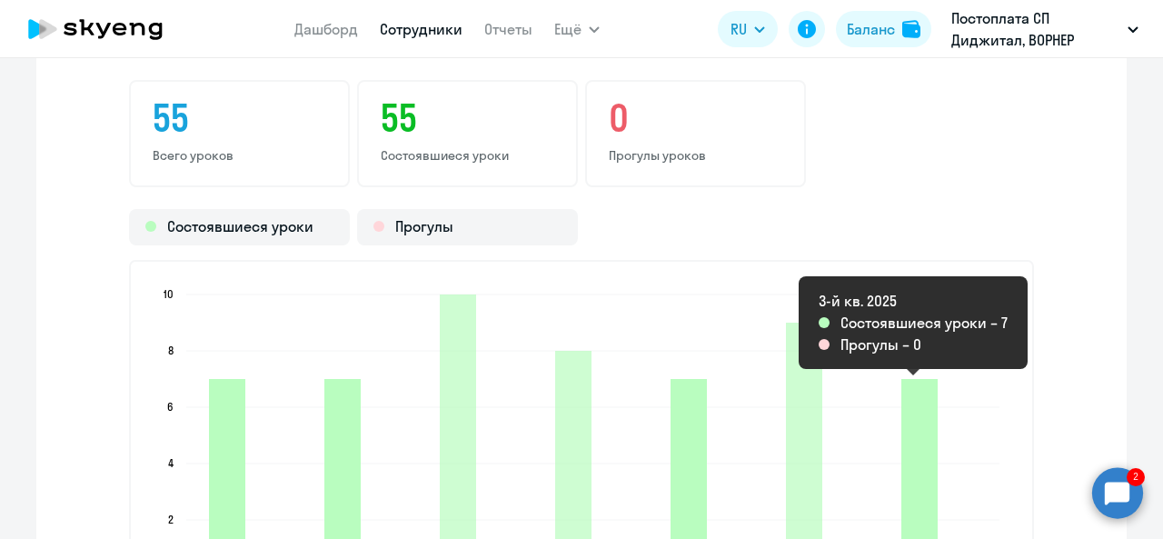
click at [907, 410] on icon "2025-08-27T21:00:00.000Z Состоявшиеся уроки 7" at bounding box center [920, 477] width 36 height 197
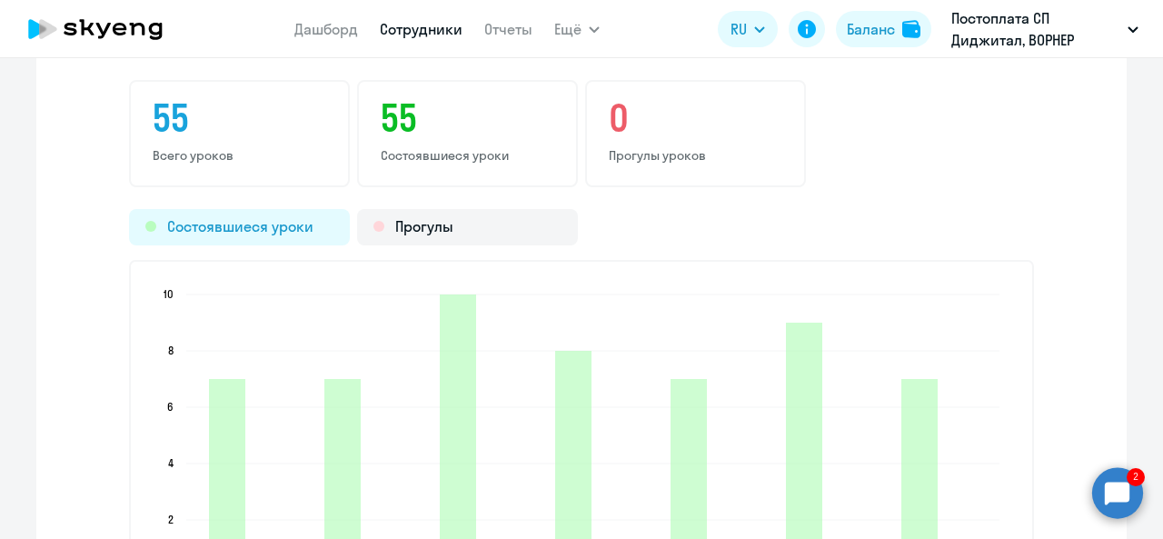
click at [286, 225] on div "Состоявшиеся уроки" at bounding box center [239, 227] width 221 height 36
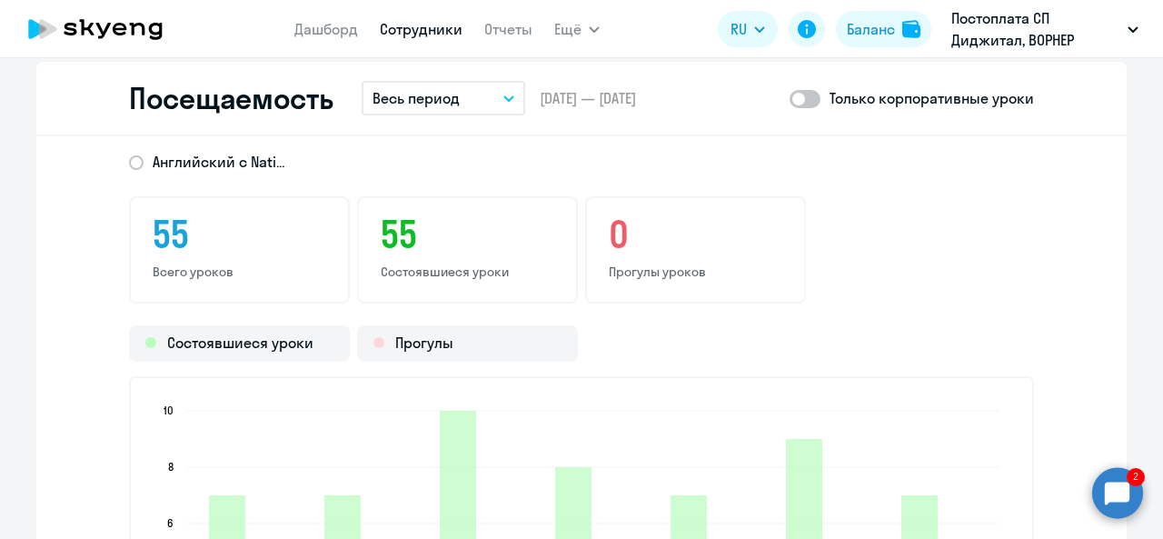
scroll to position [2303, 0]
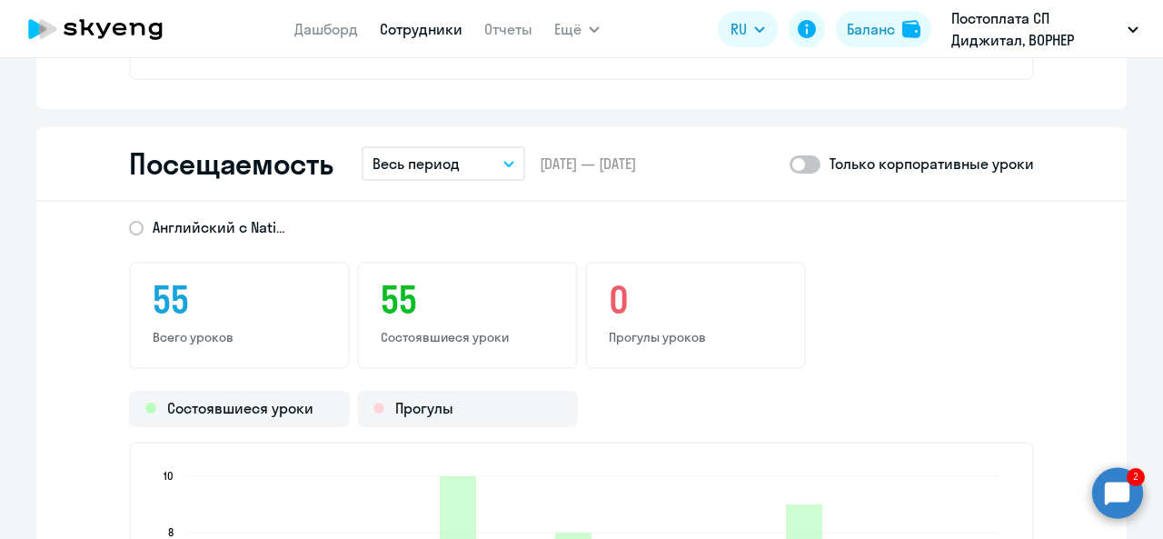
click at [381, 286] on h3 "55" at bounding box center [468, 300] width 174 height 44
click at [511, 164] on button "Весь период" at bounding box center [444, 163] width 164 height 35
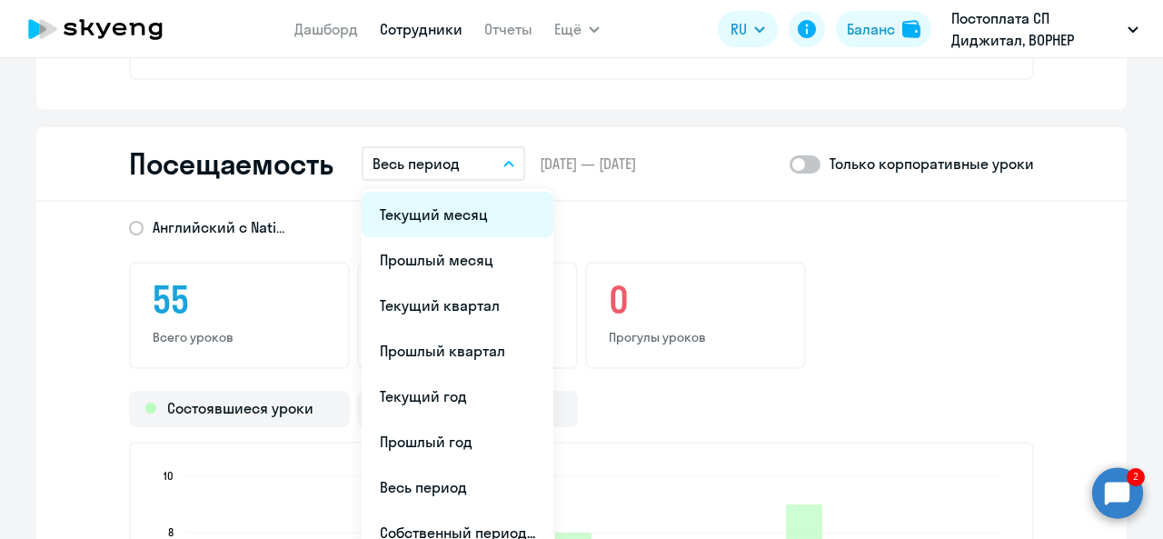
click at [469, 211] on li "Текущий месяц" at bounding box center [458, 214] width 192 height 45
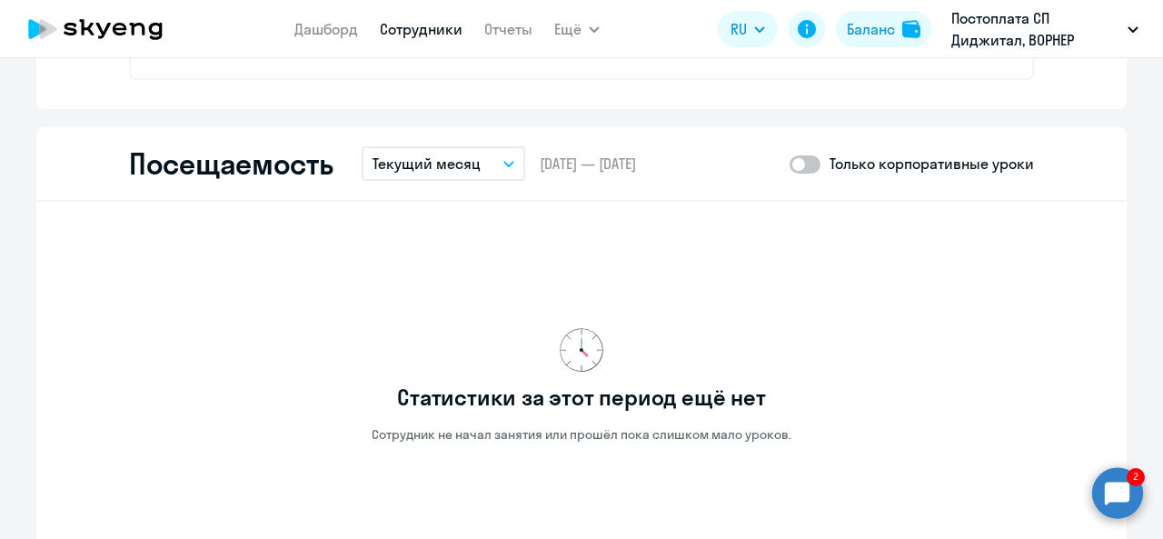
click at [444, 171] on p "Текущий месяц" at bounding box center [427, 164] width 108 height 22
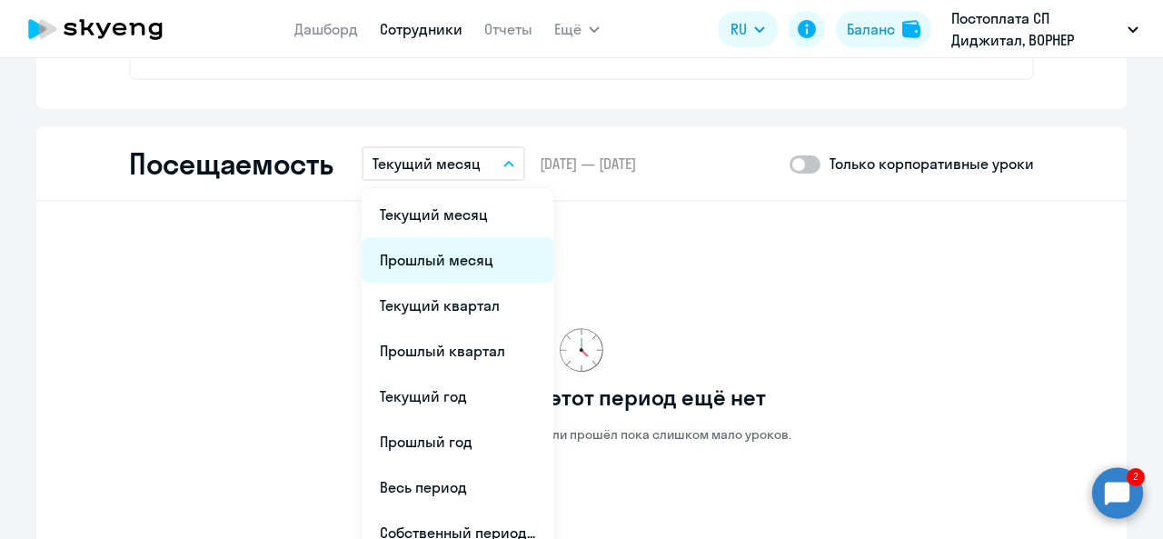
click at [427, 250] on li "Прошлый месяц" at bounding box center [458, 259] width 192 height 45
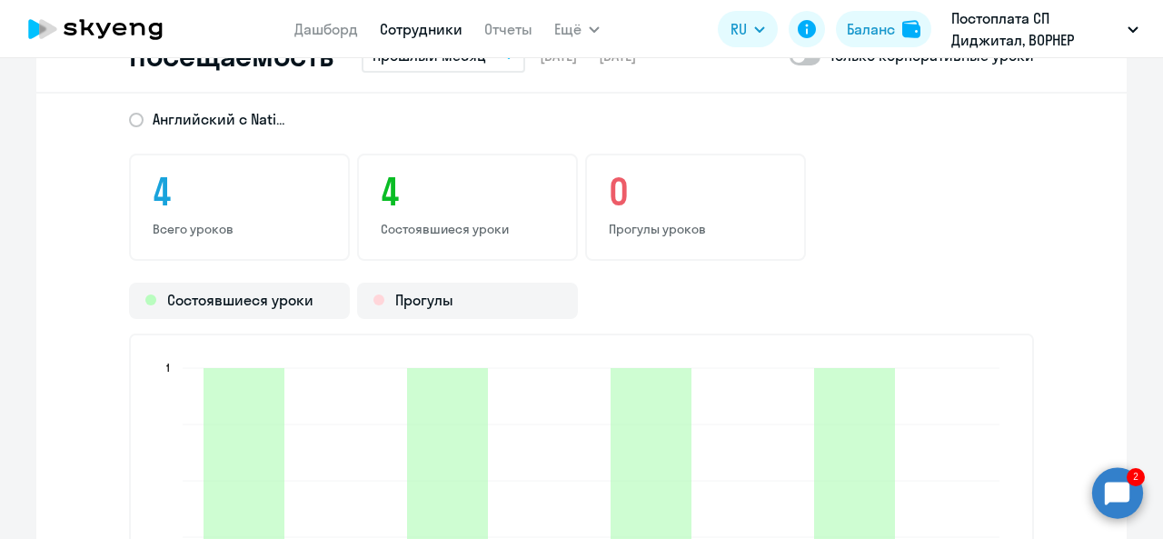
scroll to position [2576, 0]
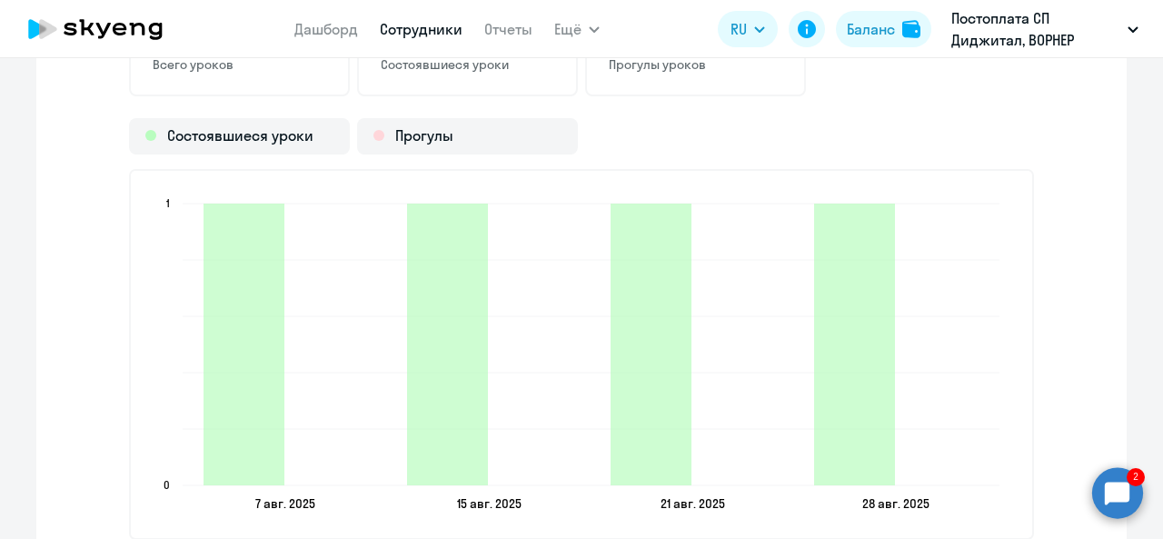
click at [794, 174] on ngx-charts-bar-vertical-2d "[DATE] [DATE] [DATE] [DATE] [DATE] [DATE] [DATE] [DATE] 0 0 1 1" at bounding box center [581, 354] width 905 height 371
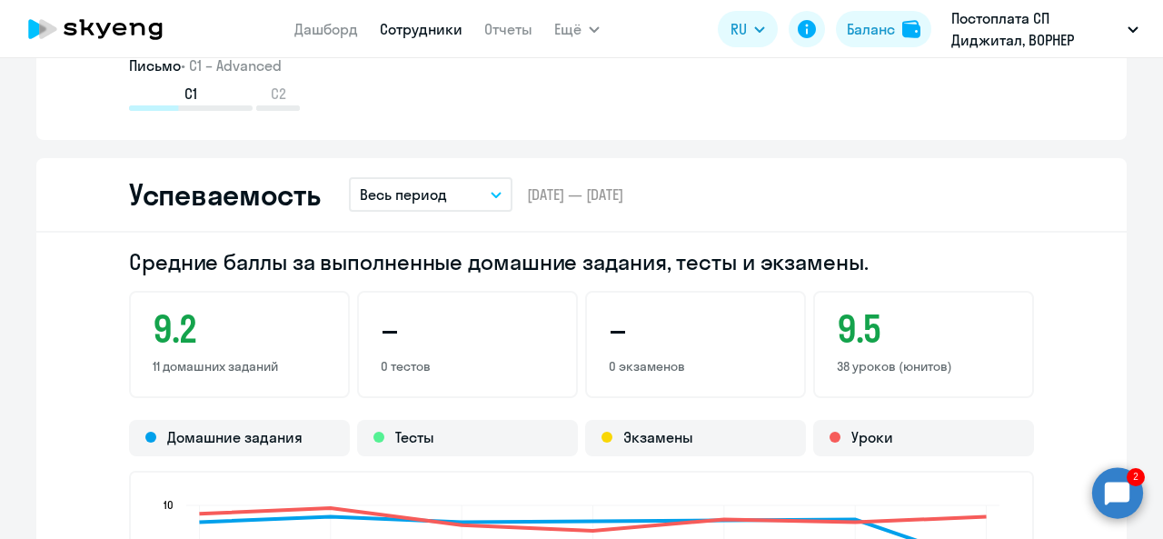
scroll to position [1501, 0]
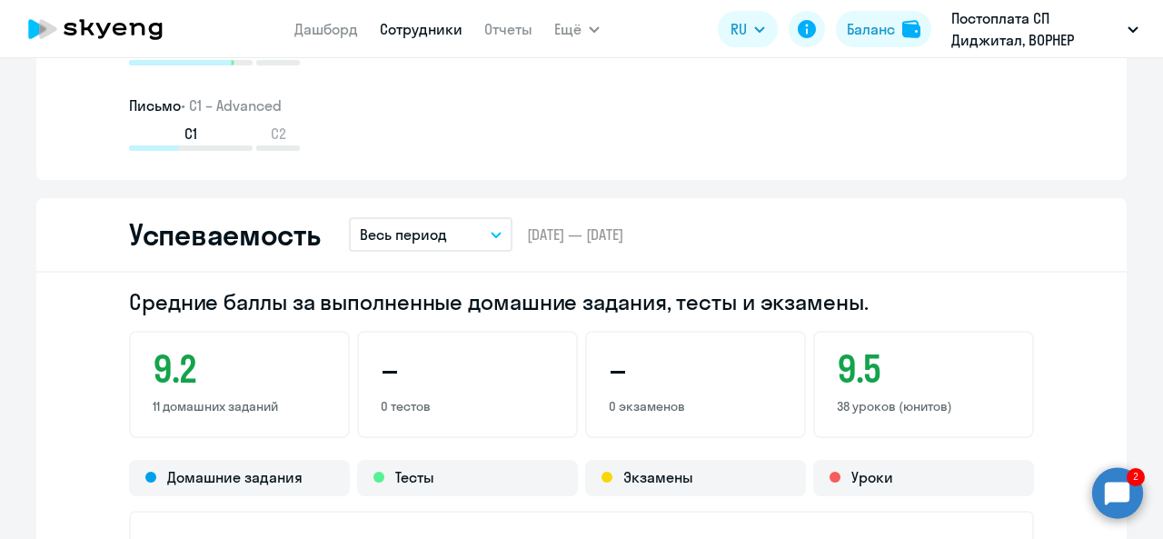
click at [102, 34] on icon at bounding box center [103, 30] width 15 height 15
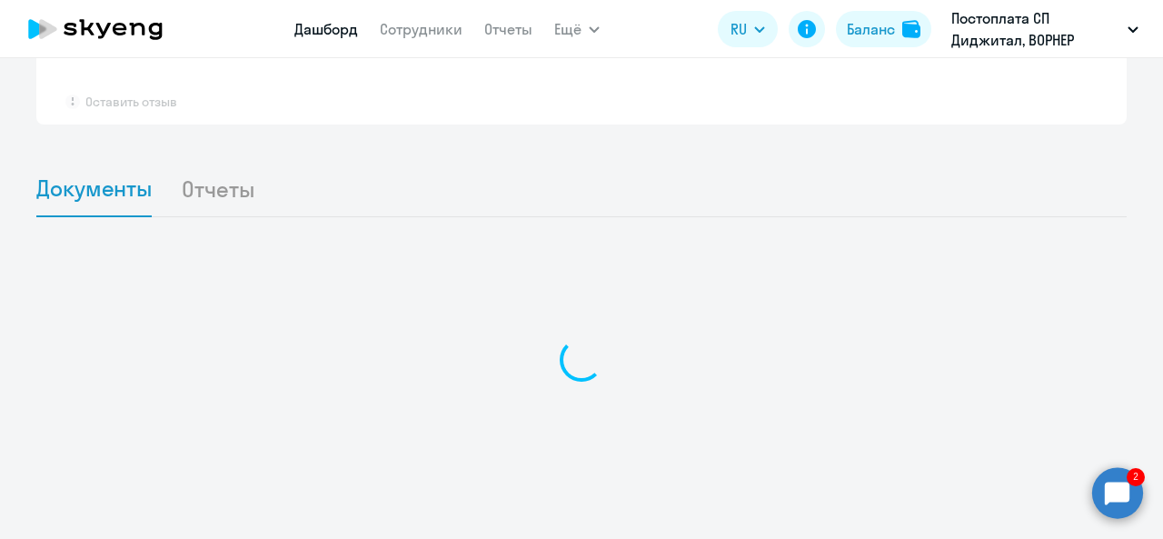
scroll to position [1467, 0]
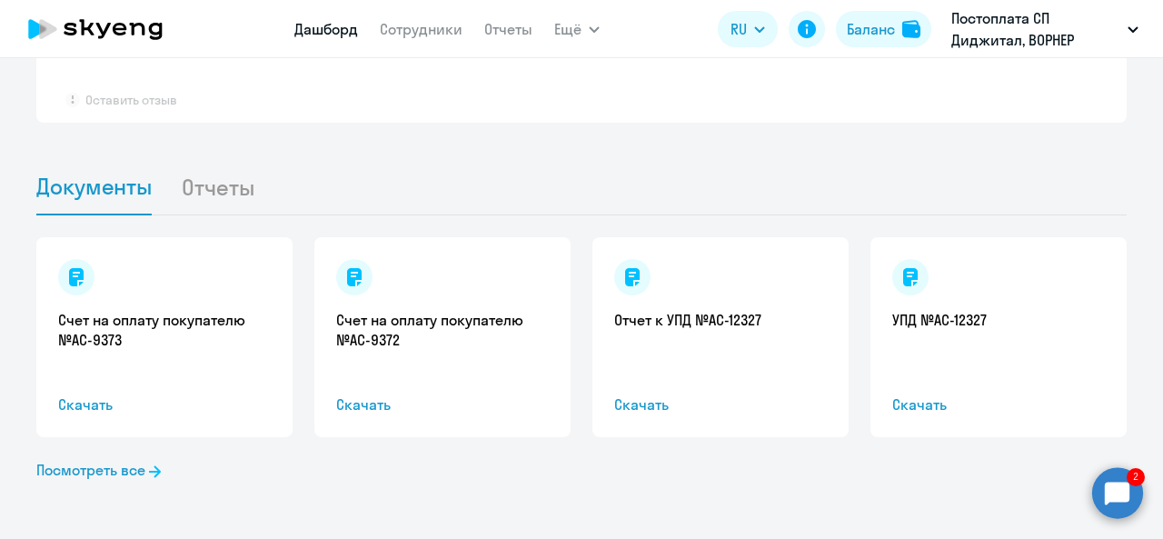
select select "30"
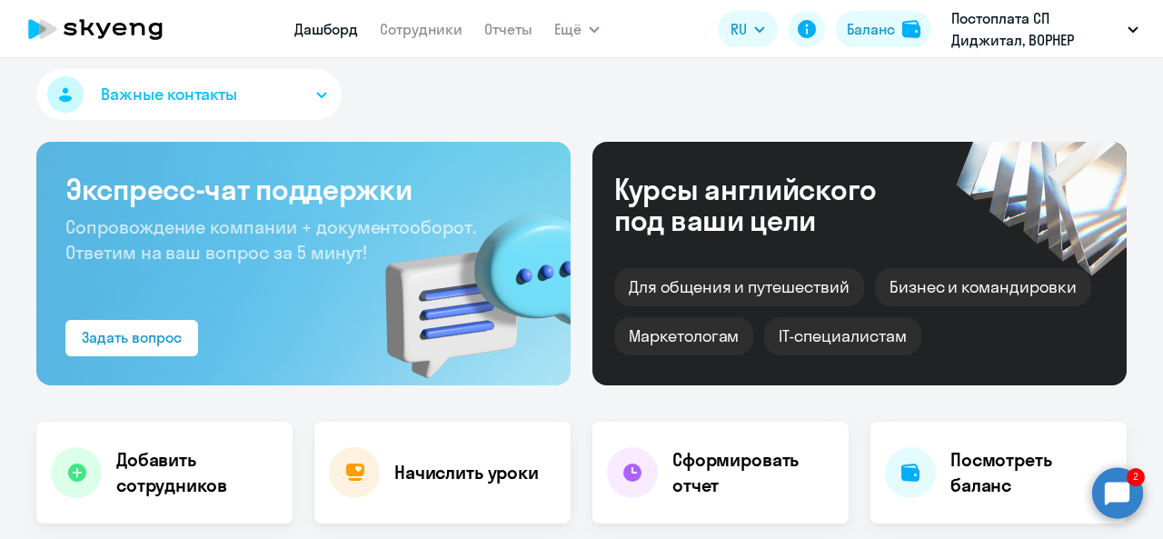
scroll to position [0, 0]
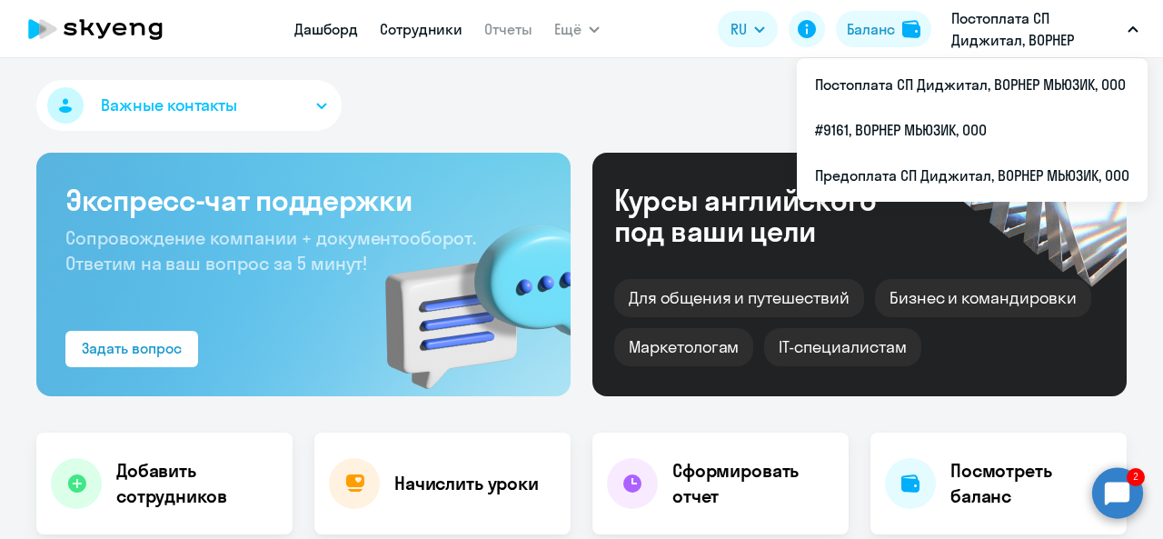
drag, startPoint x: 425, startPoint y: 34, endPoint x: 438, endPoint y: 34, distance: 12.7
click at [425, 33] on link "Сотрудники" at bounding box center [421, 29] width 83 height 18
select select "30"
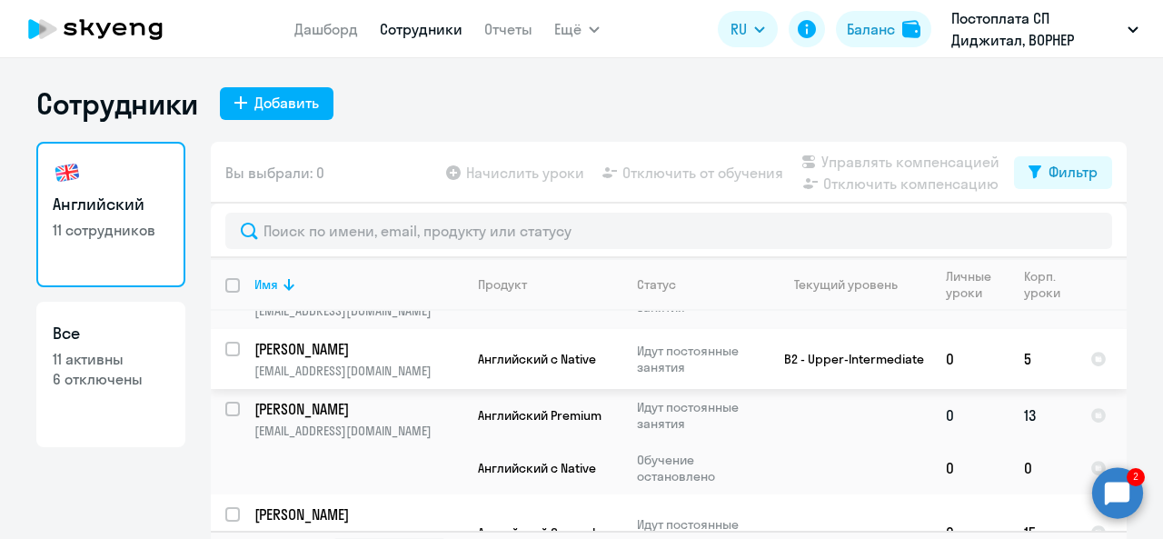
scroll to position [273, 0]
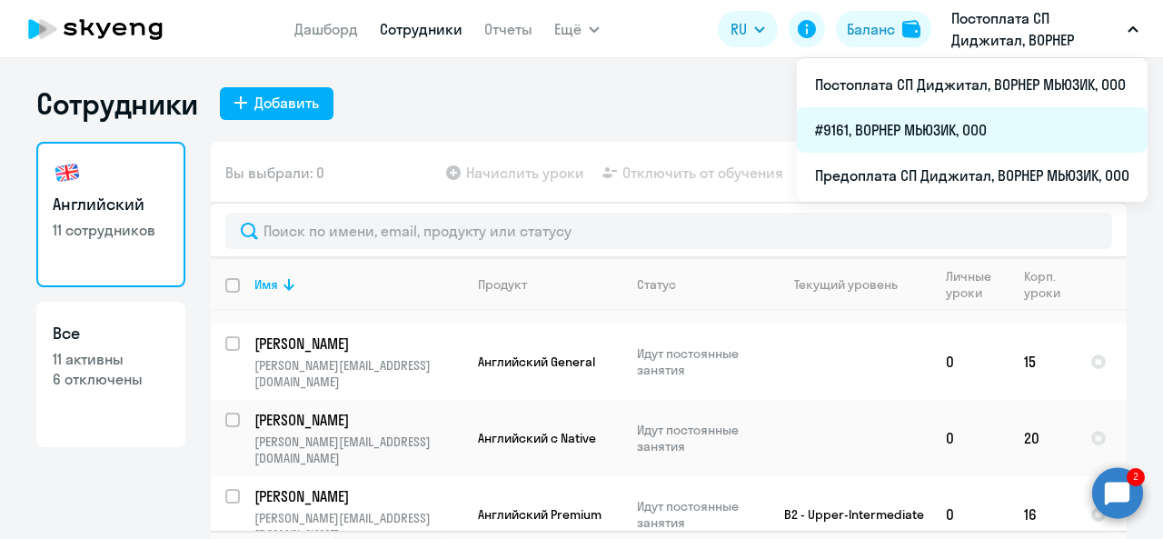
click at [858, 126] on li "#9161, ВОРНЕР МЬЮЗИК, ООО" at bounding box center [972, 129] width 351 height 45
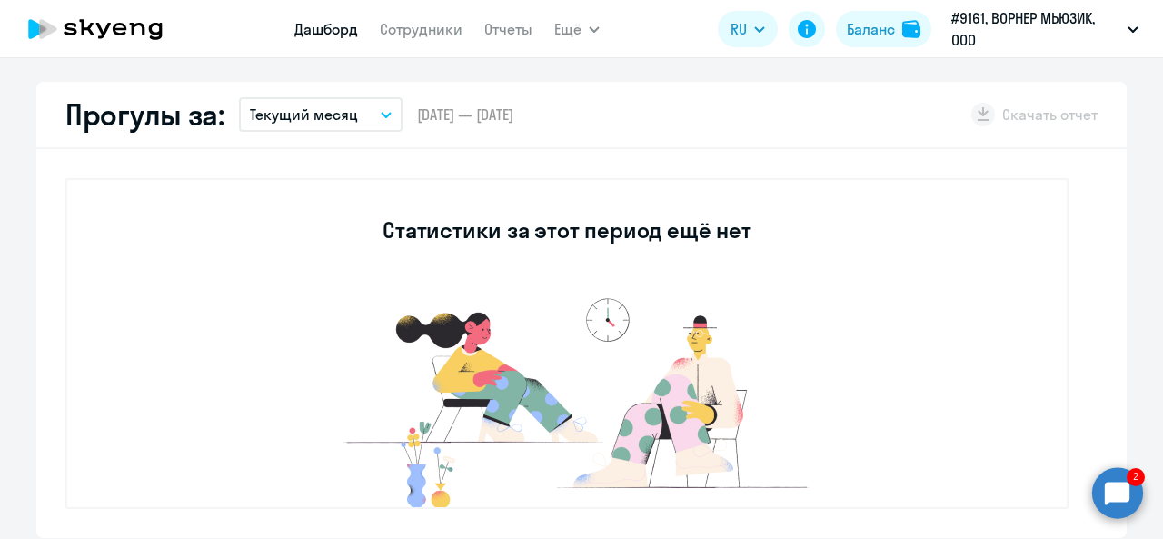
scroll to position [454, 0]
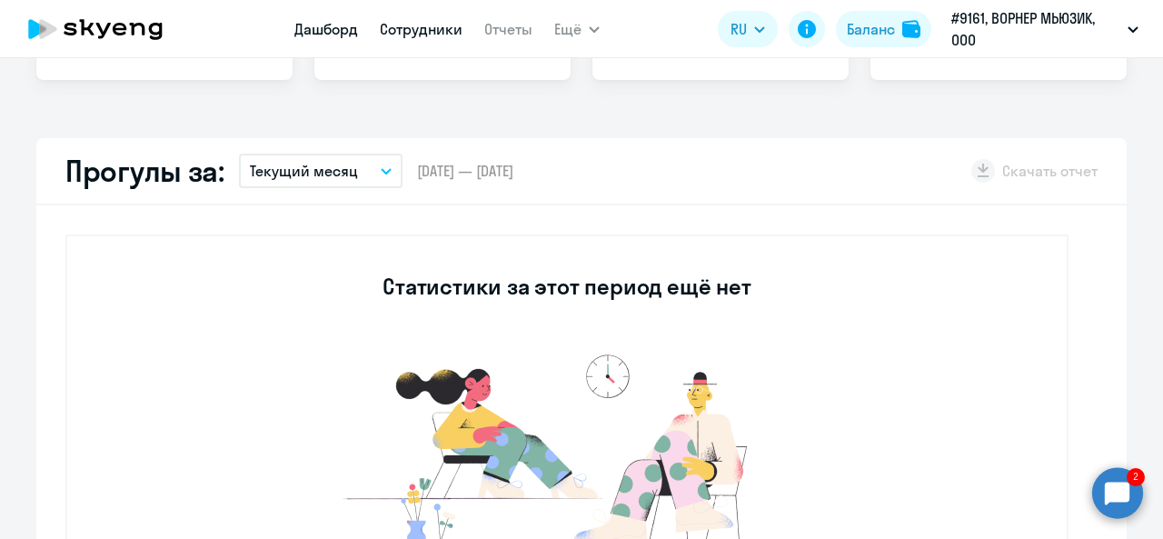
click at [416, 32] on link "Сотрудники" at bounding box center [421, 29] width 83 height 18
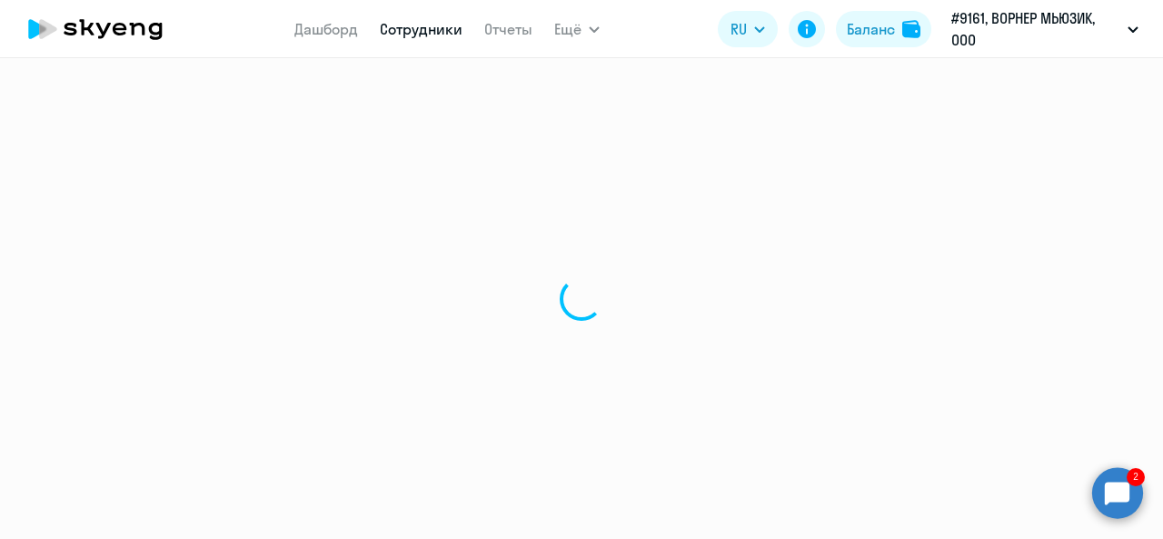
select select "30"
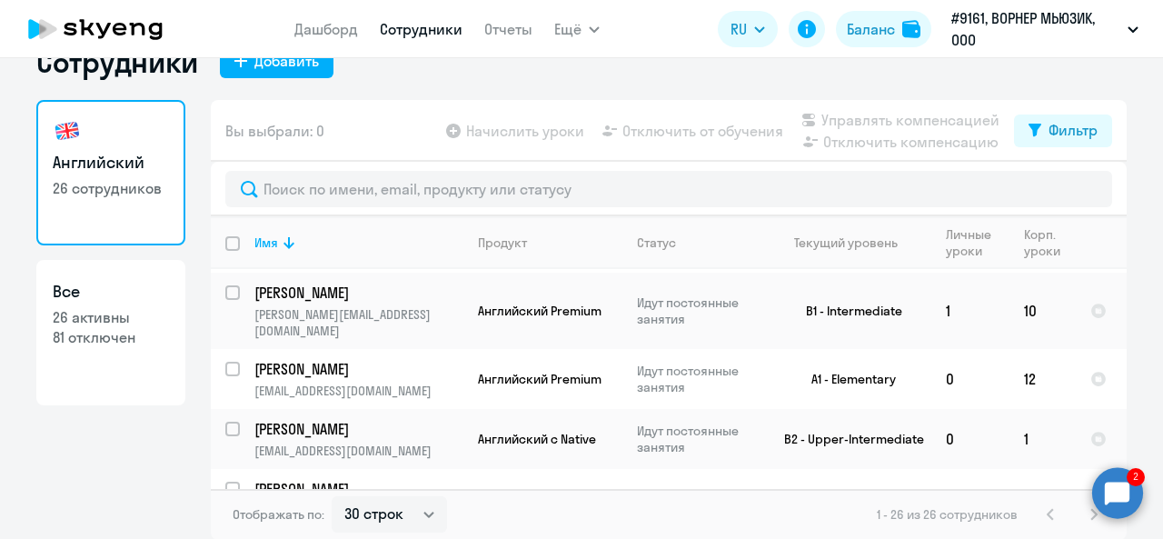
scroll to position [758, 0]
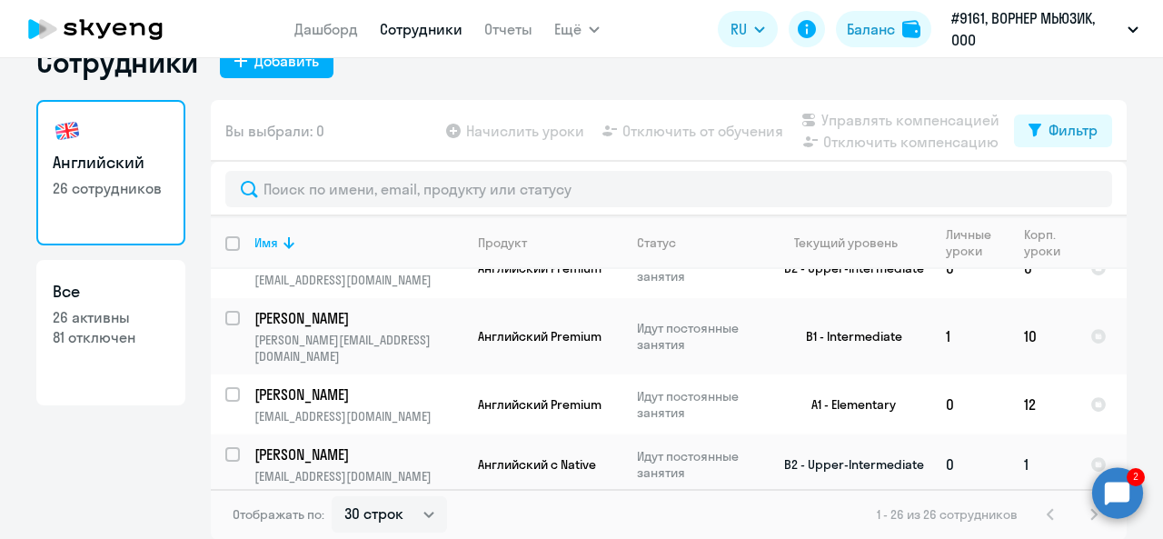
click at [225, 447] on input "select row 13056622" at bounding box center [243, 465] width 36 height 36
checkbox input "true"
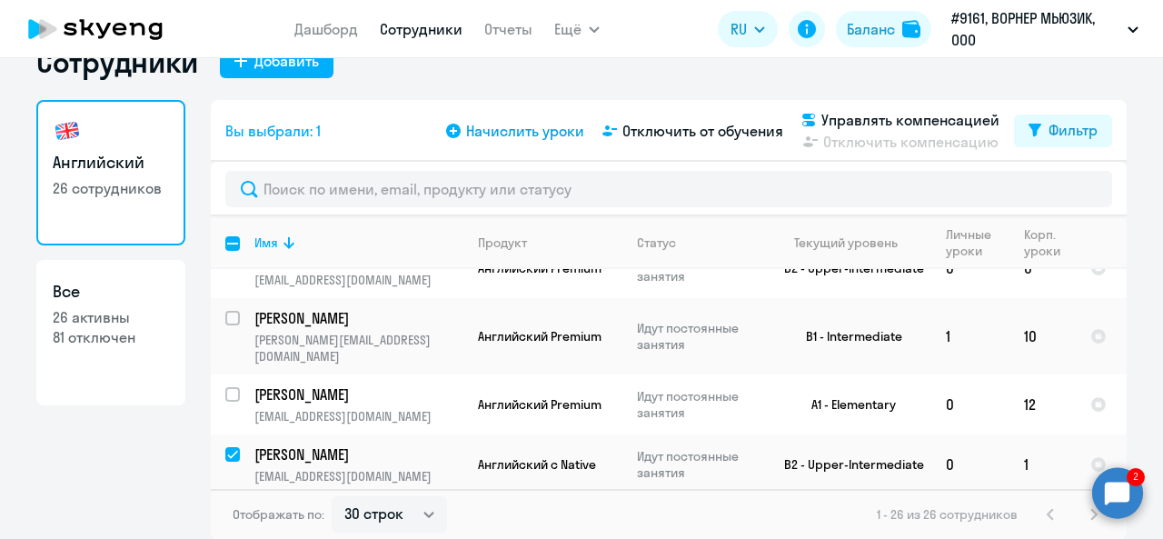
click at [502, 134] on span "Начислить уроки" at bounding box center [525, 131] width 118 height 22
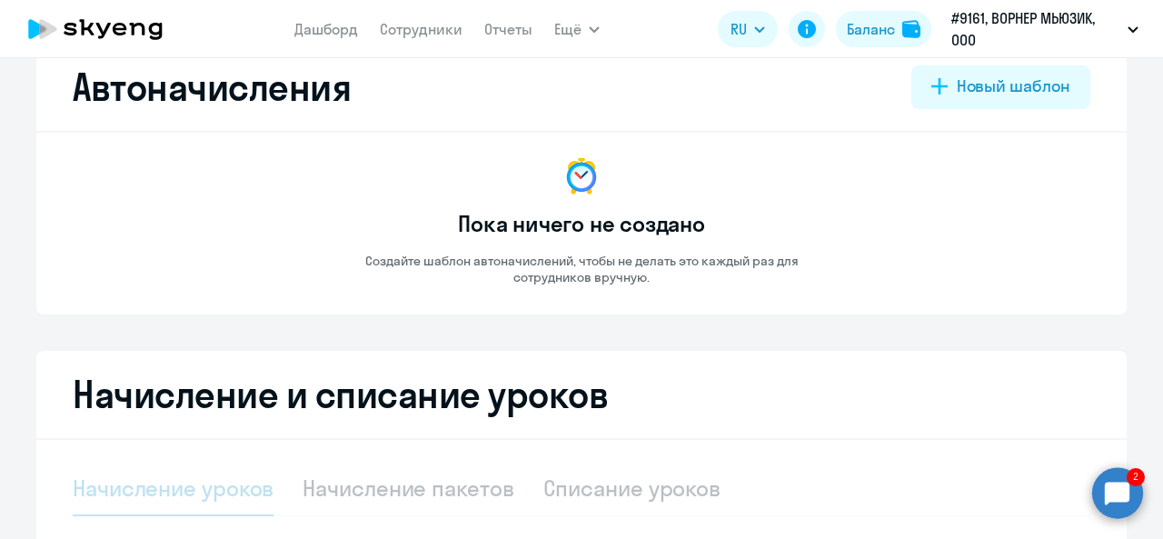
select select "10"
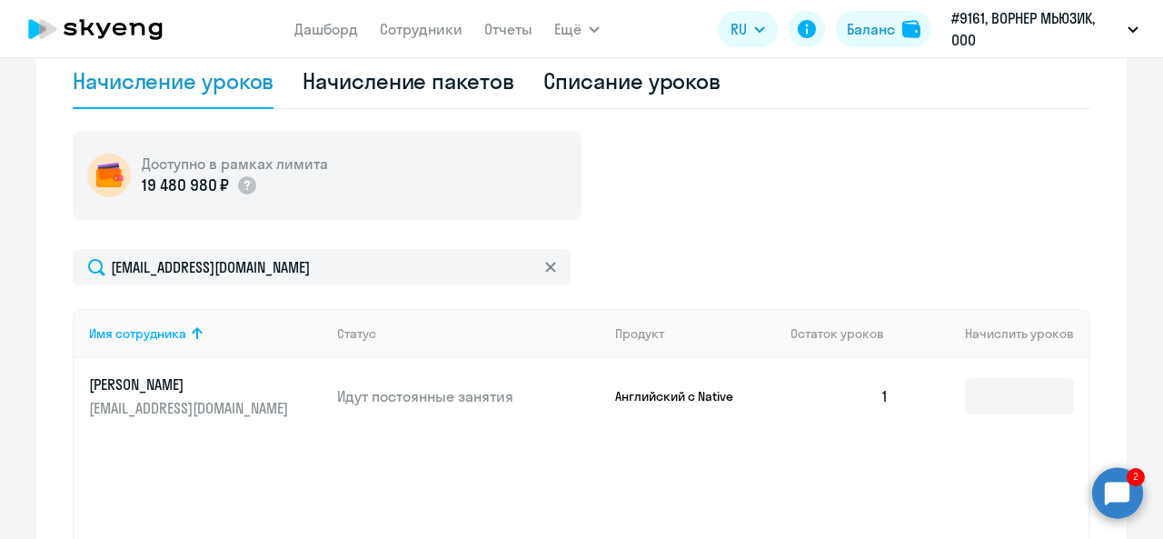
scroll to position [587, 0]
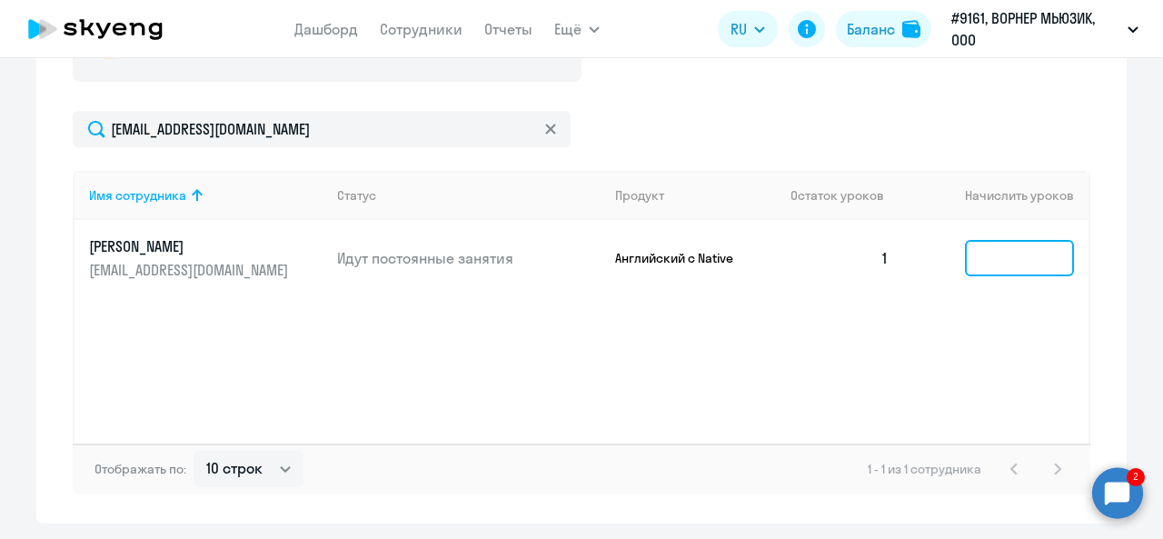
click at [1002, 264] on input at bounding box center [1019, 258] width 109 height 36
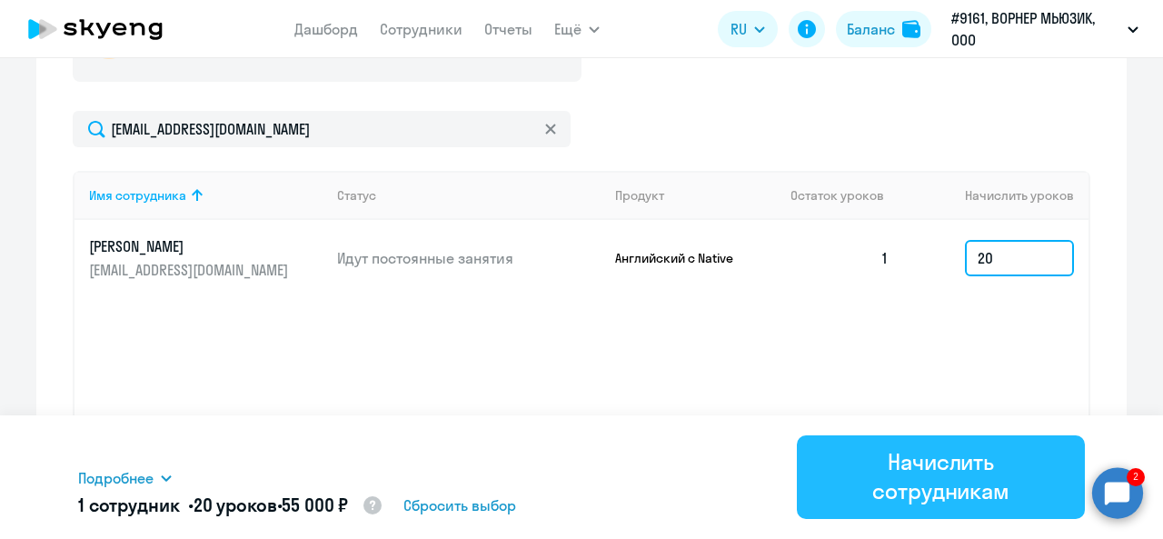
type input "20"
click at [916, 475] on div "Начислить сотрудникам" at bounding box center [940, 476] width 237 height 58
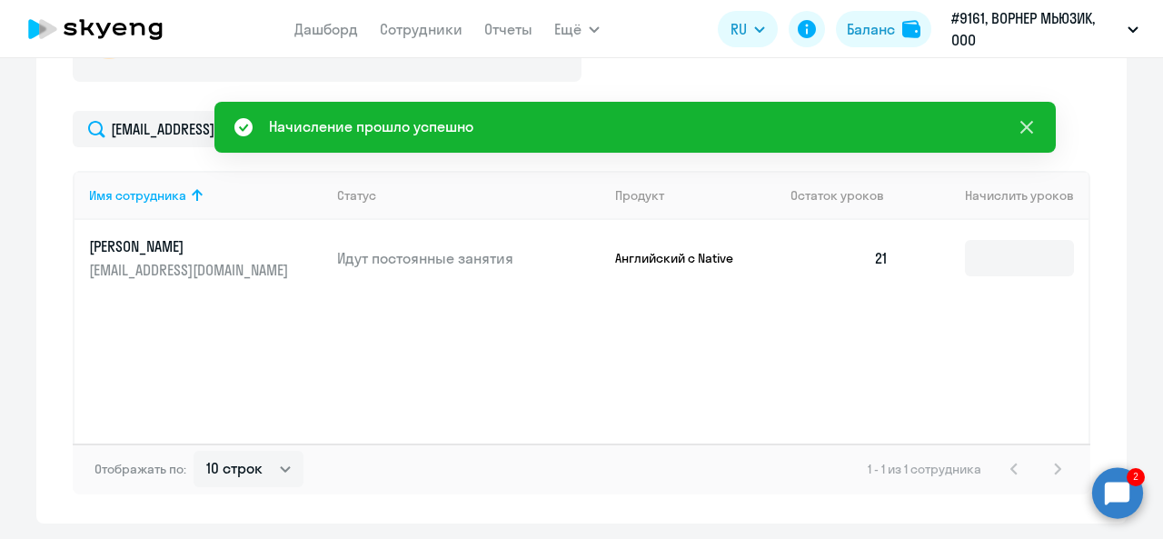
click at [1031, 128] on icon at bounding box center [1027, 127] width 22 height 22
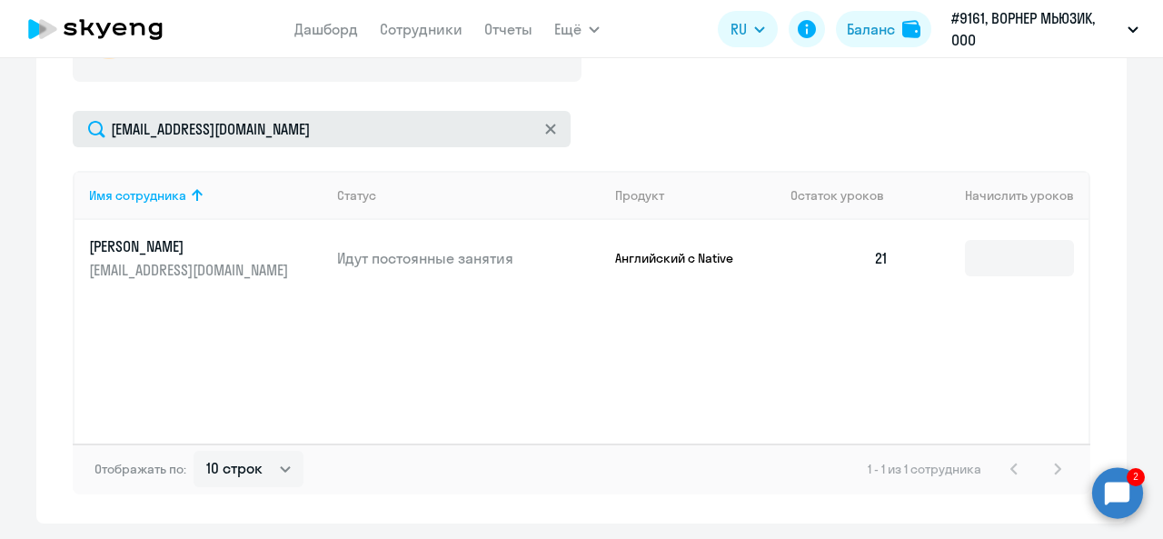
click at [545, 126] on icon at bounding box center [550, 129] width 10 height 10
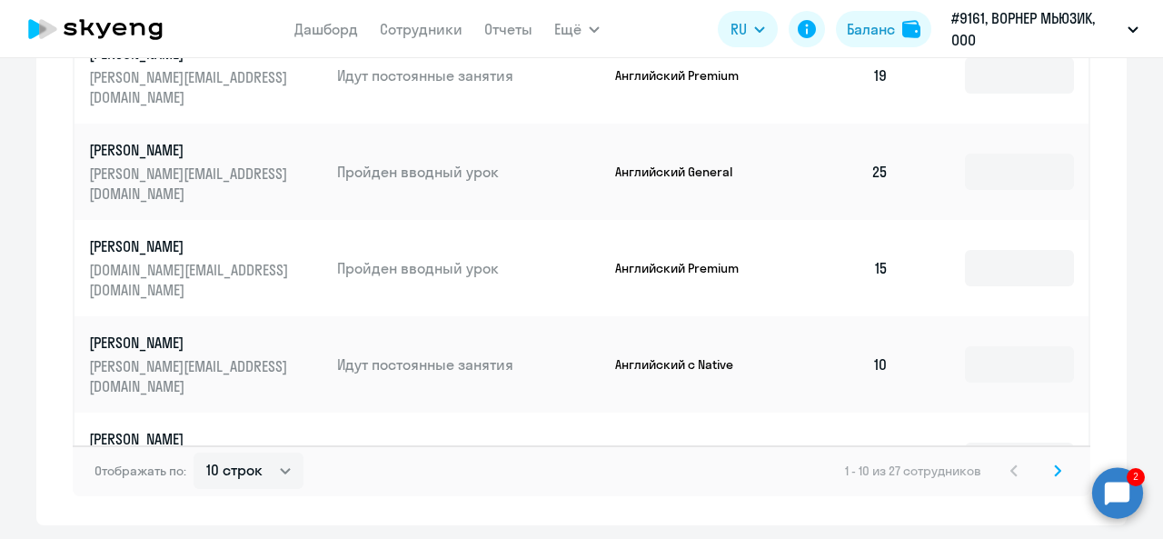
scroll to position [1177, 0]
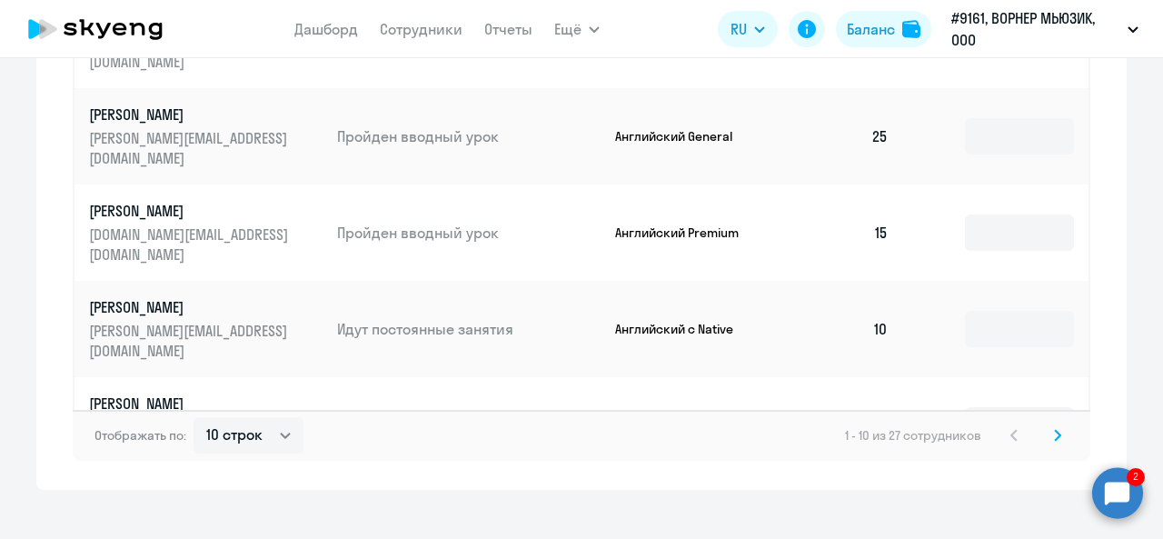
click at [987, 377] on td at bounding box center [995, 425] width 185 height 96
click at [998, 407] on input at bounding box center [1019, 425] width 109 height 36
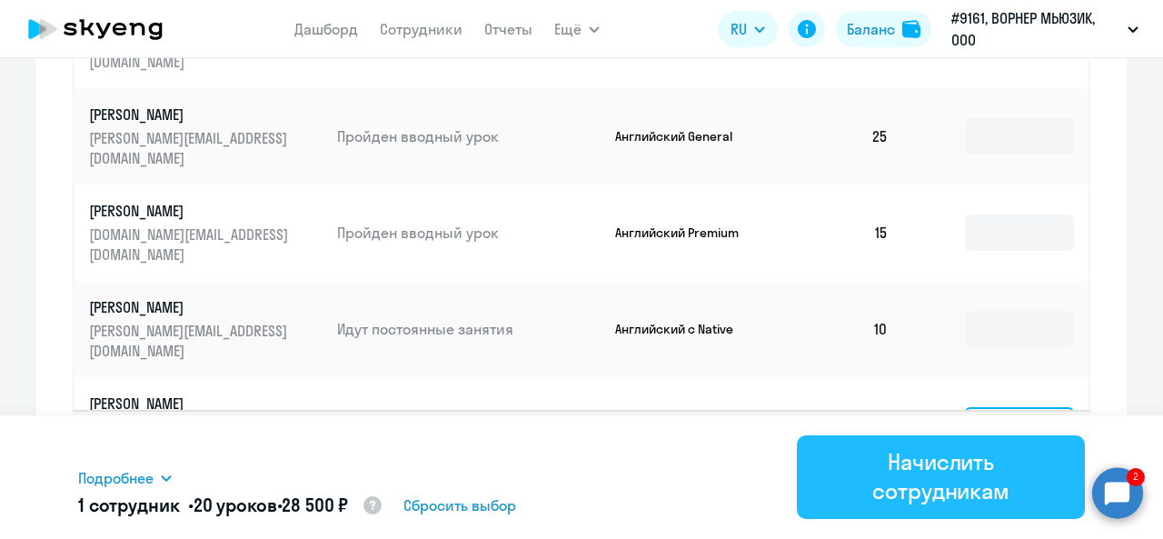
type input "20"
click at [932, 477] on div "Начислить сотрудникам" at bounding box center [940, 476] width 237 height 58
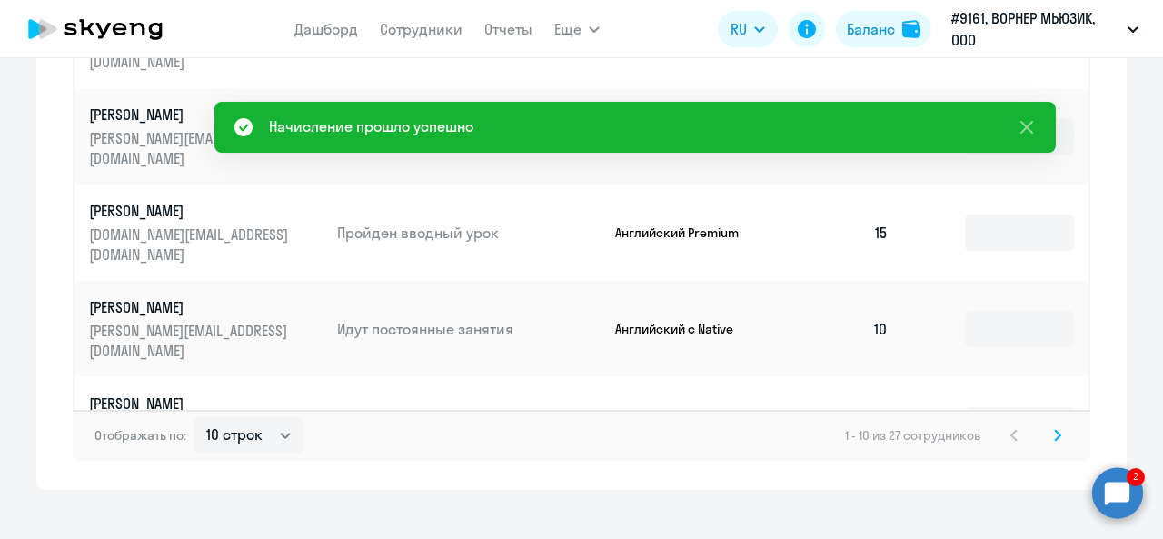
click at [1055, 439] on icon at bounding box center [1057, 435] width 5 height 10
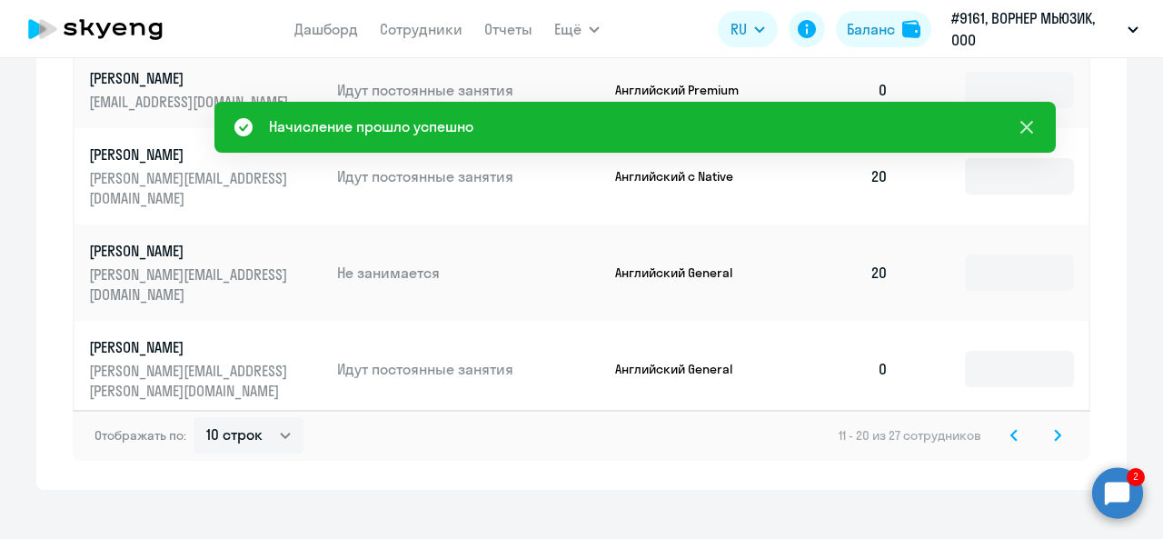
click at [1036, 130] on icon at bounding box center [1027, 127] width 22 height 22
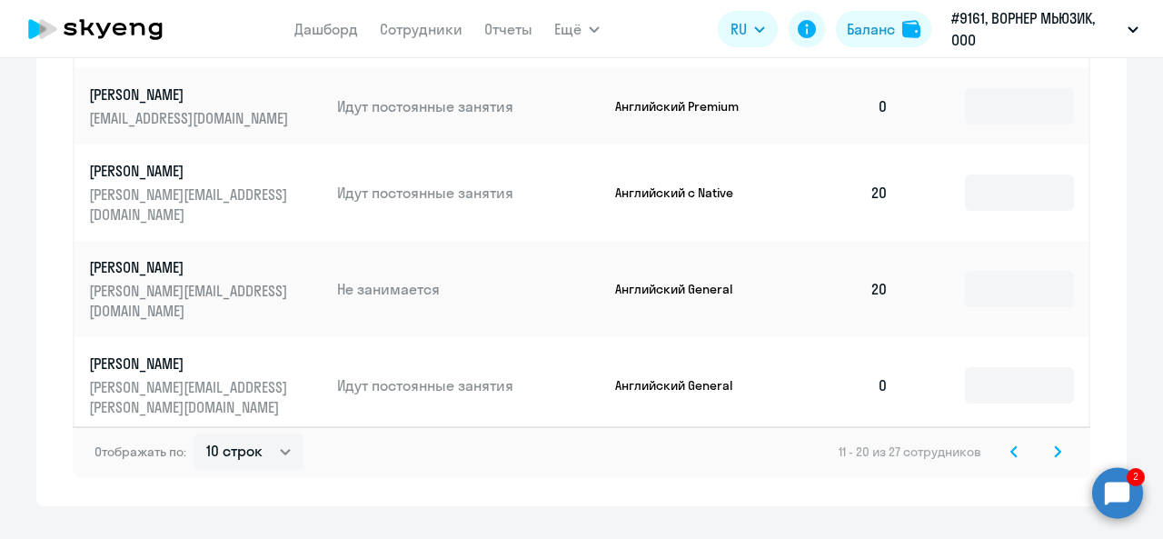
scroll to position [1183, 0]
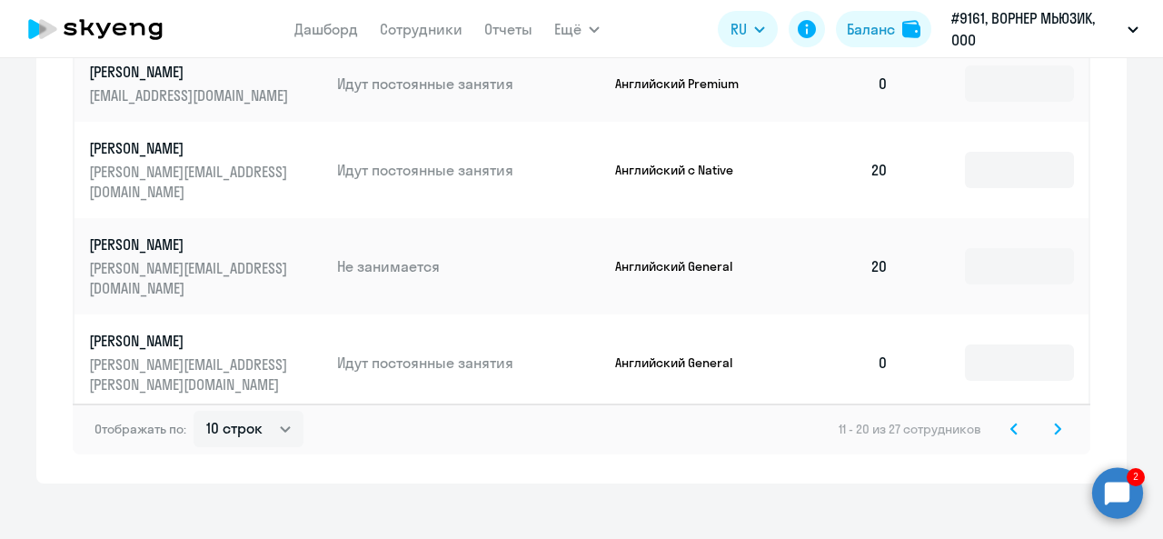
click at [1054, 423] on icon at bounding box center [1057, 429] width 7 height 13
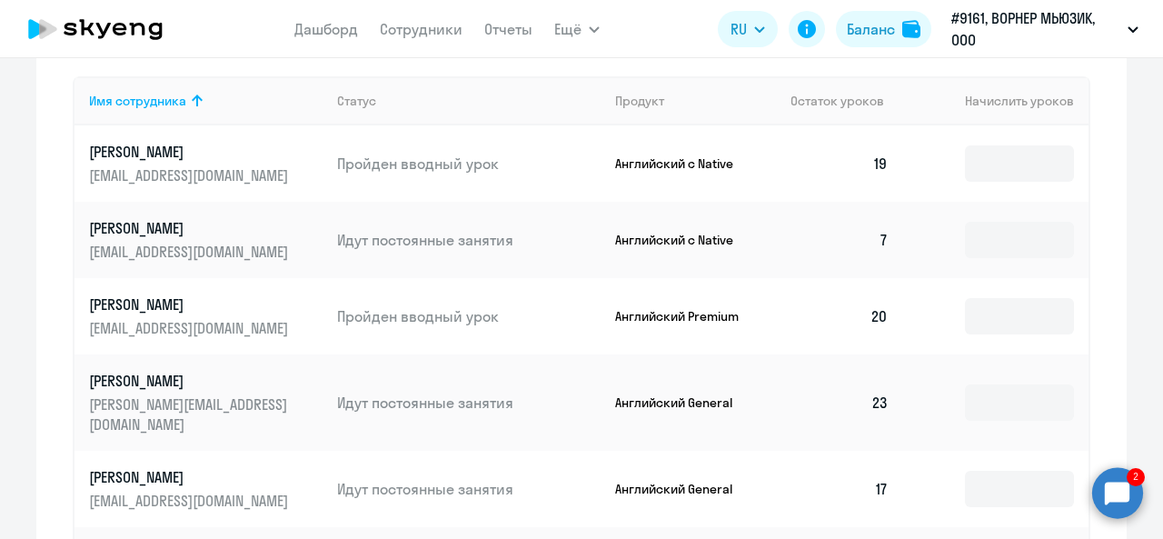
scroll to position [409, 0]
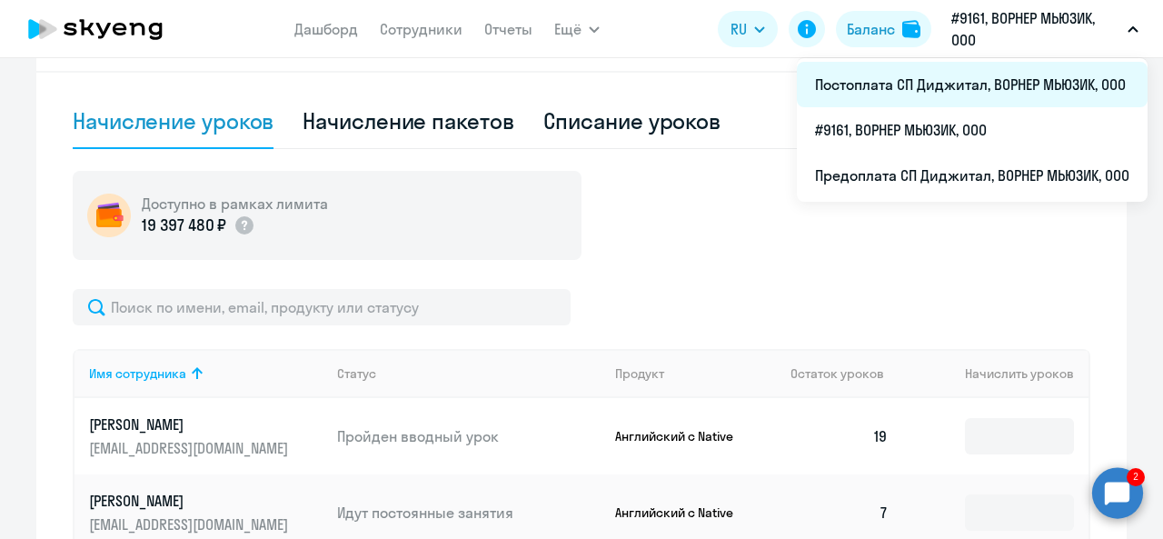
click at [947, 85] on li "Постоплата СП Диджитал, ВОРНЕР МЬЮЗИК, ООО" at bounding box center [972, 84] width 351 height 45
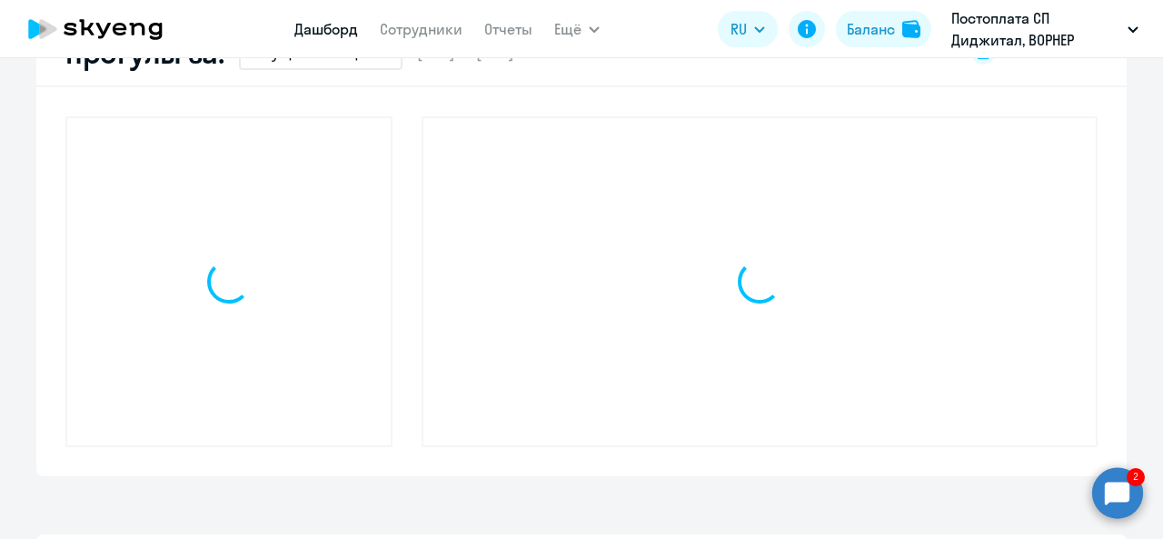
scroll to position [573, 0]
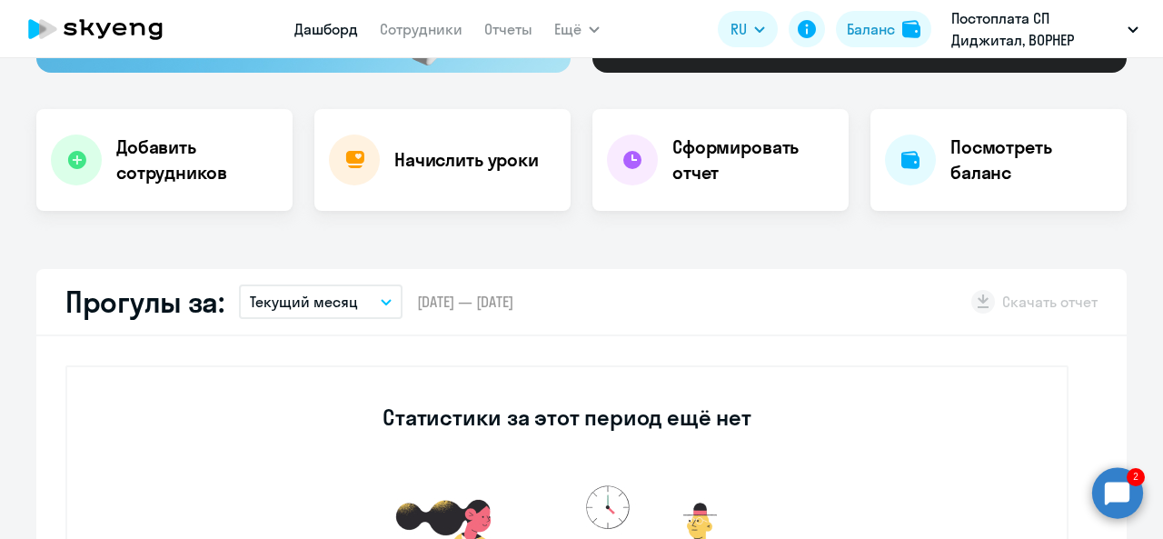
select select "30"
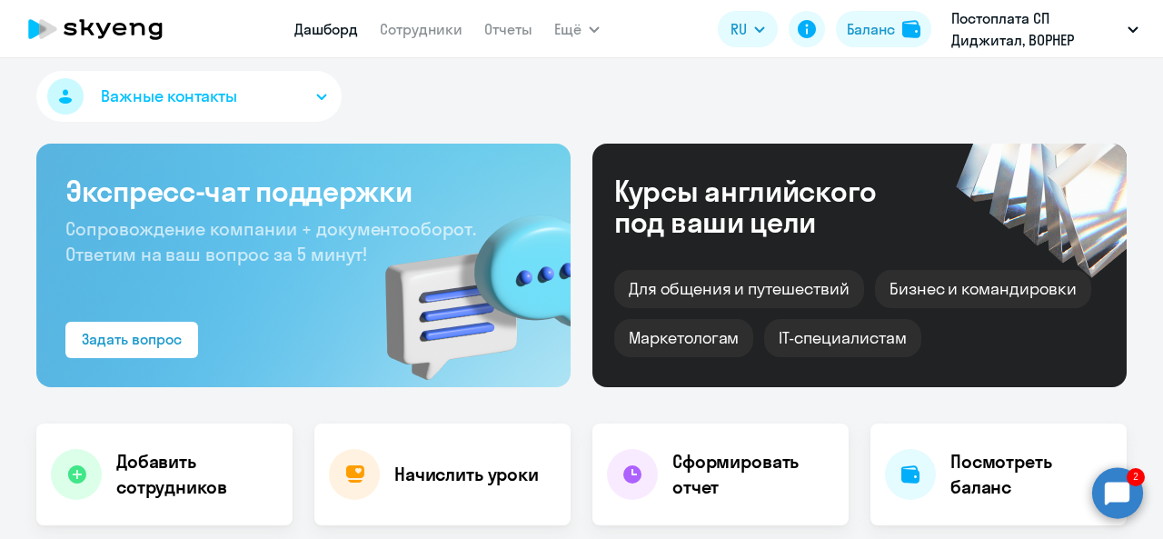
scroll to position [0, 0]
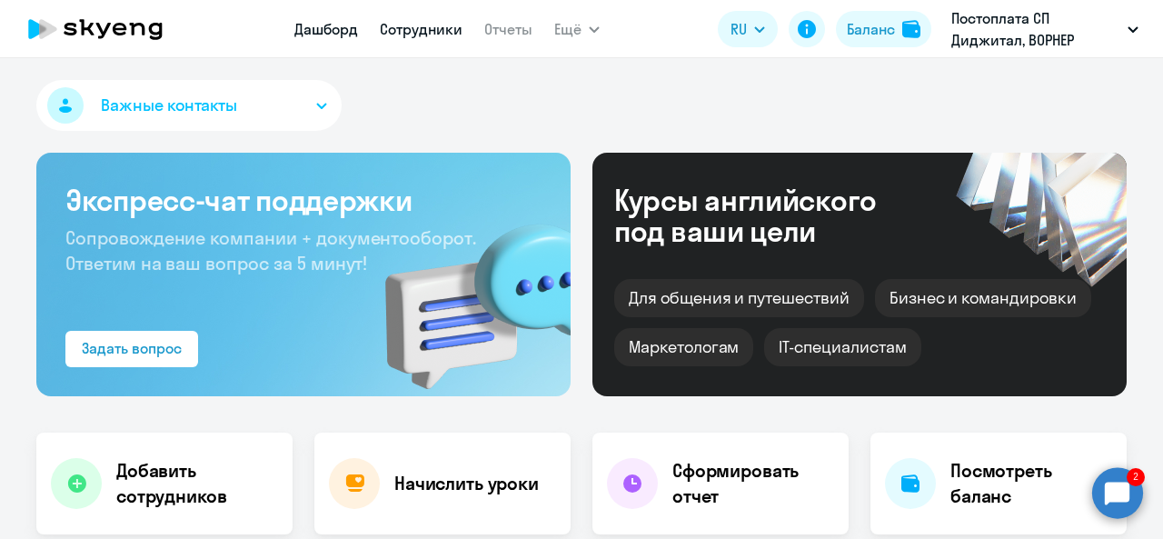
click at [433, 30] on link "Сотрудники" at bounding box center [421, 29] width 83 height 18
select select "30"
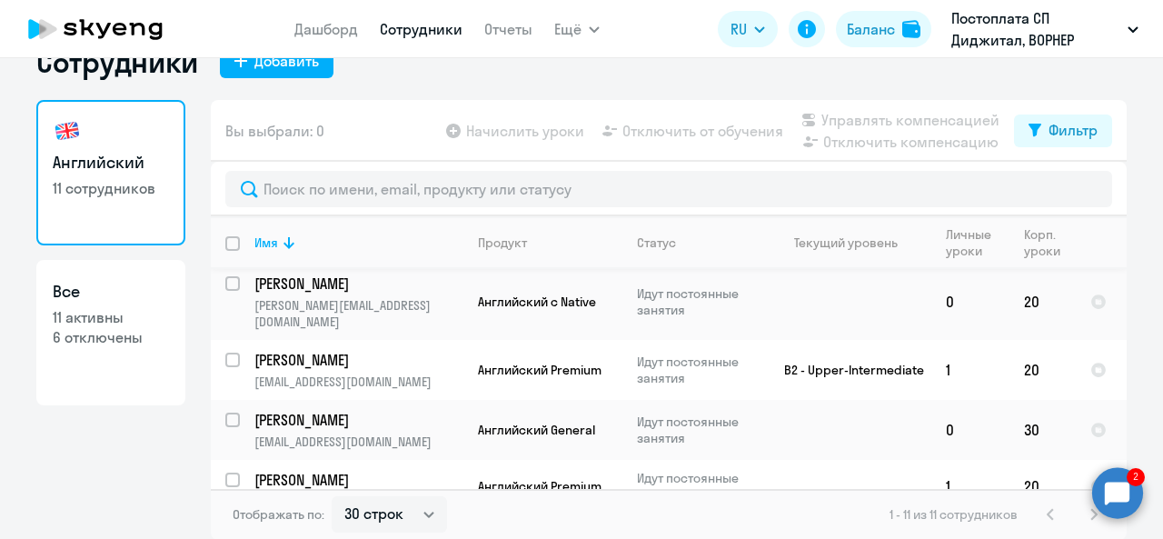
scroll to position [520, 0]
click at [98, 23] on icon at bounding box center [95, 28] width 160 height 45
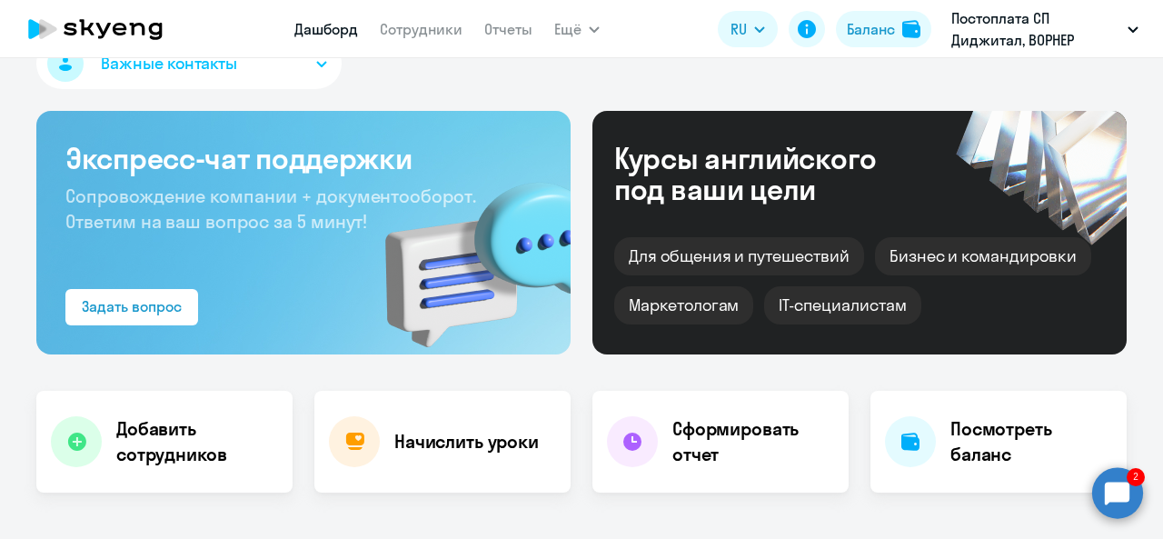
select select "30"
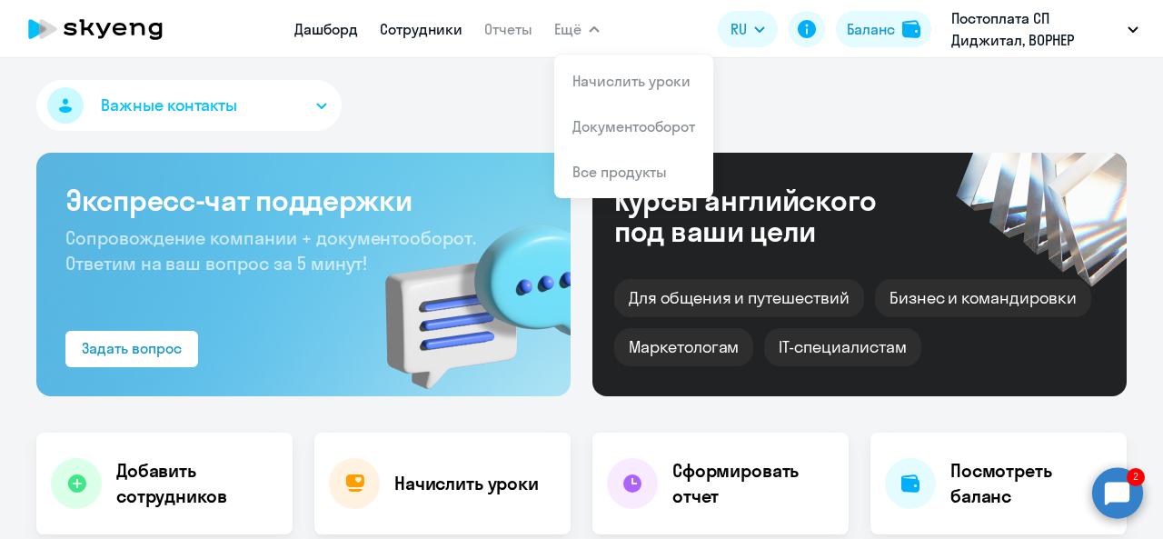
click at [434, 23] on link "Сотрудники" at bounding box center [421, 29] width 83 height 18
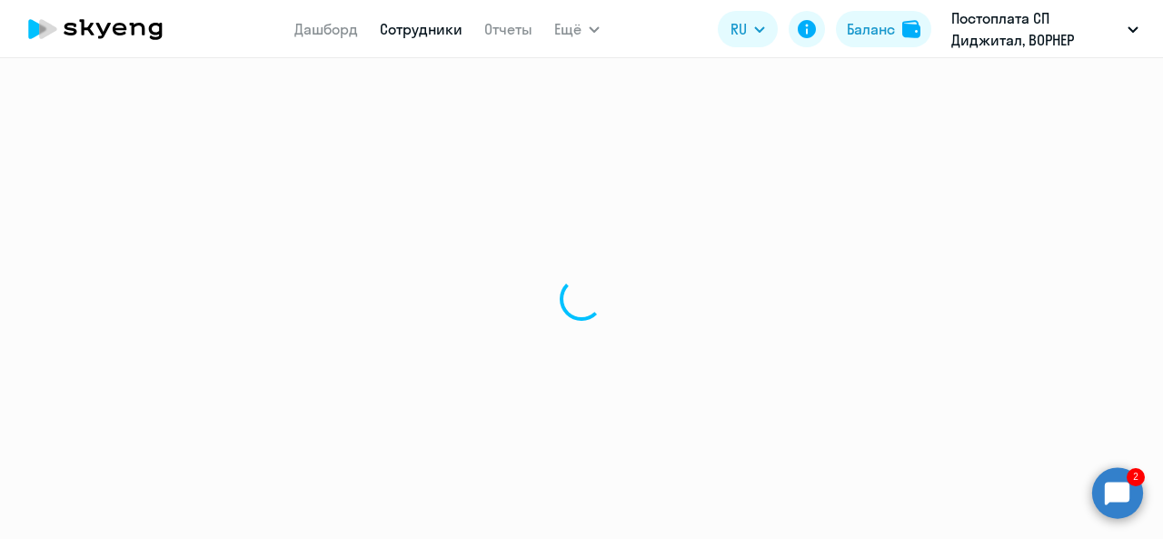
select select "30"
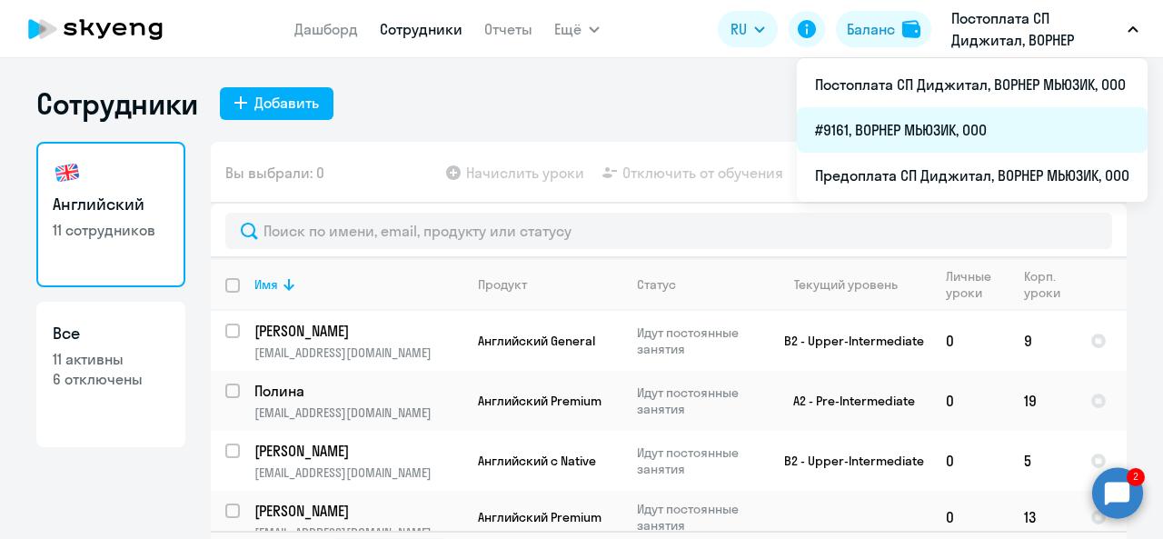
click at [956, 117] on li "#9161, ВОРНЕР МЬЮЗИК, ООО" at bounding box center [972, 129] width 351 height 45
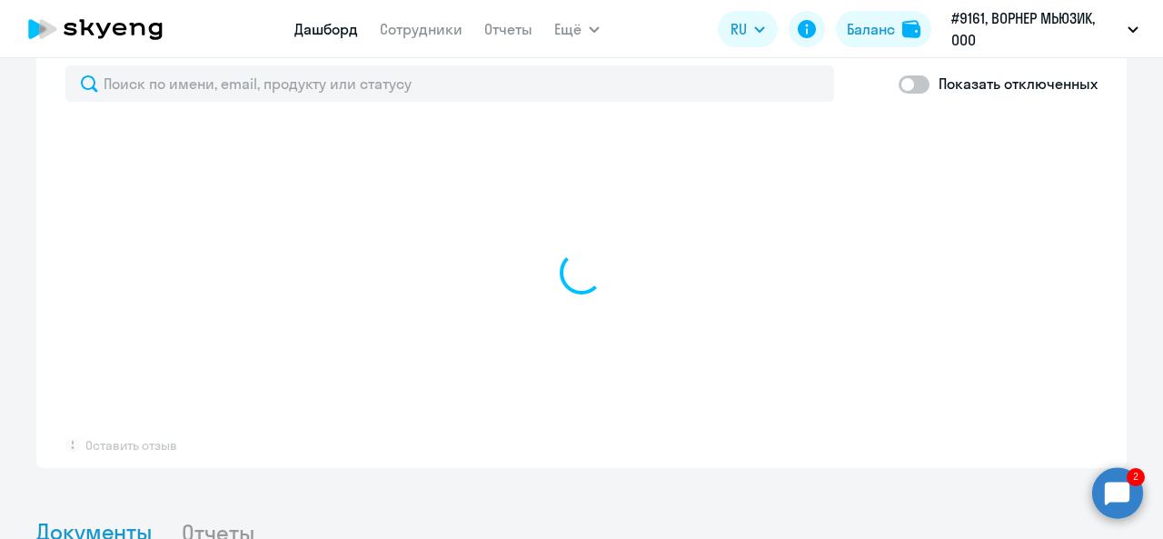
scroll to position [1129, 0]
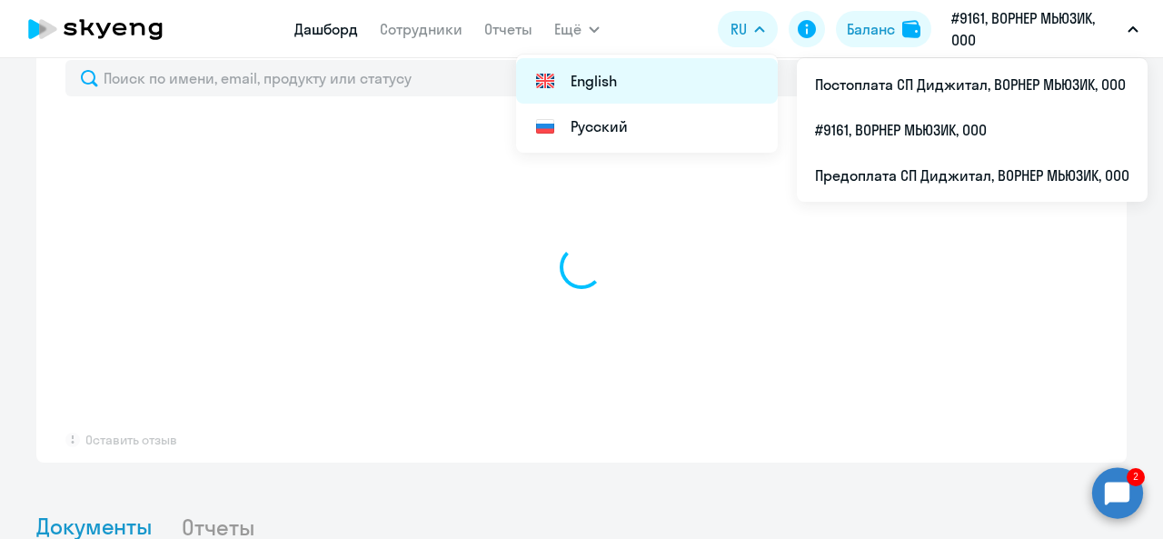
select select "30"
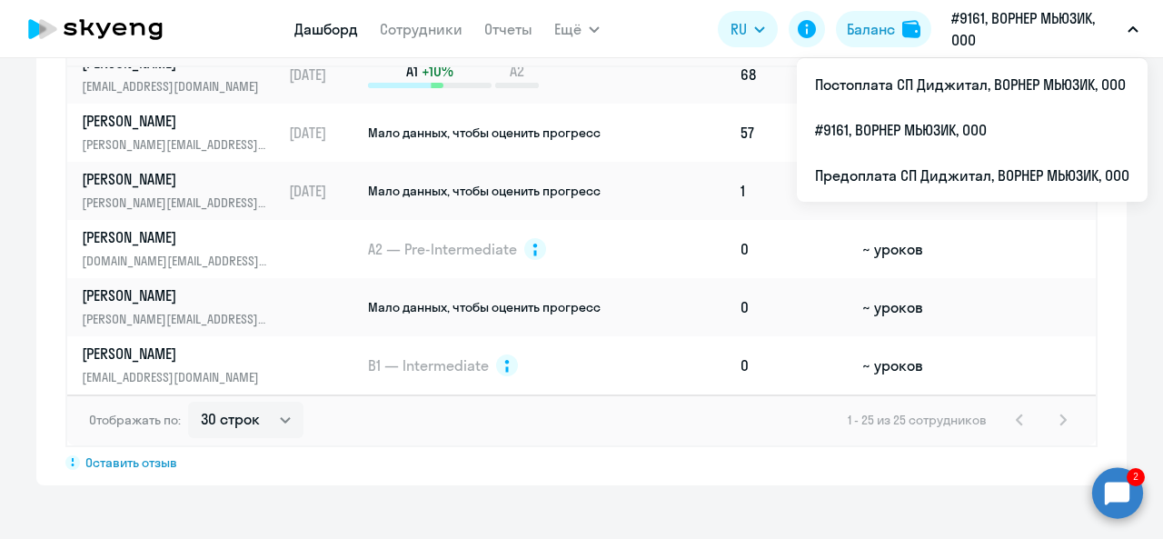
scroll to position [1357, 0]
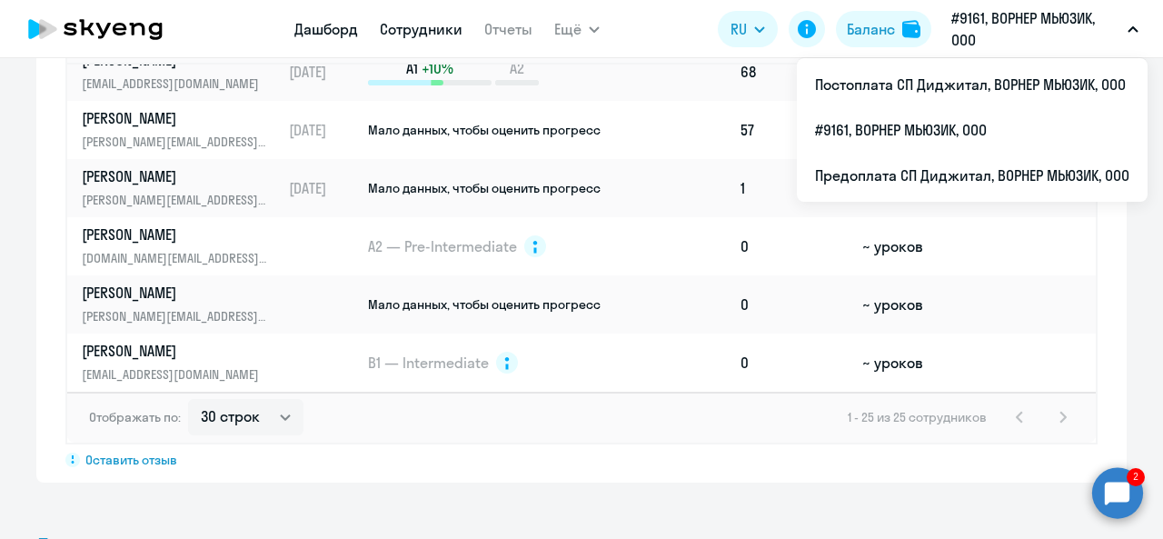
click at [424, 31] on link "Сотрудники" at bounding box center [421, 29] width 83 height 18
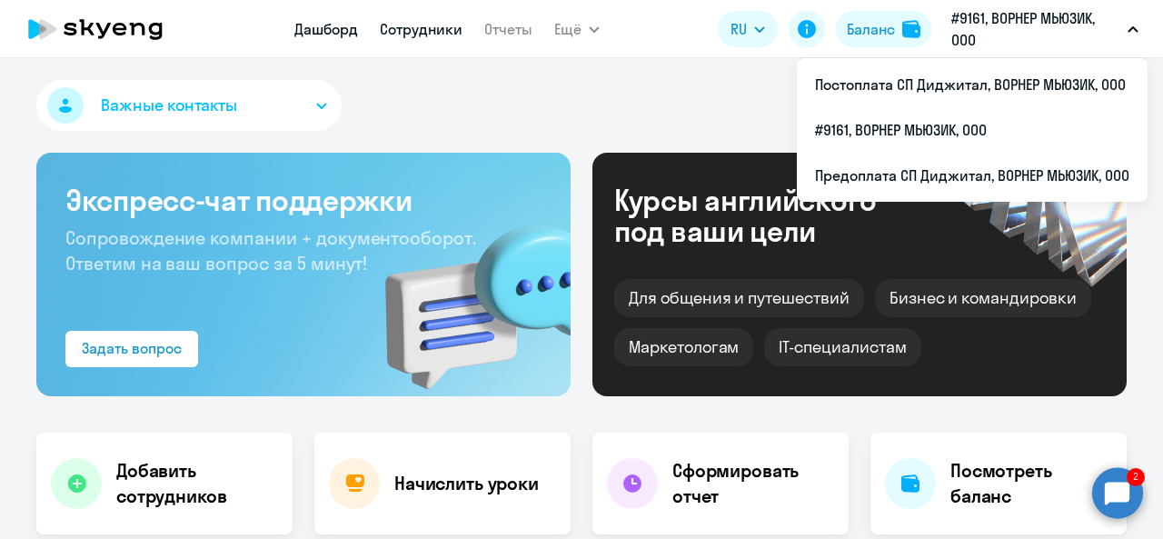
select select "30"
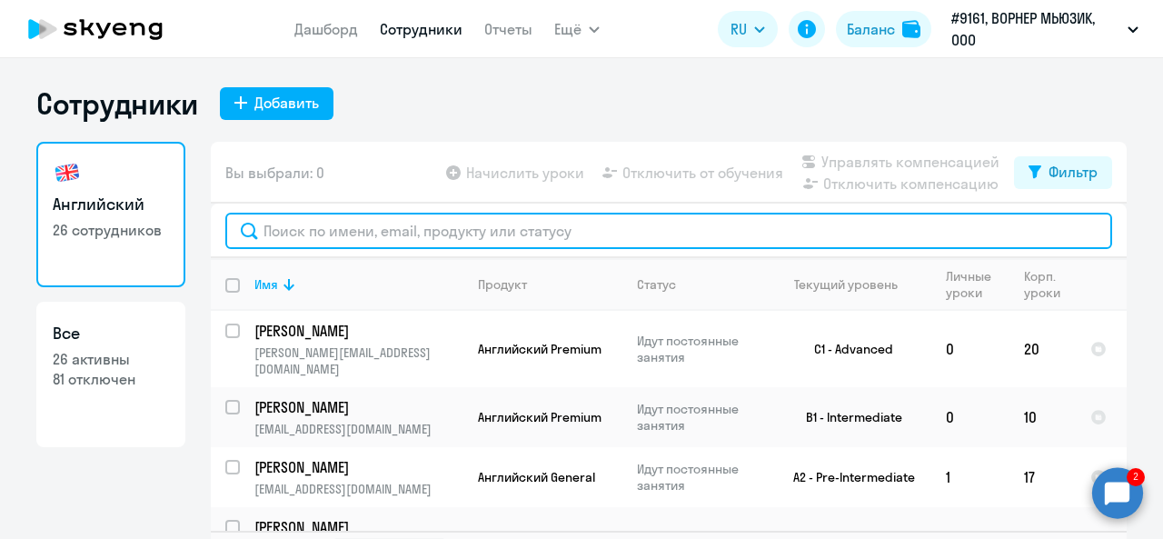
drag, startPoint x: 438, startPoint y: 227, endPoint x: 431, endPoint y: 221, distance: 9.7
click at [438, 227] on input "text" at bounding box center [668, 231] width 887 height 36
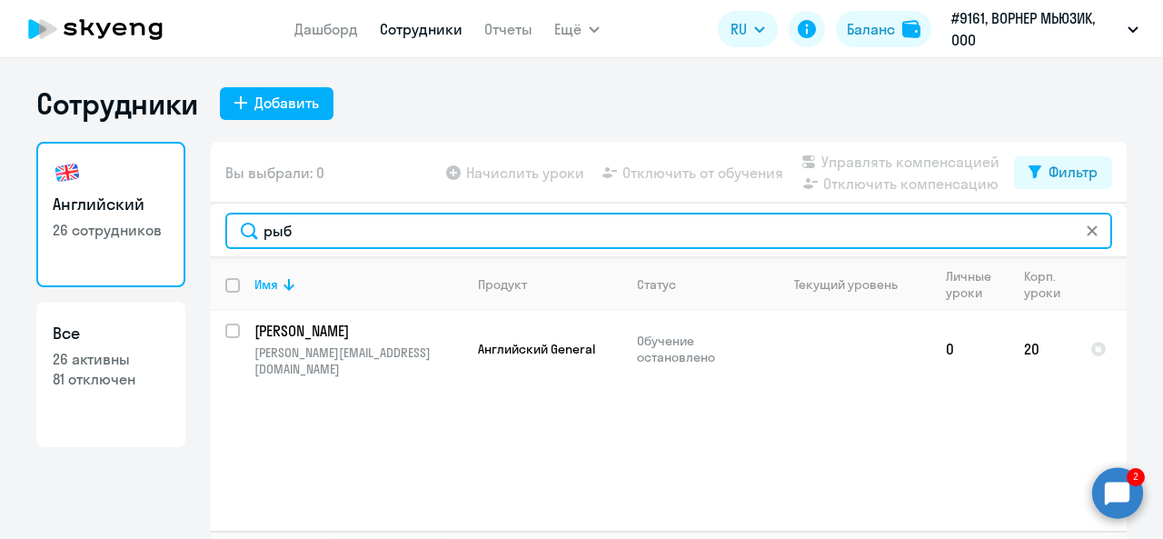
type input "рыб"
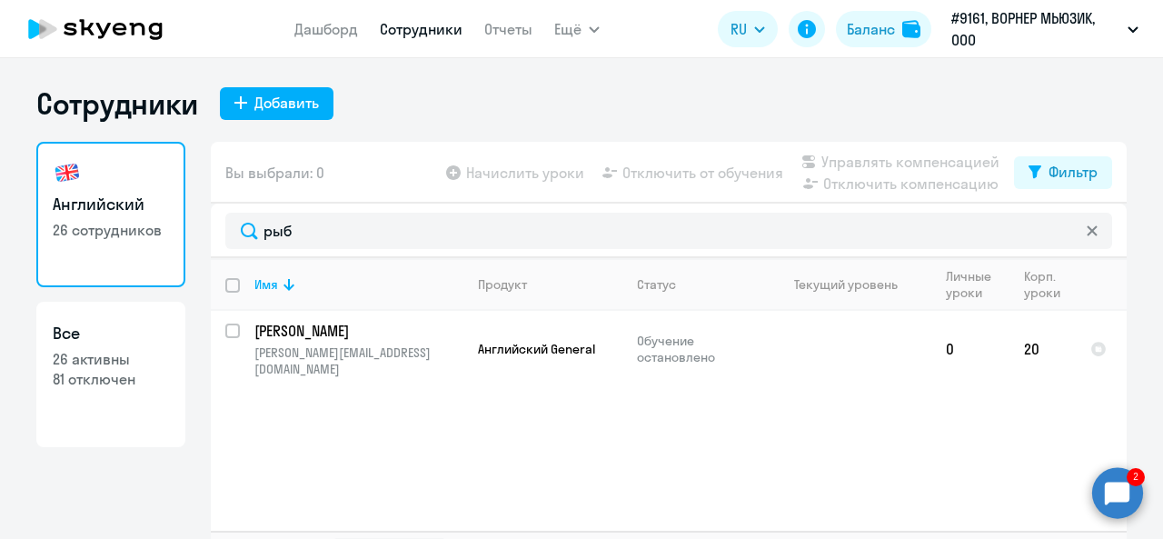
click at [1090, 232] on icon at bounding box center [1092, 230] width 11 height 11
